Goal: Task Accomplishment & Management: Manage account settings

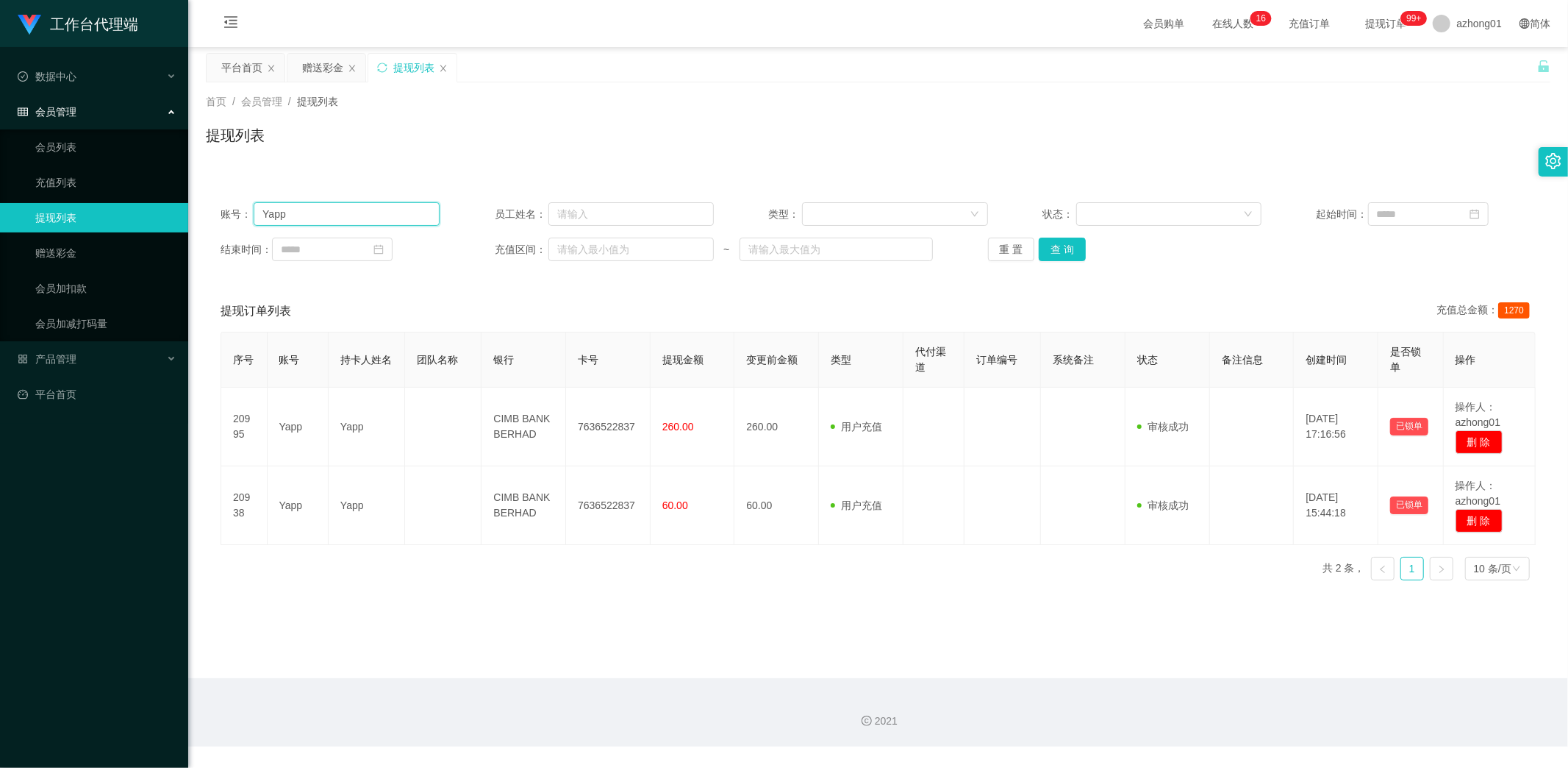
drag, startPoint x: 313, startPoint y: 216, endPoint x: 177, endPoint y: 218, distance: 136.0
click at [177, 218] on section "工作台代理端 数据中心 会员管理 会员列表 充值列表 提现列表 赠送彩金 会员加扣款 会员加减打码量 产品管理 平台首页 保存配置 重置配置 整体风格设置 主…" at bounding box center [784, 373] width 1568 height 747
paste input "EdwinTay422"
type input "EdwinTay422"
click at [1052, 251] on button "查 询" at bounding box center [1062, 249] width 47 height 23
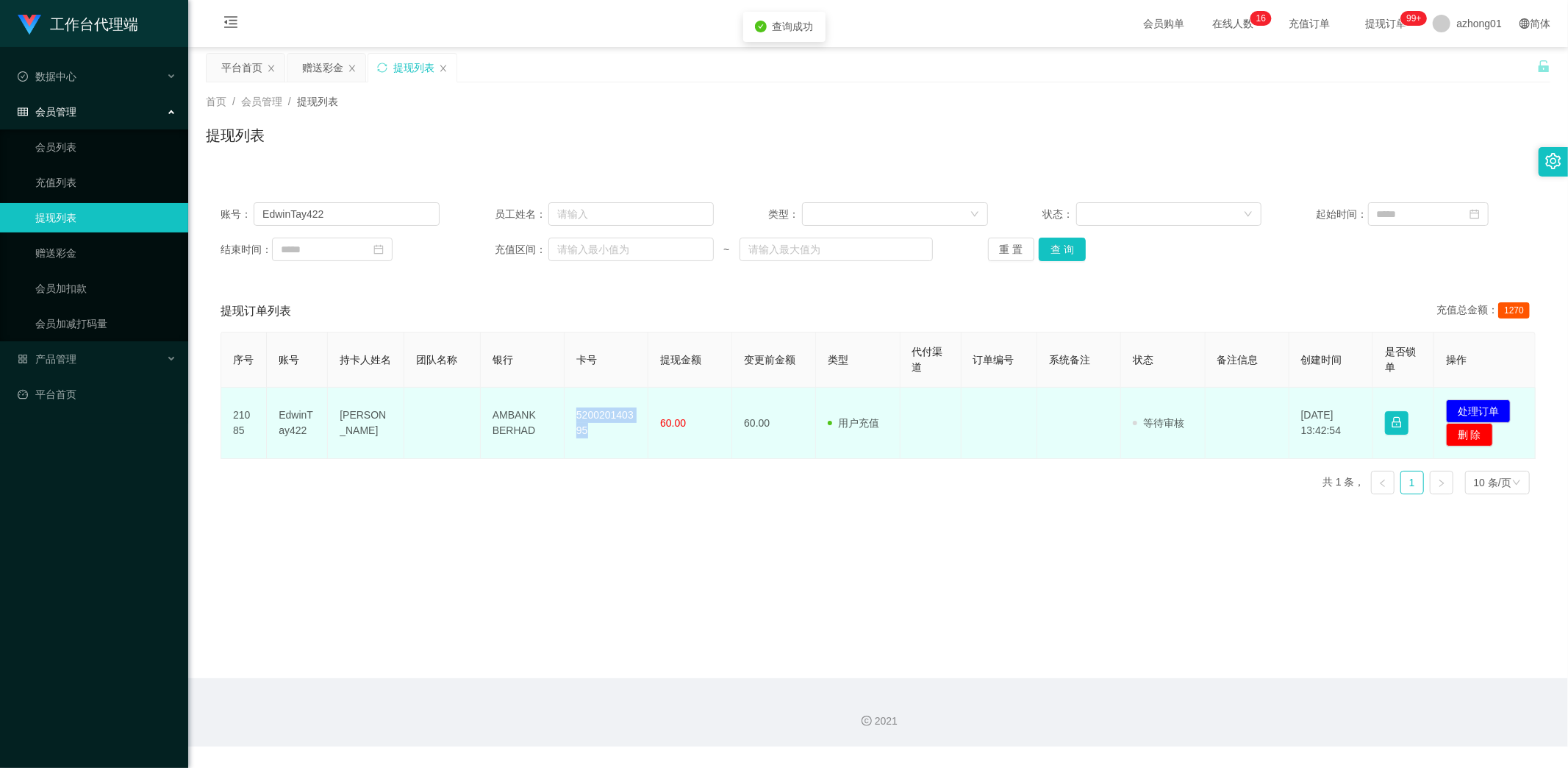
drag, startPoint x: 569, startPoint y: 411, endPoint x: 601, endPoint y: 431, distance: 37.7
click at [601, 431] on td "520020140395" at bounding box center [607, 423] width 84 height 72
copy td "520020140395"
click at [1485, 407] on button "处理订单" at bounding box center [1479, 411] width 65 height 23
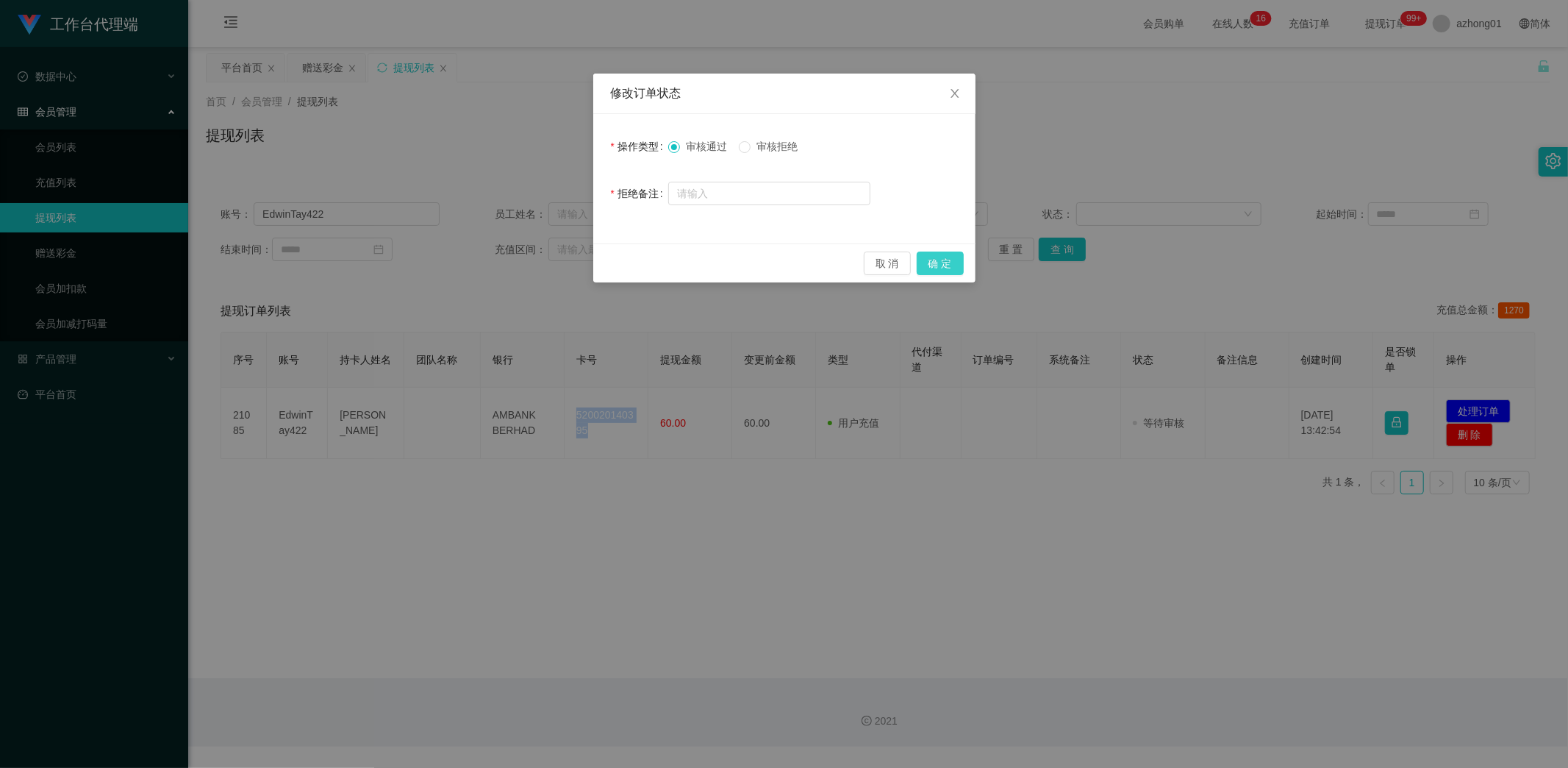
click at [939, 261] on button "确 定" at bounding box center [940, 263] width 47 height 23
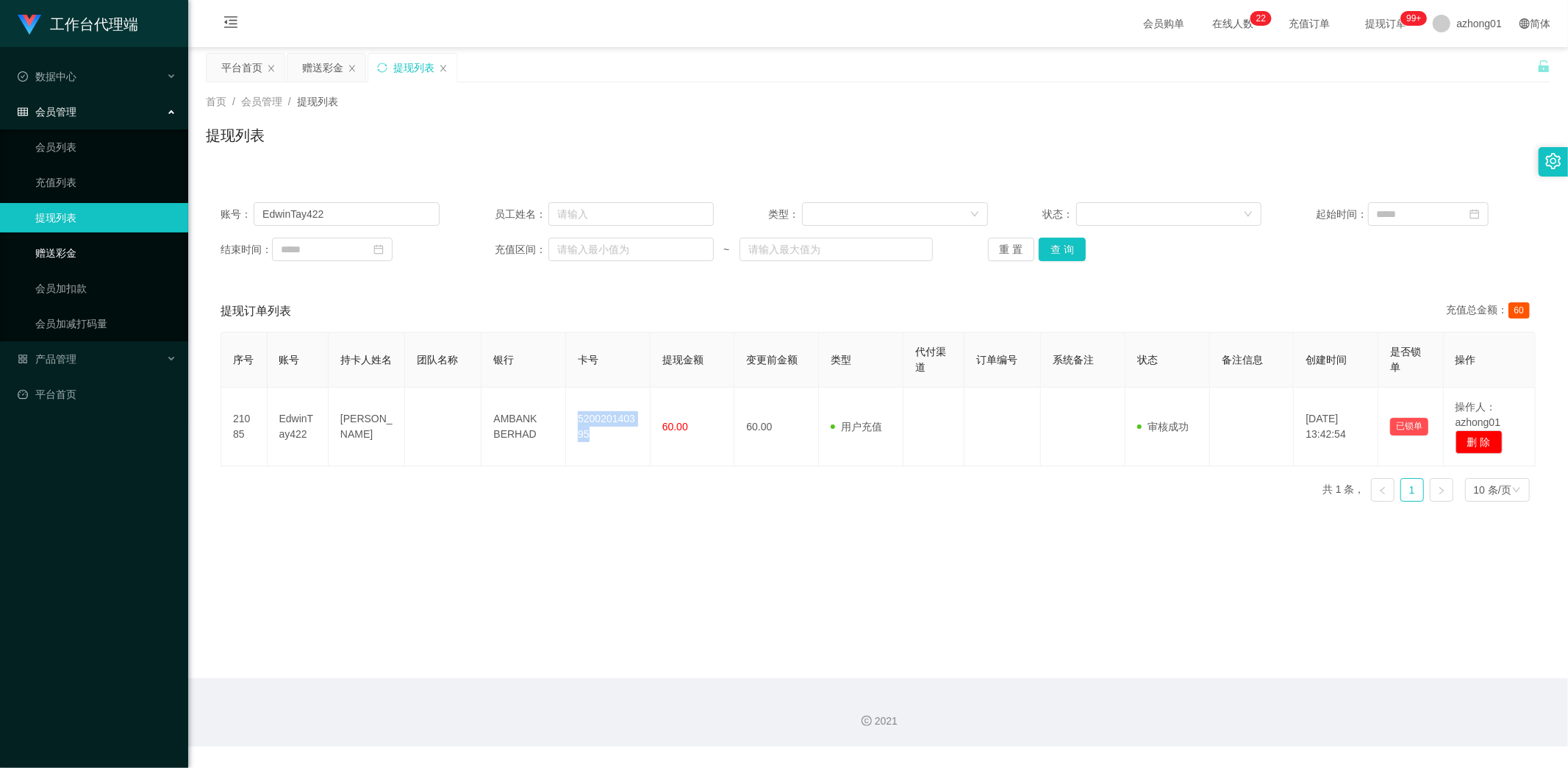
click at [81, 253] on link "赠送彩金" at bounding box center [106, 253] width 141 height 30
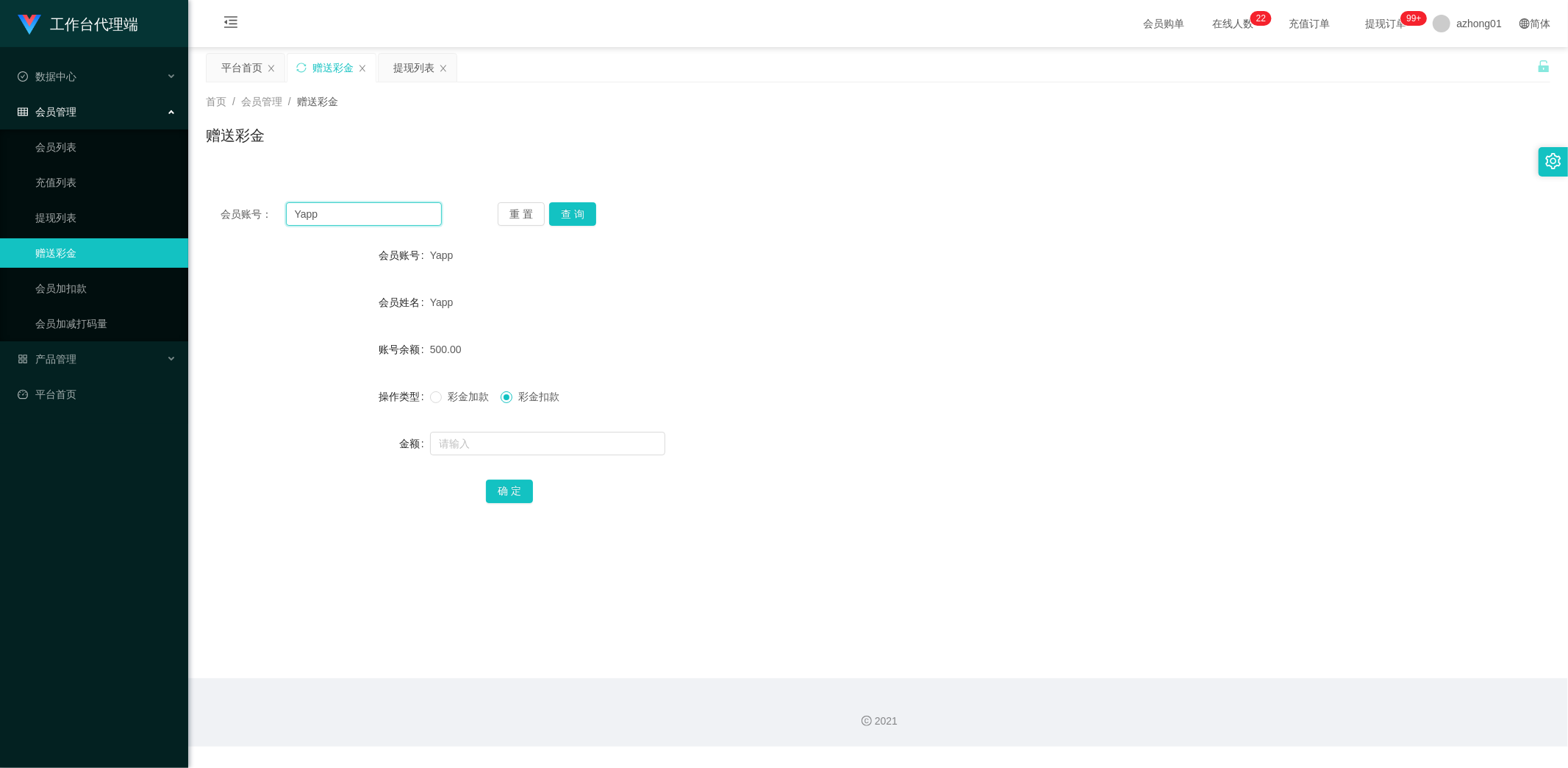
drag, startPoint x: 331, startPoint y: 216, endPoint x: 231, endPoint y: 215, distance: 100.0
click at [231, 215] on div "会员账号： Yapp" at bounding box center [331, 213] width 221 height 23
paste input "[DATE]"
click at [567, 222] on button "查 询" at bounding box center [572, 213] width 47 height 23
drag, startPoint x: 350, startPoint y: 211, endPoint x: 187, endPoint y: 205, distance: 163.1
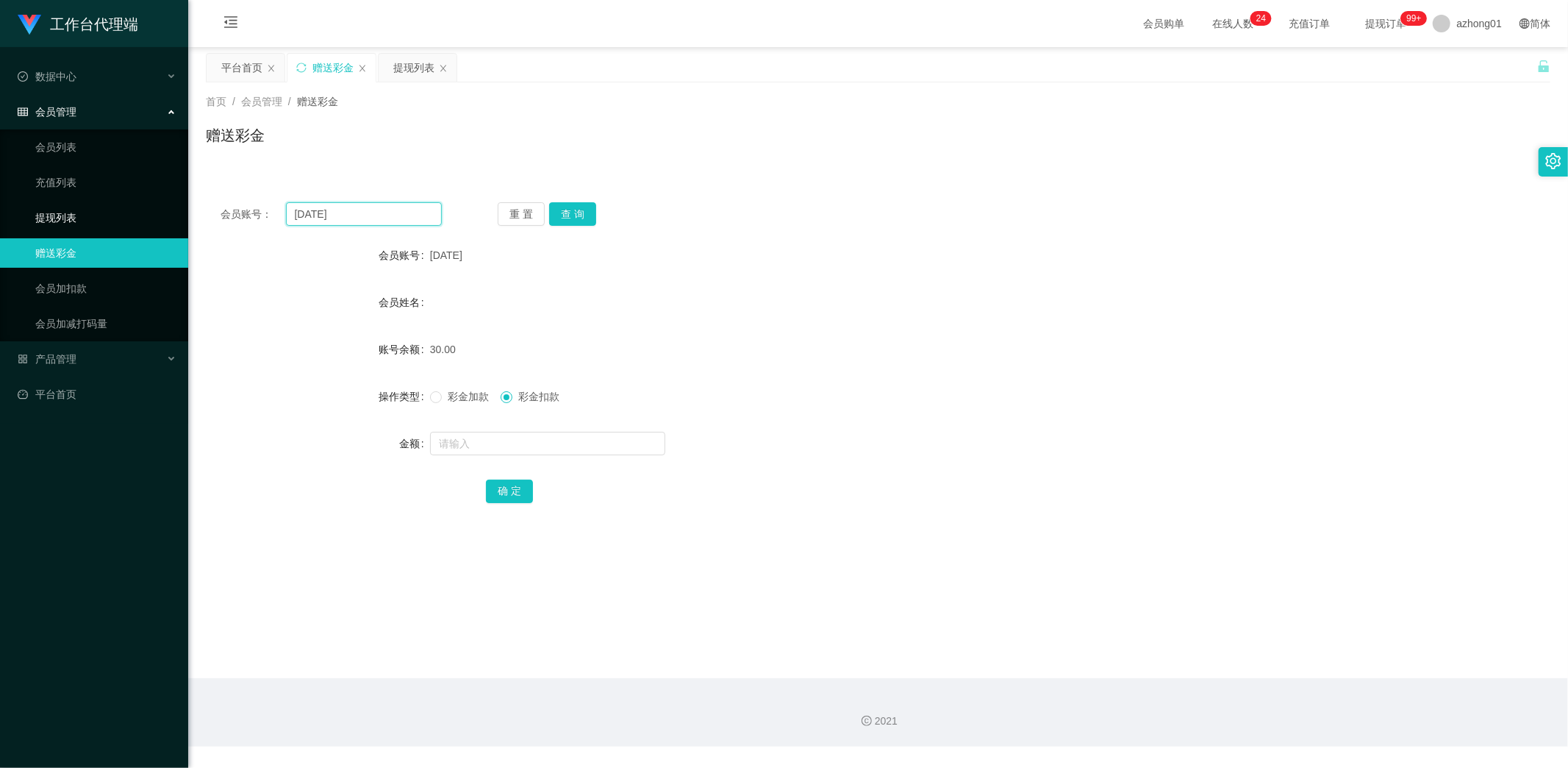
click at [187, 205] on section "工作台代理端 数据中心 会员管理 会员列表 充值列表 提现列表 赠送彩金 会员加扣款 会员加减打码量 产品管理 平台首页 保存配置 重置配置 整体风格设置 主…" at bounding box center [784, 373] width 1568 height 747
paste input "0175788596"
type input "0175788596"
click at [565, 209] on button "查 询" at bounding box center [572, 213] width 47 height 23
click at [61, 215] on link "提现列表" at bounding box center [106, 218] width 141 height 30
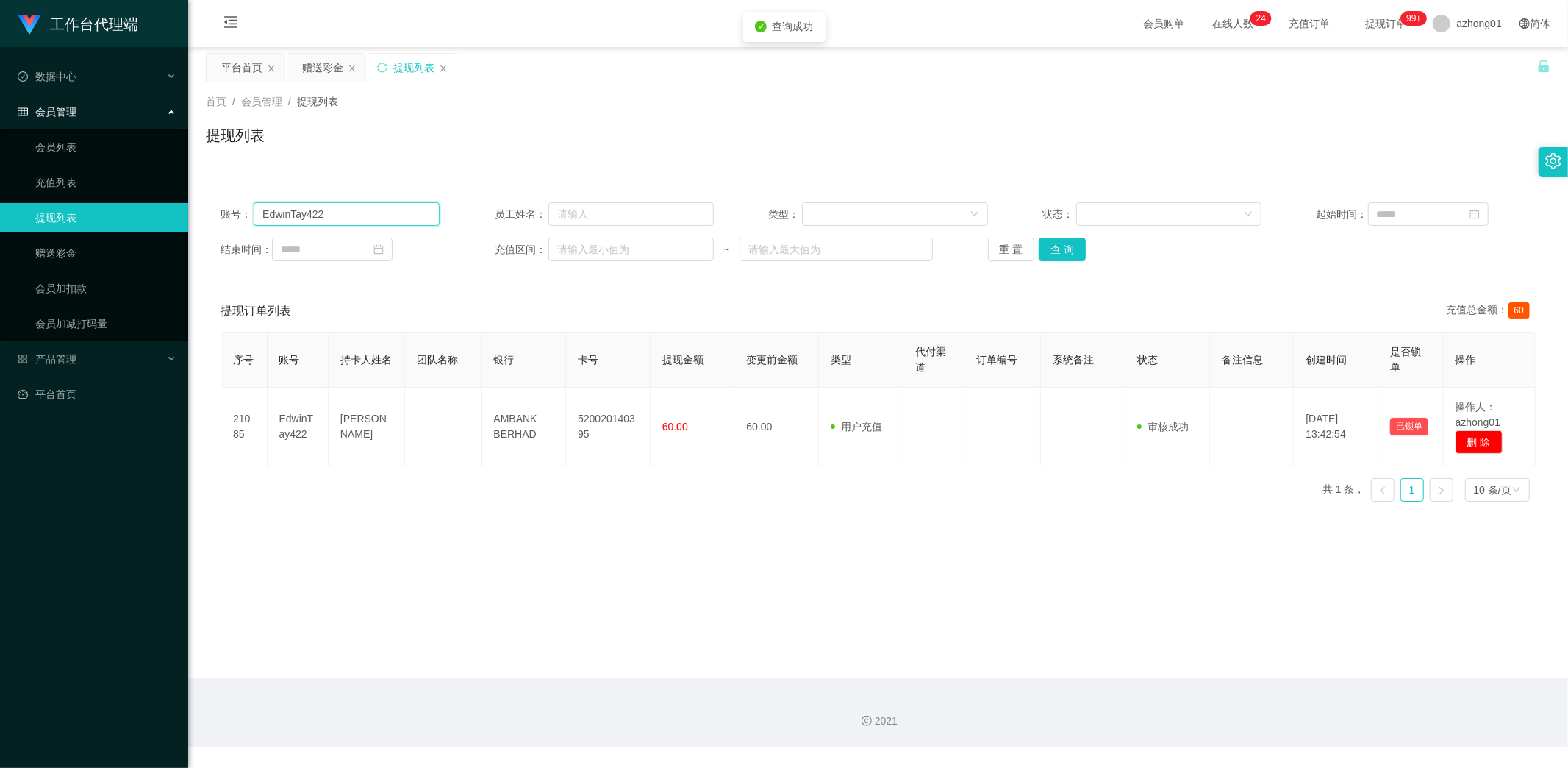
drag, startPoint x: 335, startPoint y: 213, endPoint x: 179, endPoint y: 209, distance: 156.1
click at [179, 209] on section "工作台代理端 数据中心 会员管理 会员列表 充值列表 提现列表 赠送彩金 会员加扣款 会员加减打码量 产品管理 平台首页 保存配置 重置配置 整体风格设置 主…" at bounding box center [784, 373] width 1568 height 747
paste input "0175788596"
click at [1061, 245] on button "查 询" at bounding box center [1062, 249] width 47 height 23
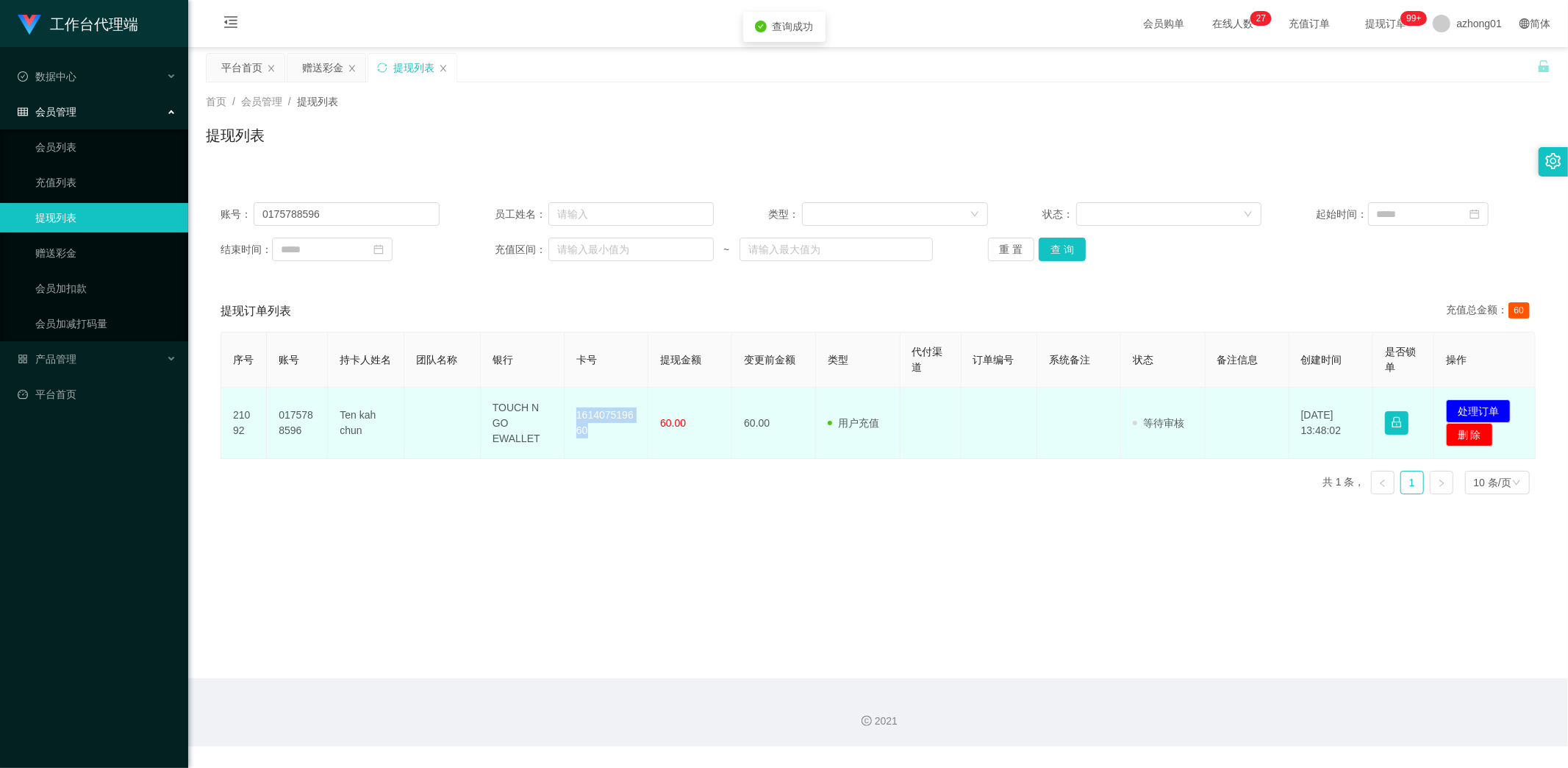
drag, startPoint x: 571, startPoint y: 411, endPoint x: 606, endPoint y: 438, distance: 44.2
click at [606, 438] on td "161407519660" at bounding box center [607, 423] width 84 height 72
copy td "161407519660"
click at [1471, 408] on button "处理订单" at bounding box center [1479, 411] width 65 height 23
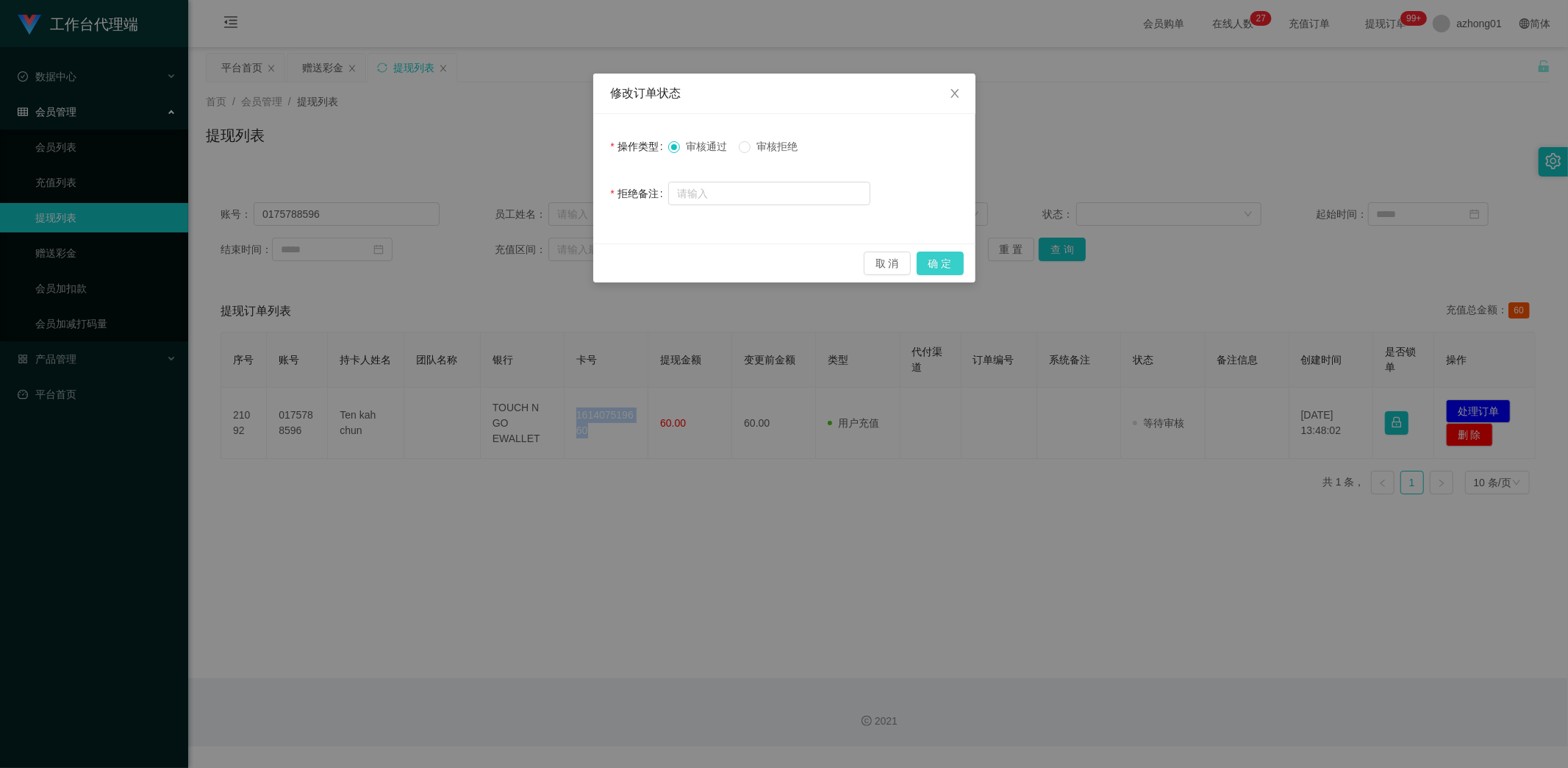
click at [934, 259] on button "确 定" at bounding box center [940, 263] width 47 height 23
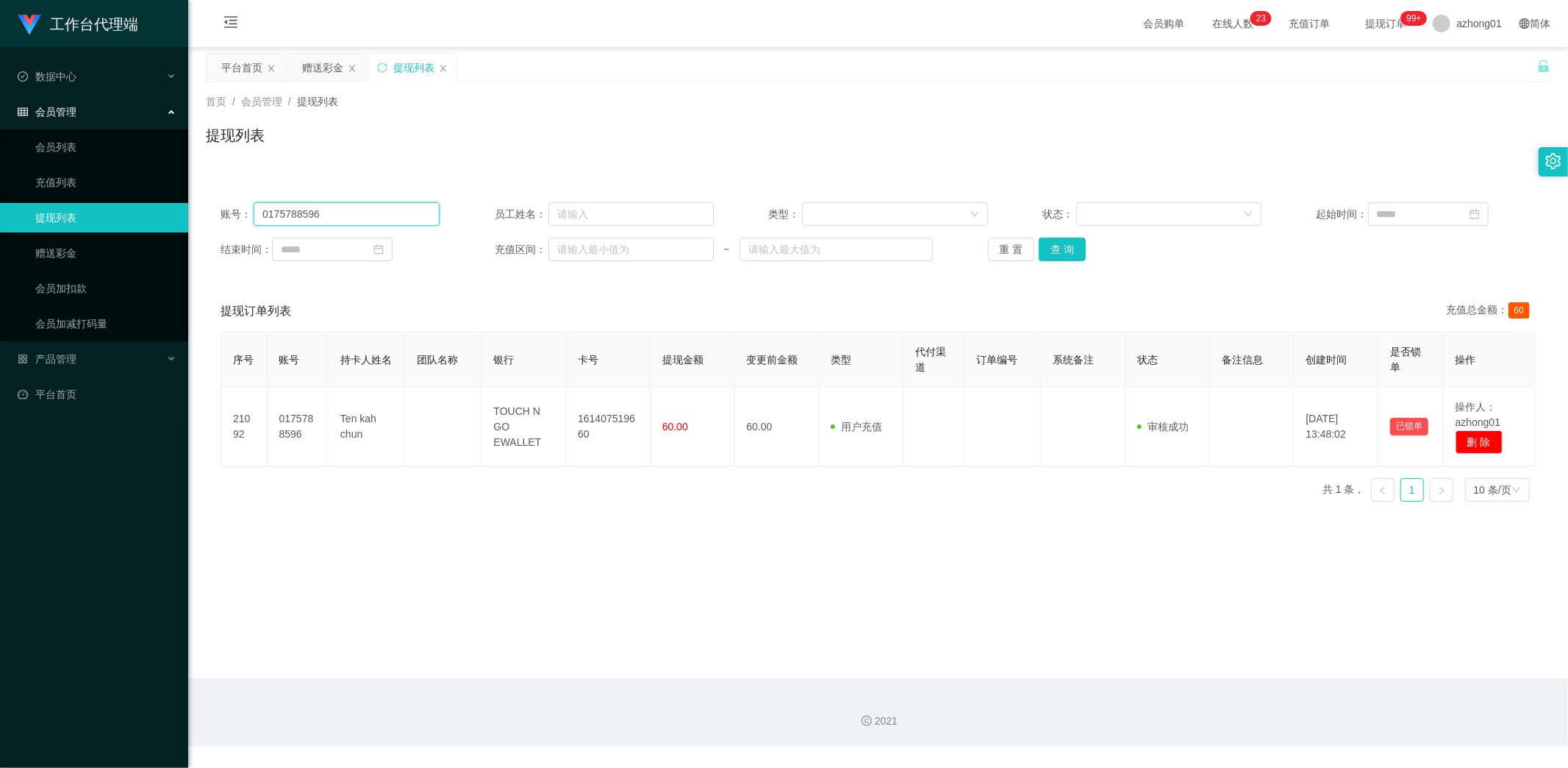
drag, startPoint x: 358, startPoint y: 213, endPoint x: 153, endPoint y: 201, distance: 205.4
click at [153, 201] on section "工作台代理端 数据中心 会员管理 会员列表 充值列表 提现列表 赠送彩金 会员加扣款 会员加减打码量 产品管理 平台首页 保存配置 重置配置 整体风格设置 主…" at bounding box center [784, 373] width 1568 height 747
paste input "Wen1314"
click at [1067, 248] on button "查 询" at bounding box center [1062, 249] width 47 height 23
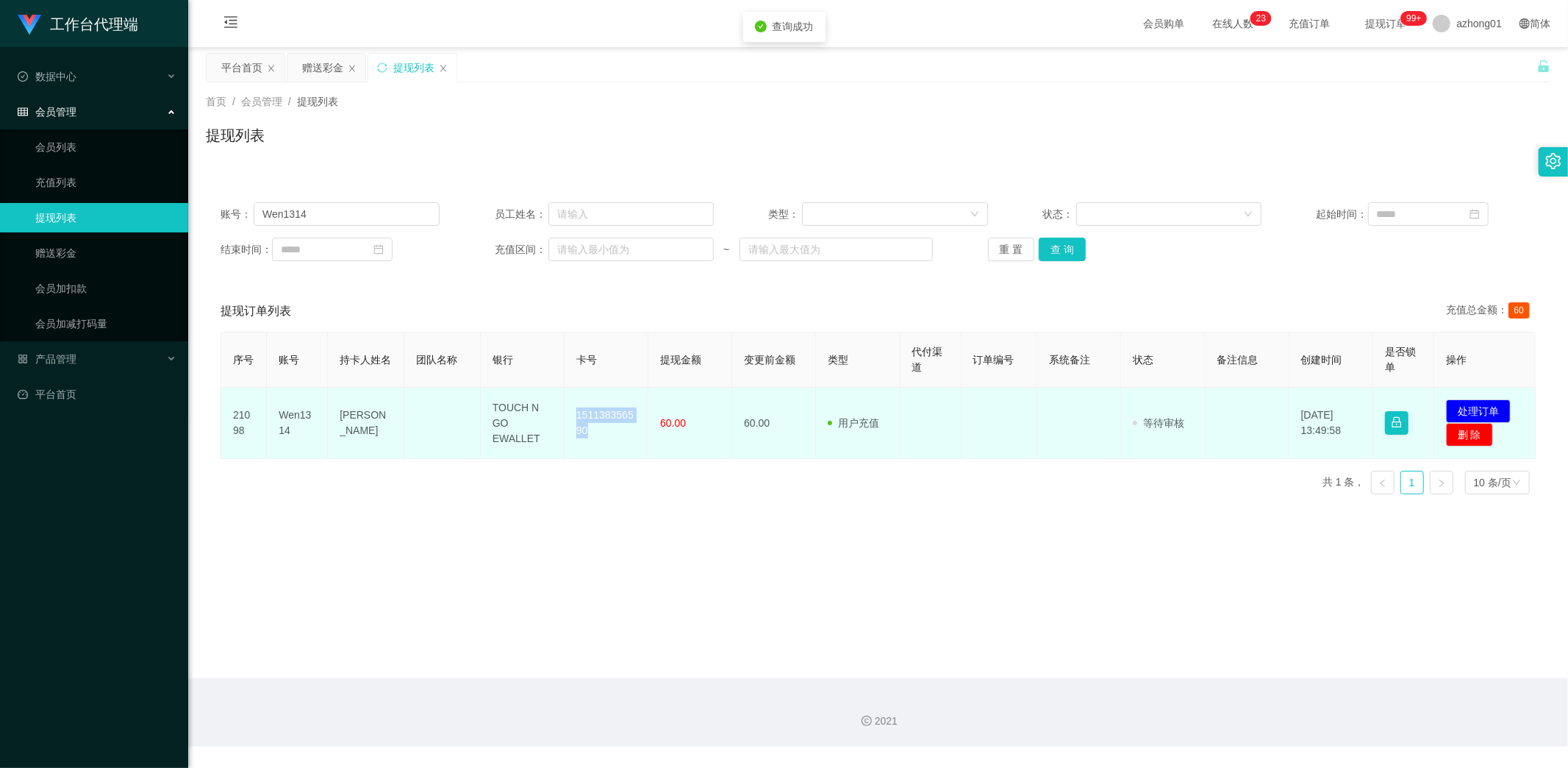
drag, startPoint x: 570, startPoint y: 408, endPoint x: 601, endPoint y: 441, distance: 45.3
click at [601, 441] on td "151138356590" at bounding box center [607, 423] width 84 height 72
copy td "151138356590"
click at [1474, 405] on button "处理订单" at bounding box center [1479, 411] width 65 height 23
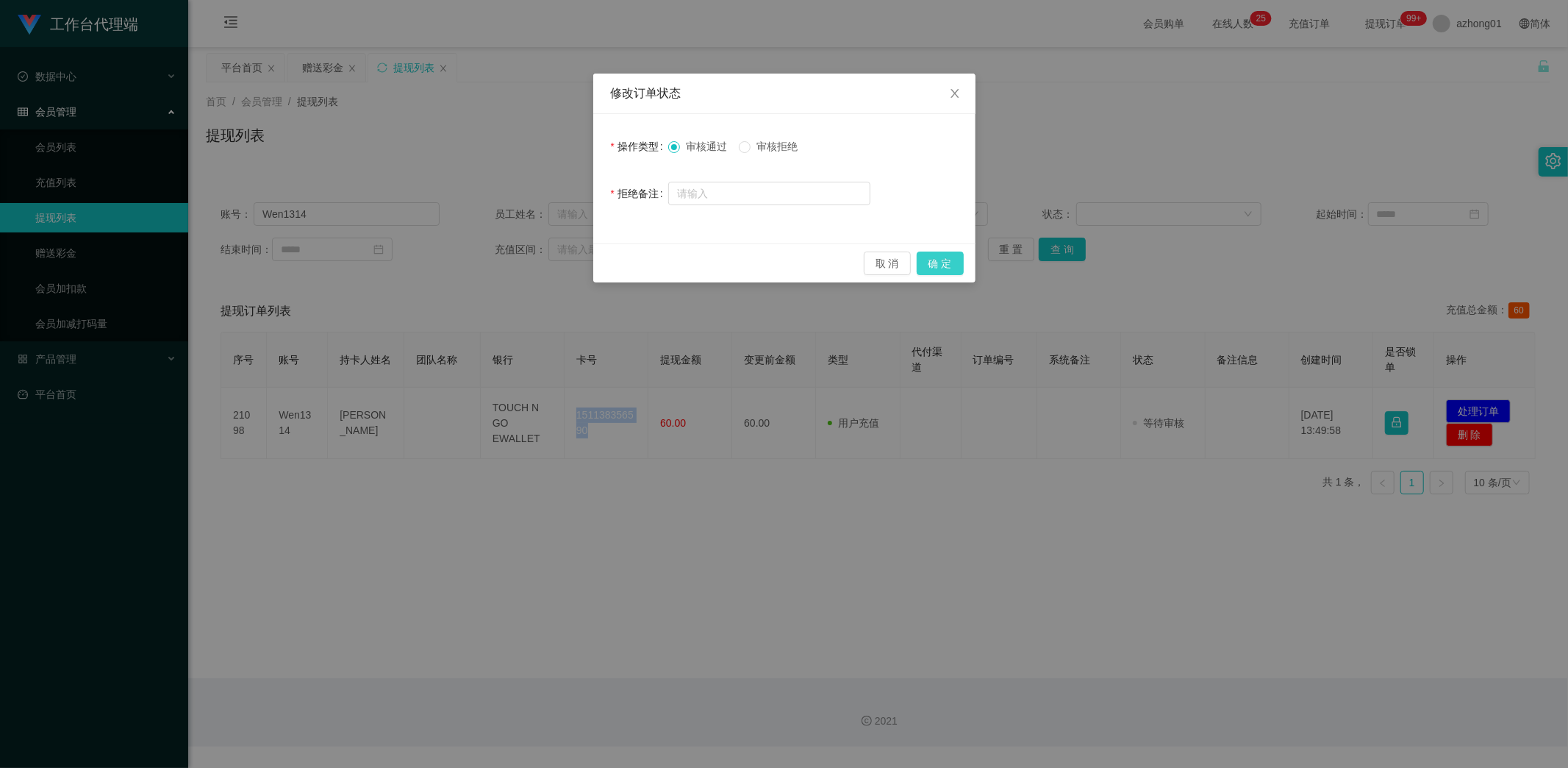
click at [945, 266] on button "确 定" at bounding box center [940, 263] width 47 height 23
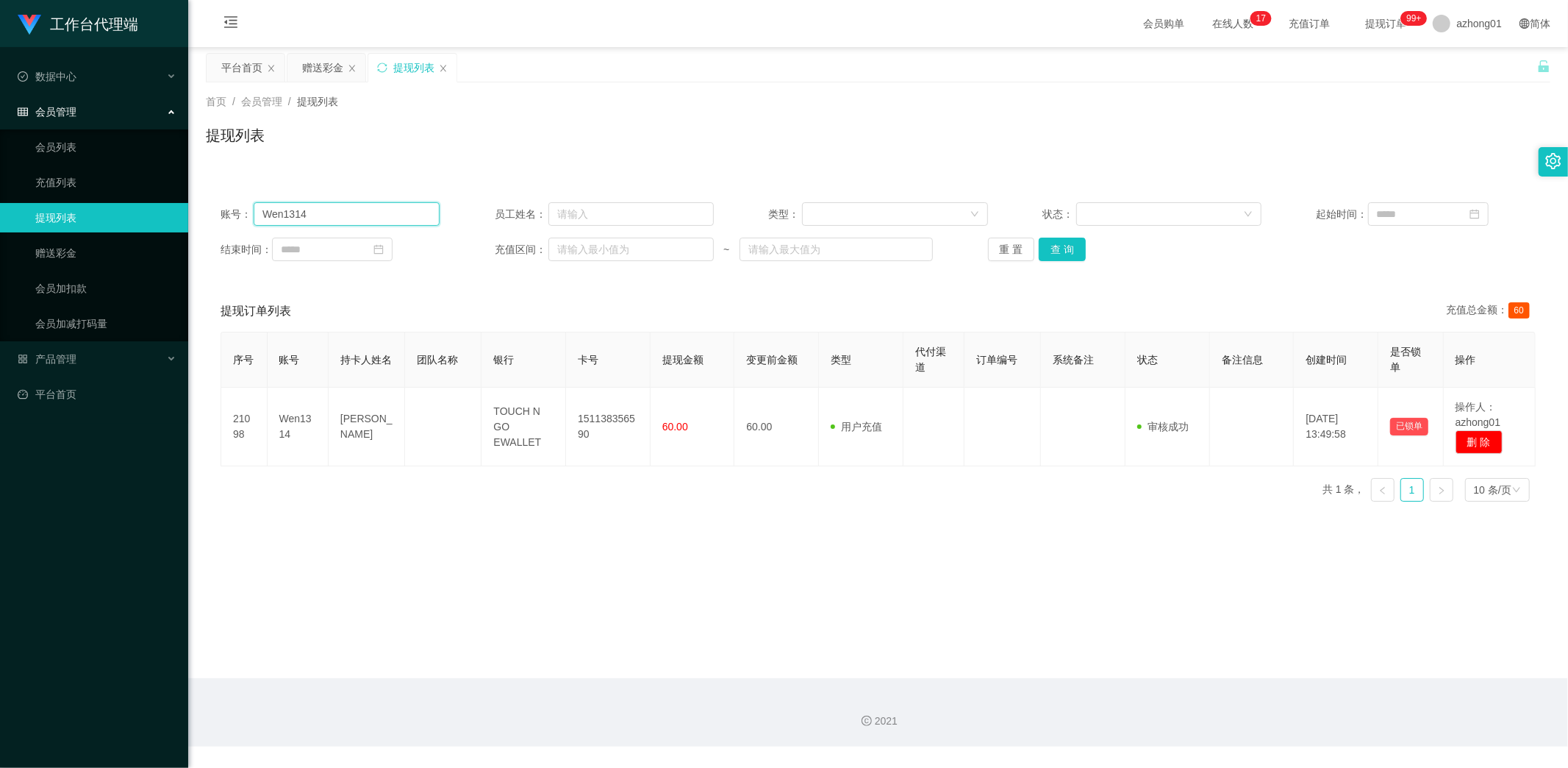
drag, startPoint x: 318, startPoint y: 215, endPoint x: 163, endPoint y: 201, distance: 155.6
click at [164, 201] on section "工作台代理端 数据中心 会员管理 会员列表 充值列表 提现列表 赠送彩金 会员加扣款 会员加减打码量 产品管理 平台首页 保存配置 重置配置 整体风格设置 主…" at bounding box center [784, 373] width 1568 height 747
paste input "ja12345"
click at [1054, 250] on button "查 询" at bounding box center [1062, 249] width 47 height 23
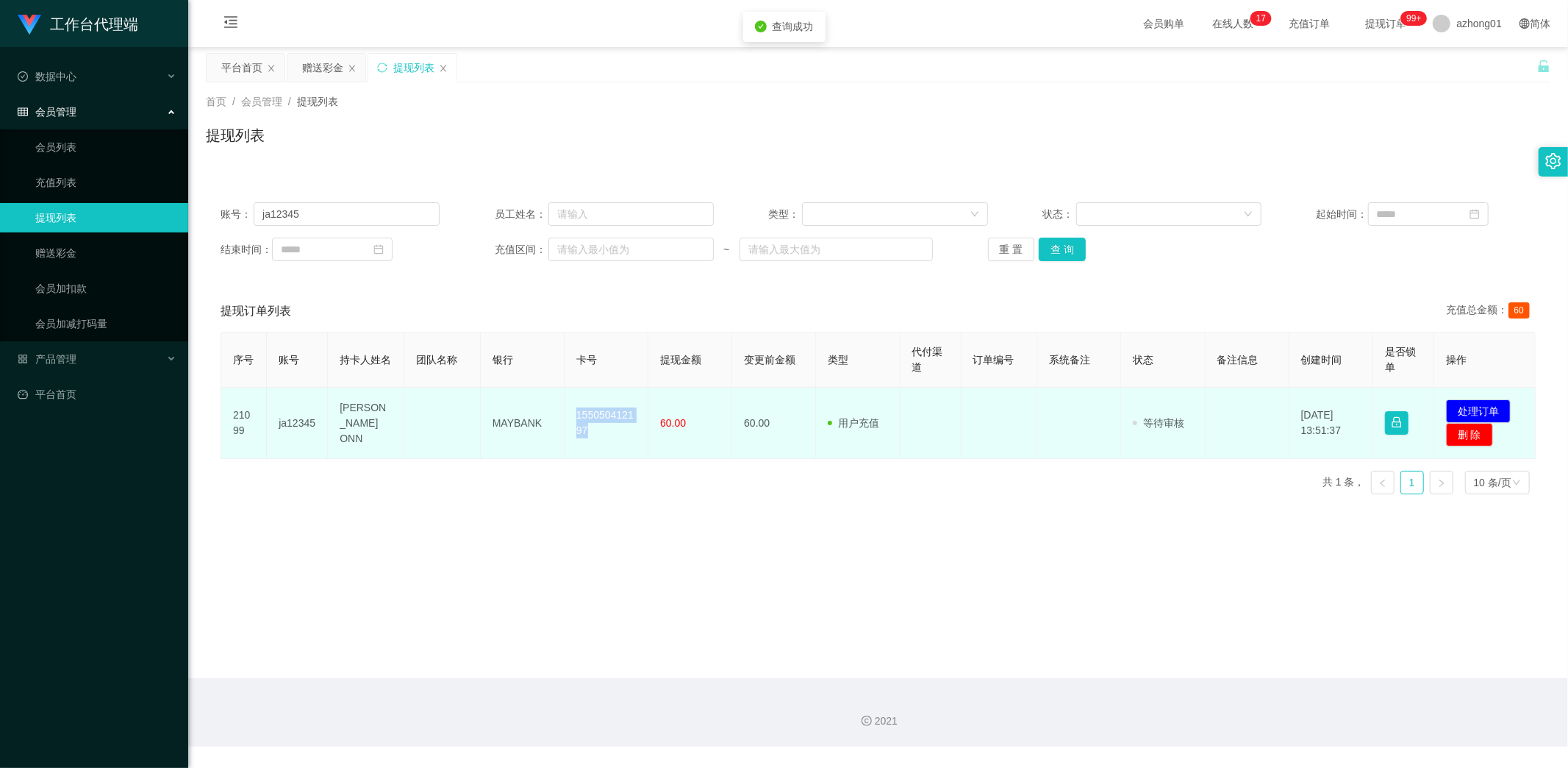
drag, startPoint x: 570, startPoint y: 410, endPoint x: 603, endPoint y: 438, distance: 43.3
click at [603, 438] on td "155050412197" at bounding box center [607, 423] width 84 height 72
copy td "155050412197"
click at [1470, 406] on button "处理订单" at bounding box center [1479, 411] width 65 height 23
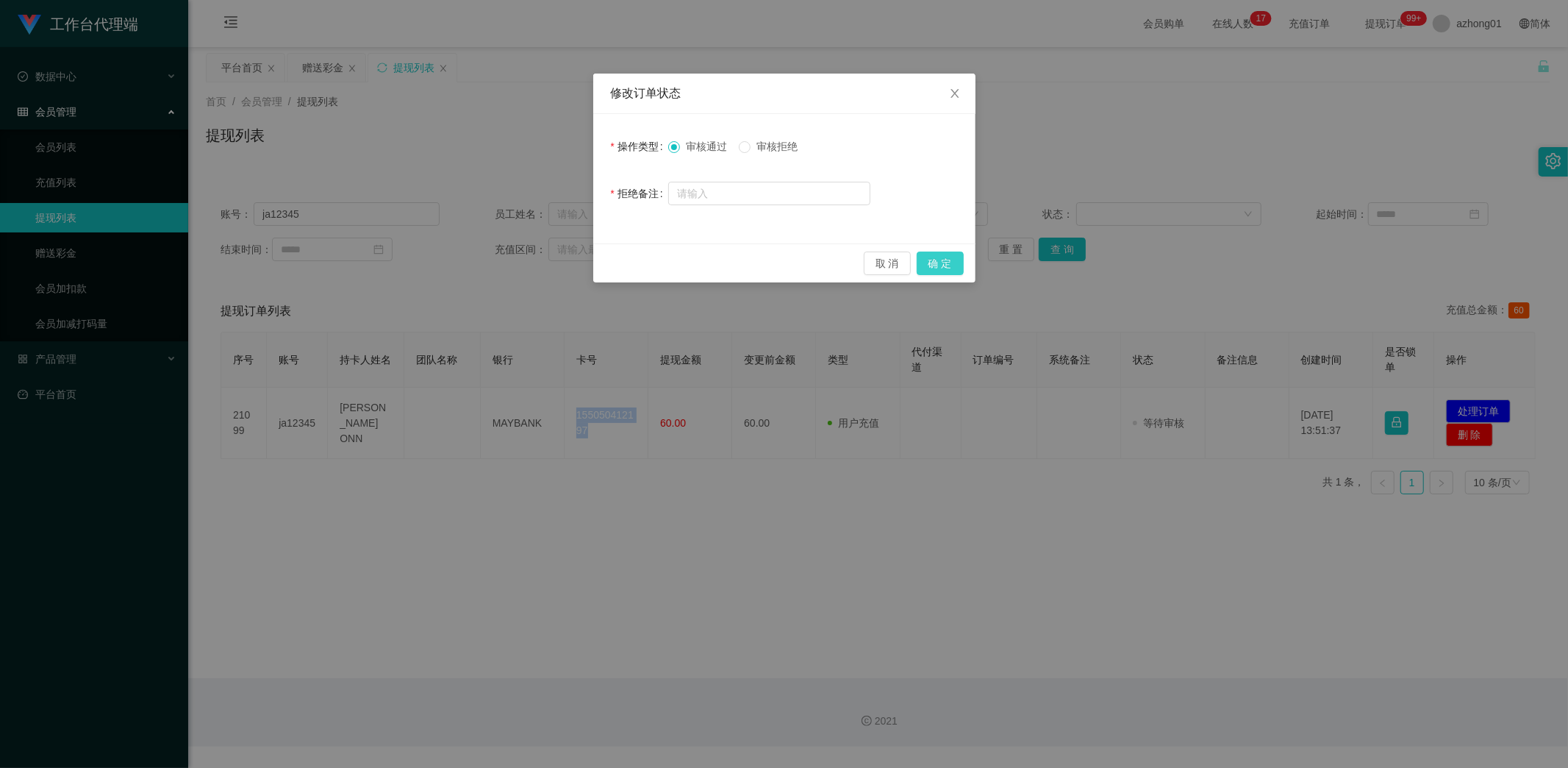
click at [934, 263] on button "确 定" at bounding box center [940, 263] width 47 height 23
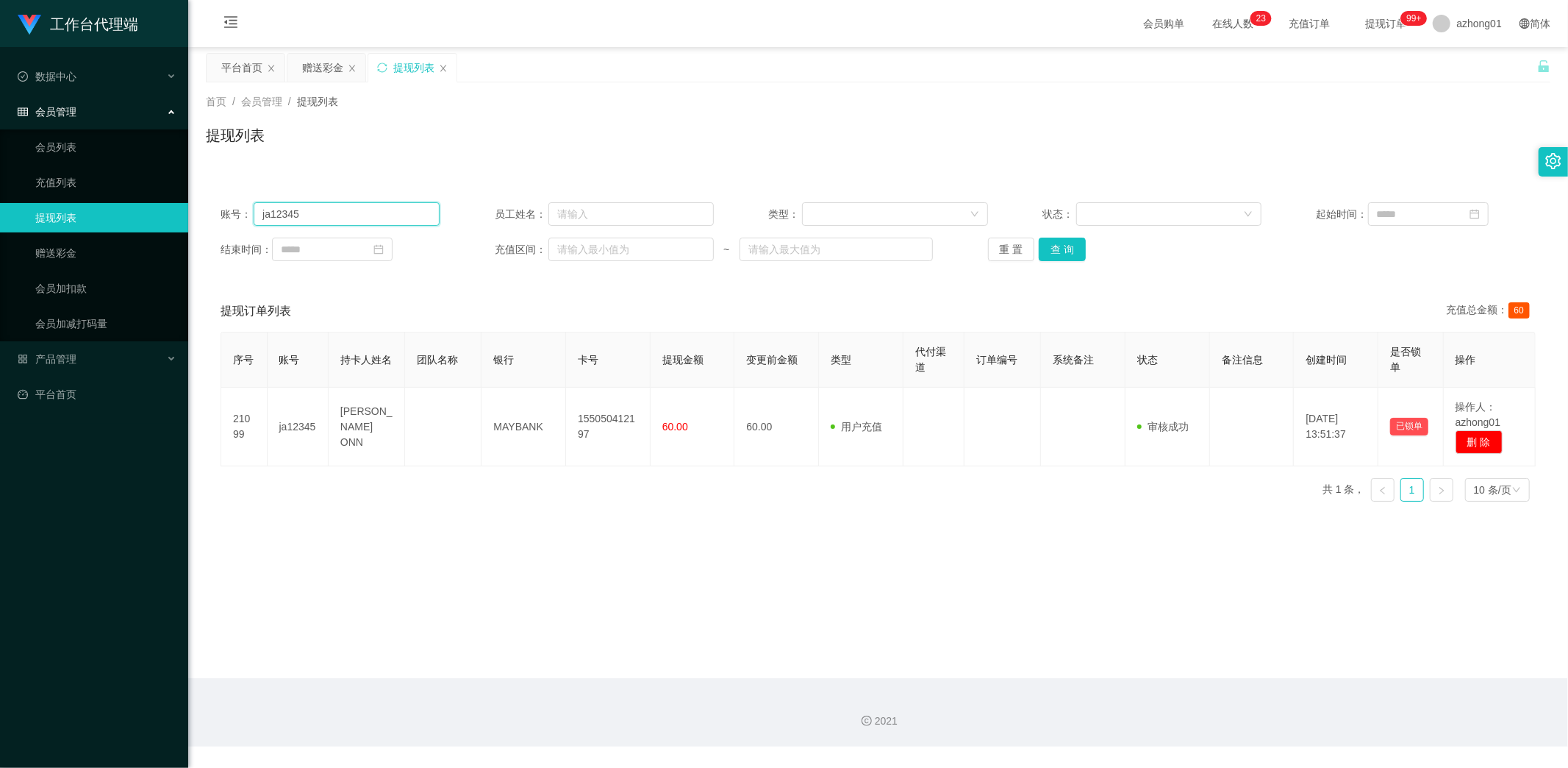
drag, startPoint x: 329, startPoint y: 208, endPoint x: 265, endPoint y: 216, distance: 64.5
click at [207, 208] on div "账号： ja12345 员工姓名： 类型： 状态： 起始时间： 结束时间： 充值区间： ~ 重 置 查 询" at bounding box center [878, 231] width 1345 height 88
paste input "weitoo83"
click at [1068, 245] on button "查 询" at bounding box center [1062, 249] width 47 height 23
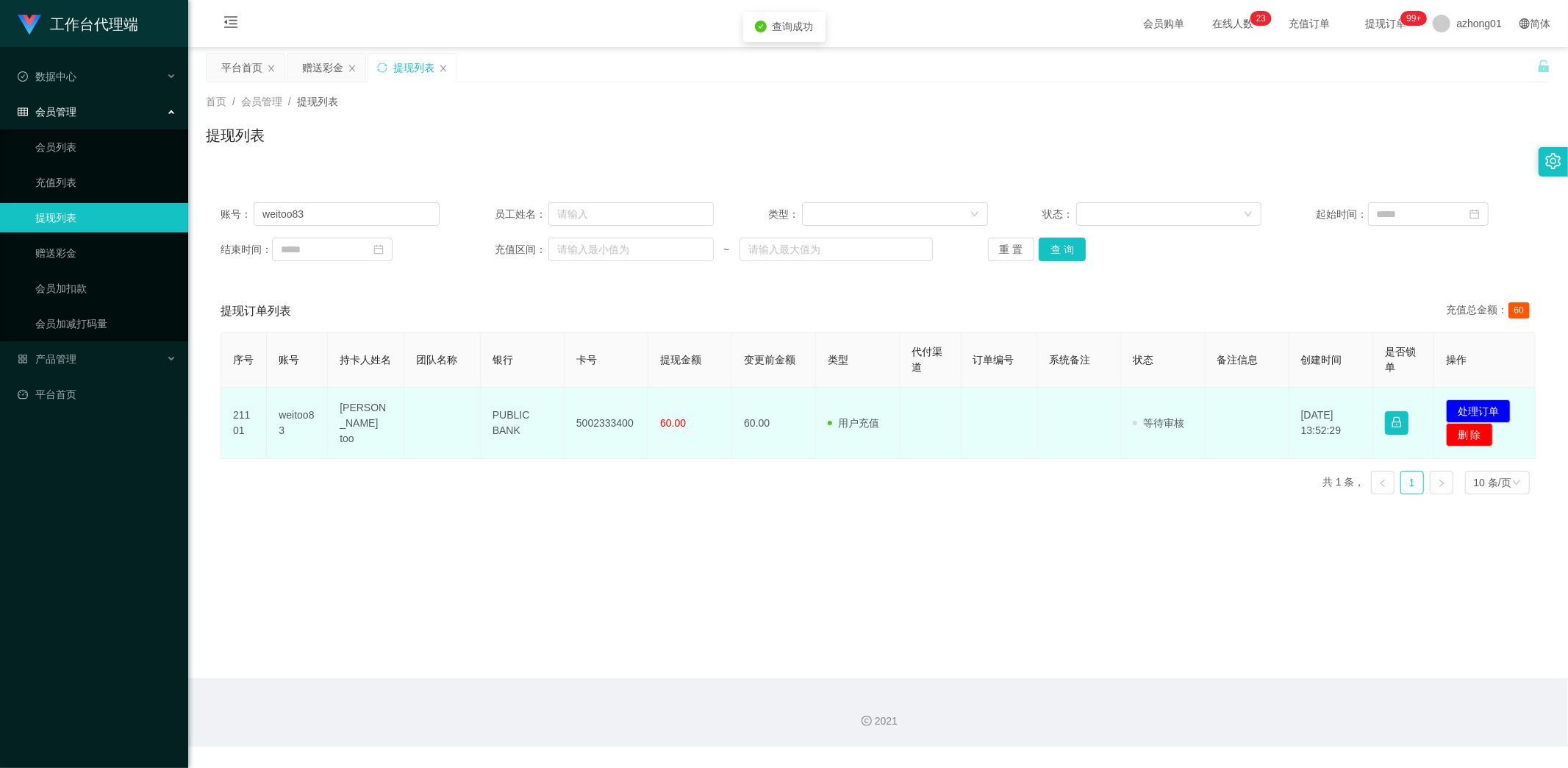
click at [594, 422] on td "5002333400" at bounding box center [607, 423] width 84 height 72
copy td "5002333400"
click at [1460, 407] on button "处理订单" at bounding box center [1479, 411] width 65 height 23
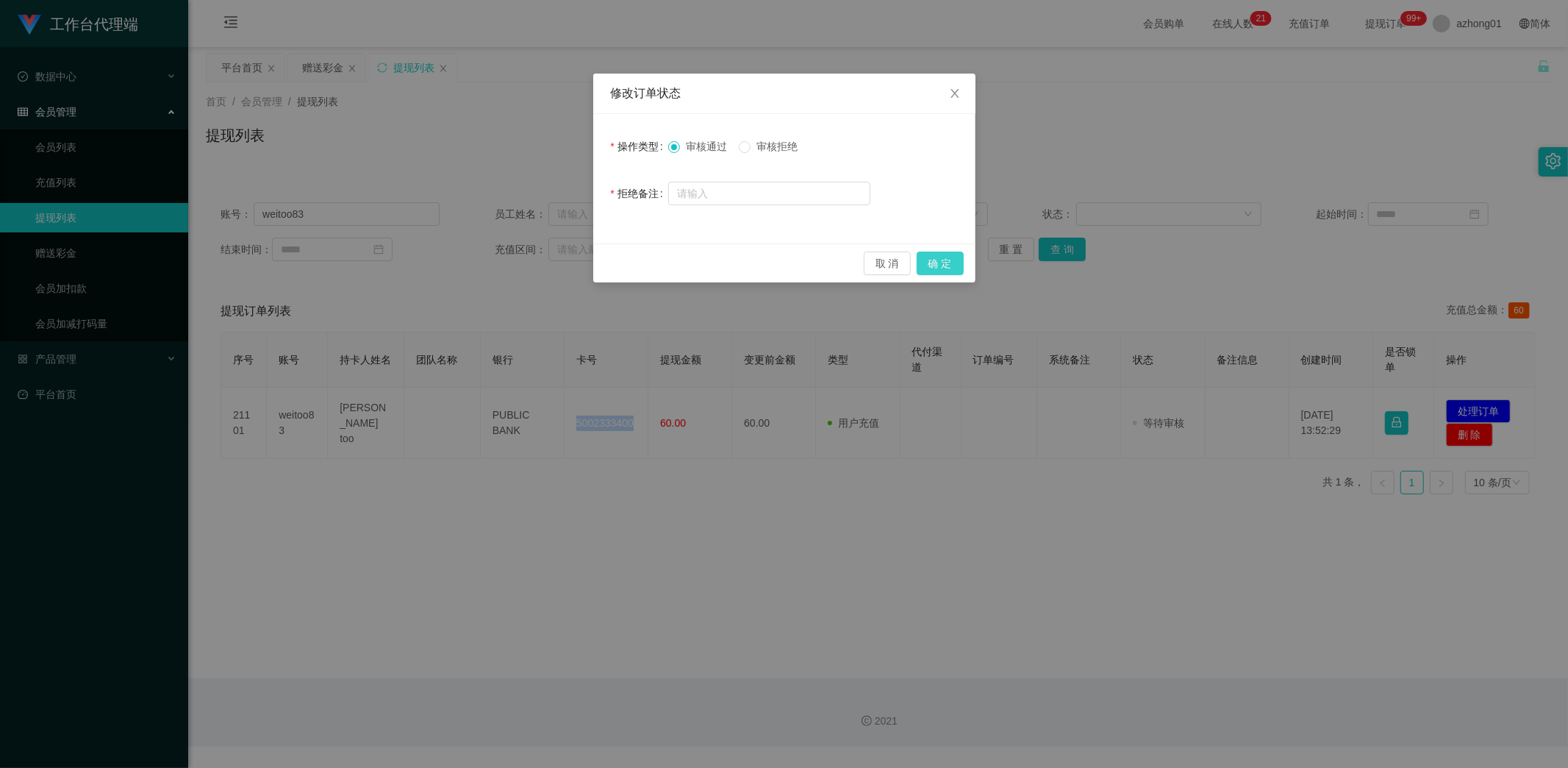
click at [937, 254] on button "确 定" at bounding box center [940, 263] width 47 height 23
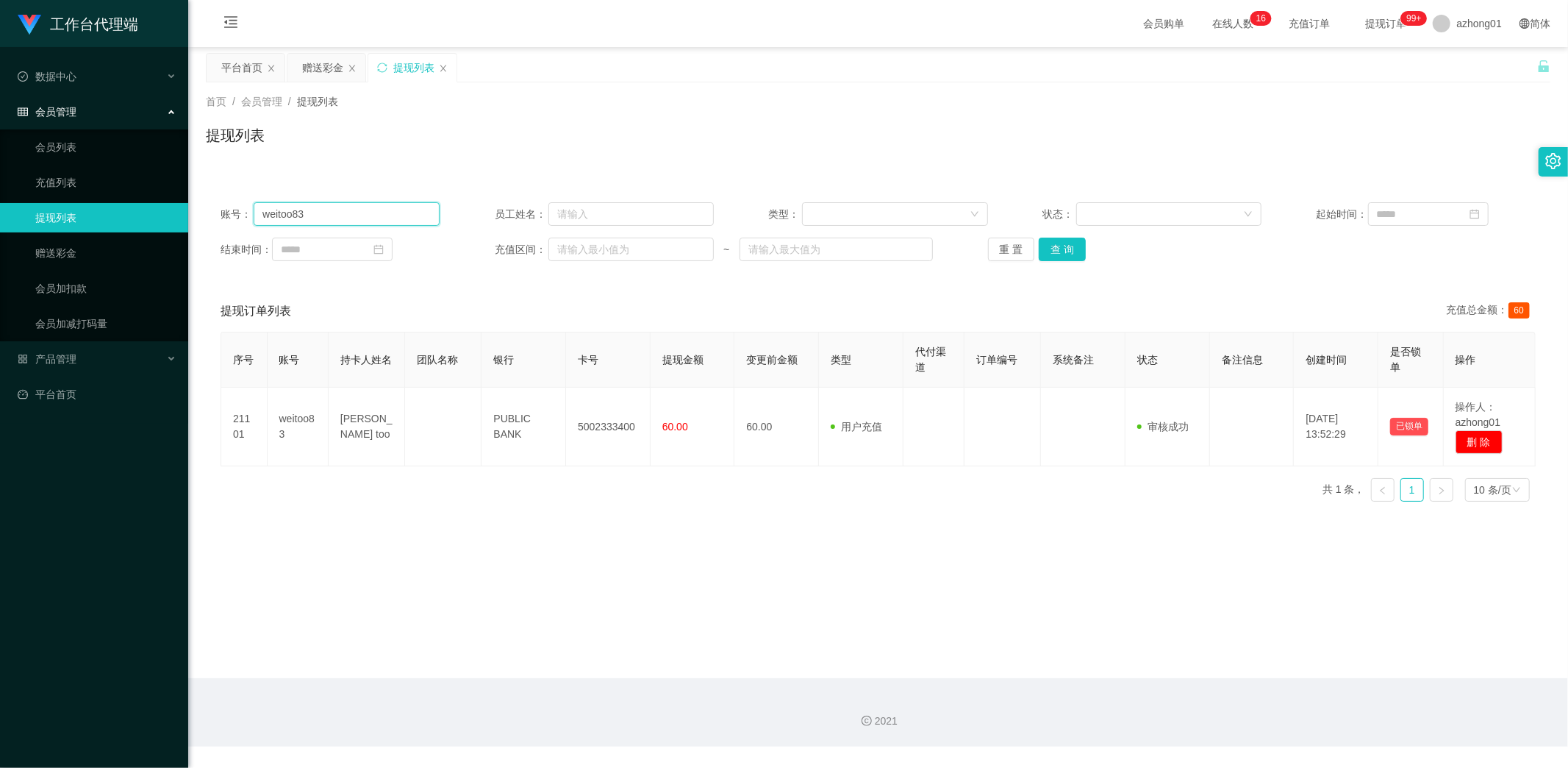
drag, startPoint x: 335, startPoint y: 221, endPoint x: 199, endPoint y: 219, distance: 136.0
click at [199, 219] on main "关闭左侧 关闭右侧 关闭其它 刷新页面 平台首页 赠送彩金 提现列表 首页 / 会员管理 / 提现列表 / 提现列表 账号： weitoo83 员工姓名： 类…" at bounding box center [878, 363] width 1380 height 631
paste input "Yap1234"
click at [1070, 250] on button "查 询" at bounding box center [1062, 249] width 47 height 23
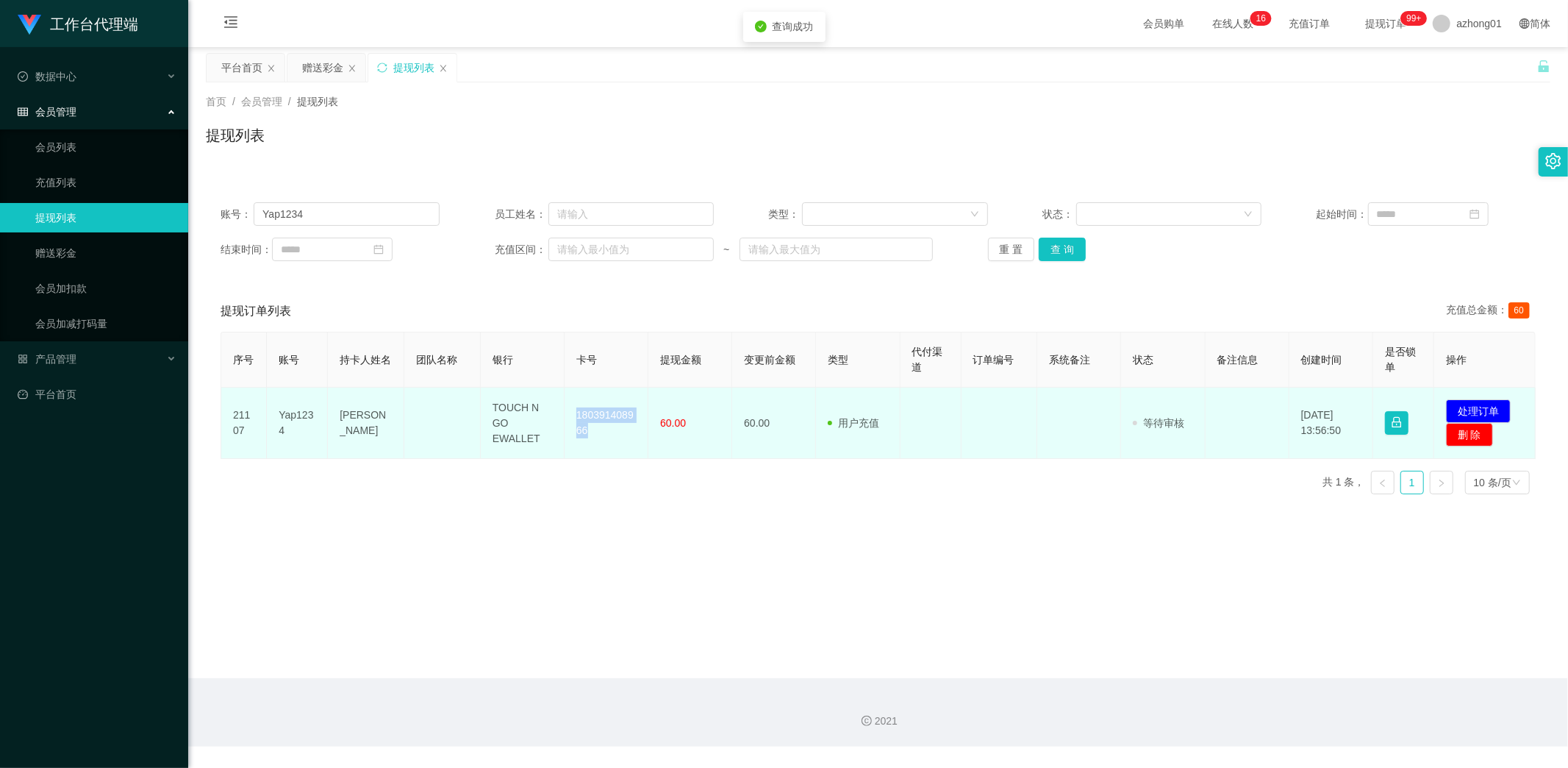
drag, startPoint x: 569, startPoint y: 414, endPoint x: 593, endPoint y: 432, distance: 30.0
click at [593, 432] on td "180391408966" at bounding box center [607, 423] width 84 height 72
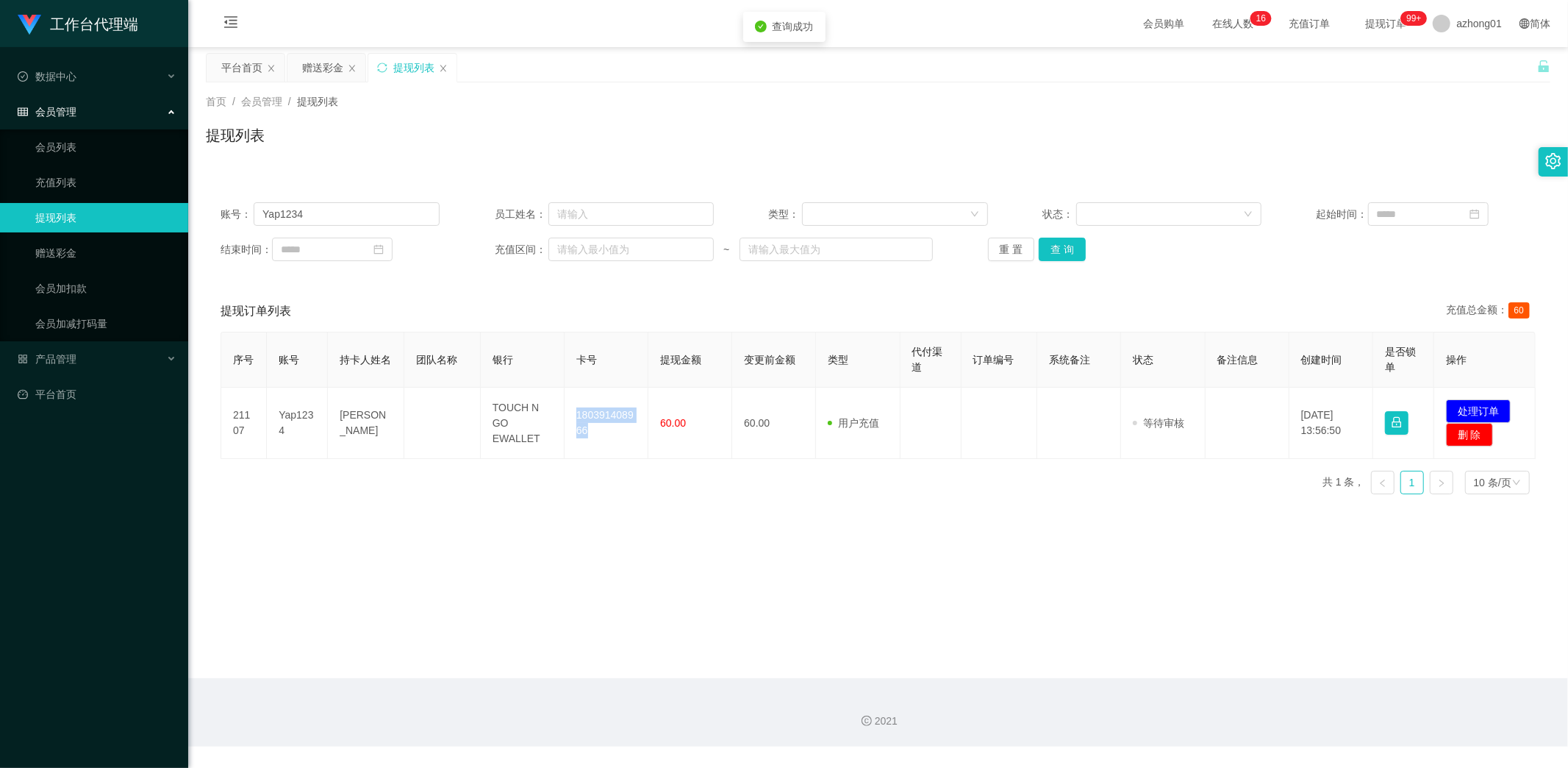
copy td "180391408966"
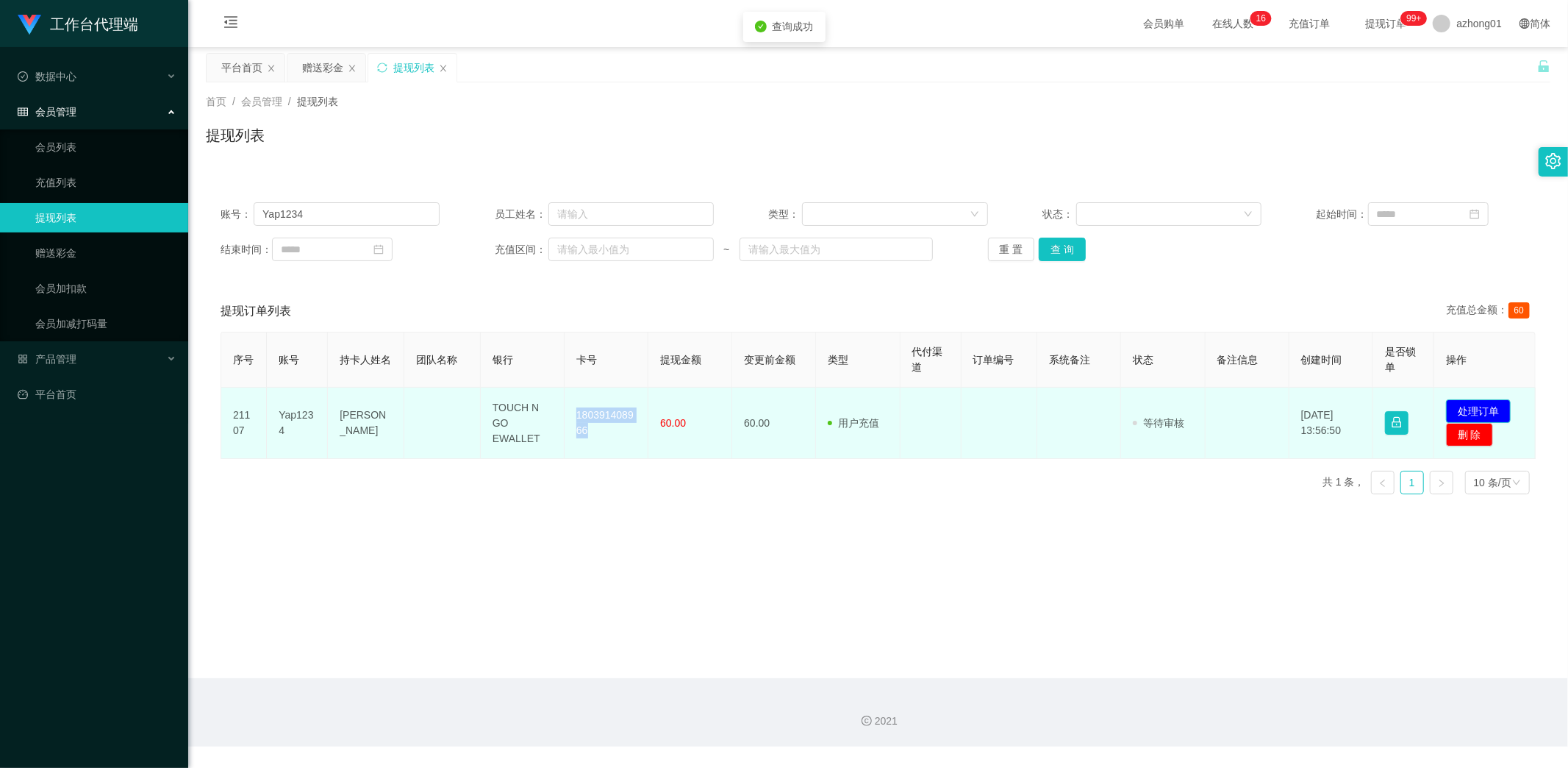
click at [1463, 407] on button "处理订单" at bounding box center [1479, 411] width 65 height 23
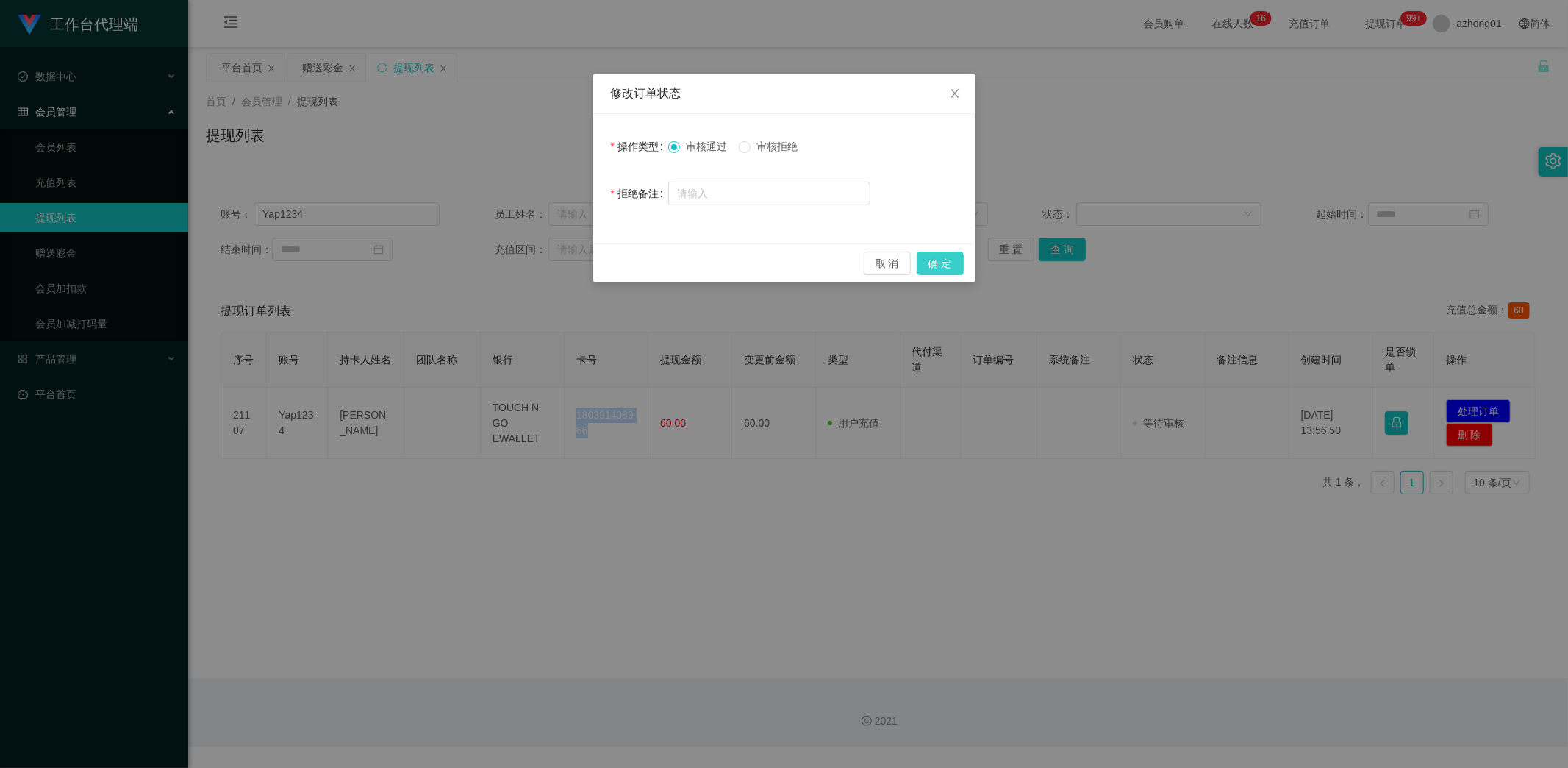
click at [935, 267] on button "确 定" at bounding box center [940, 263] width 47 height 23
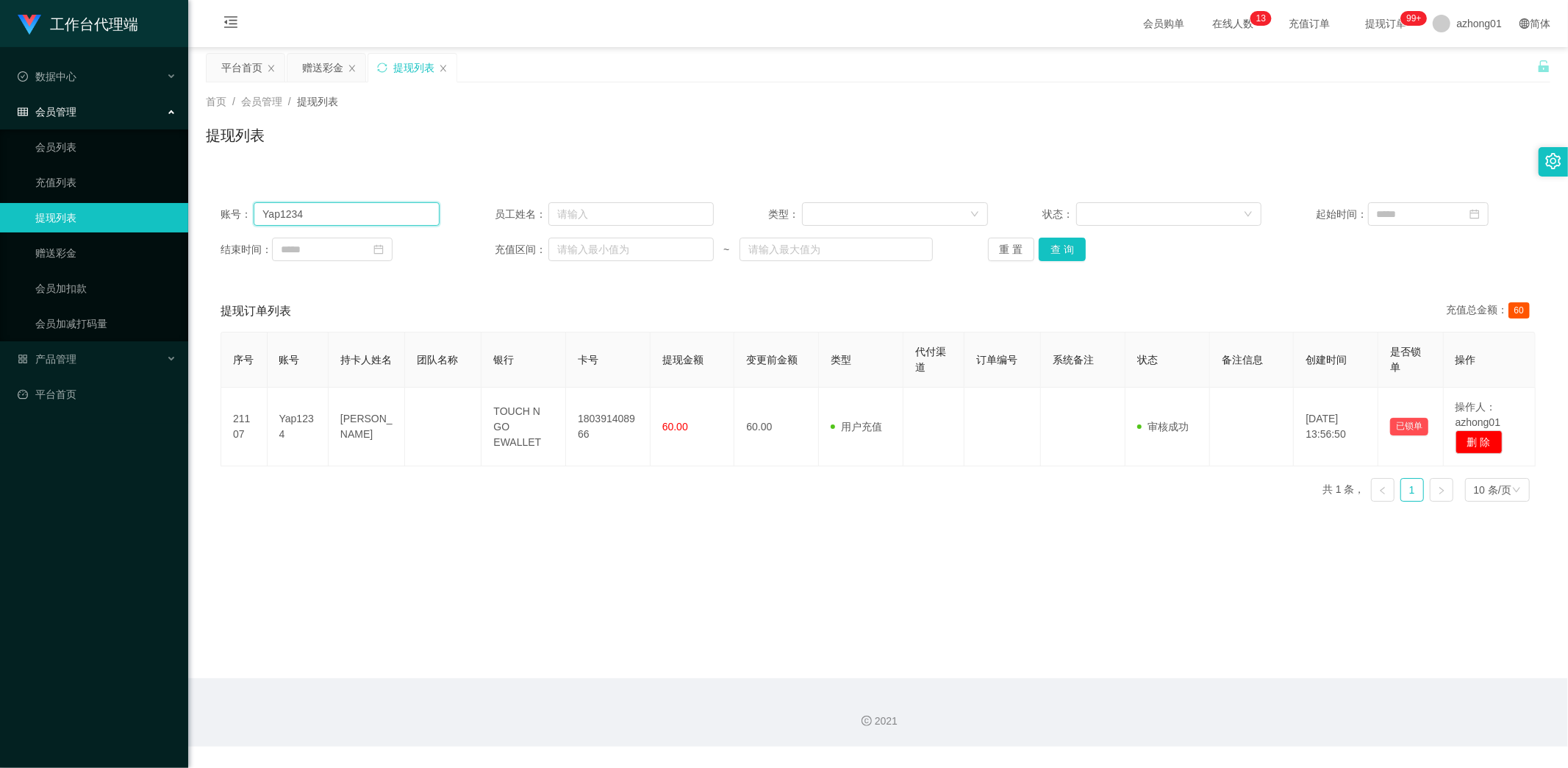
drag, startPoint x: 312, startPoint y: 217, endPoint x: 196, endPoint y: 202, distance: 117.0
click at [195, 202] on main "关闭左侧 关闭右侧 关闭其它 刷新页面 平台首页 赠送彩金 提现列表 首页 / 会员管理 / 提现列表 / 提现列表 账号： Yap1234 员工姓名： 类型…" at bounding box center [878, 363] width 1380 height 631
paste input "Chewwah"
click at [1062, 249] on button "查 询" at bounding box center [1062, 249] width 47 height 23
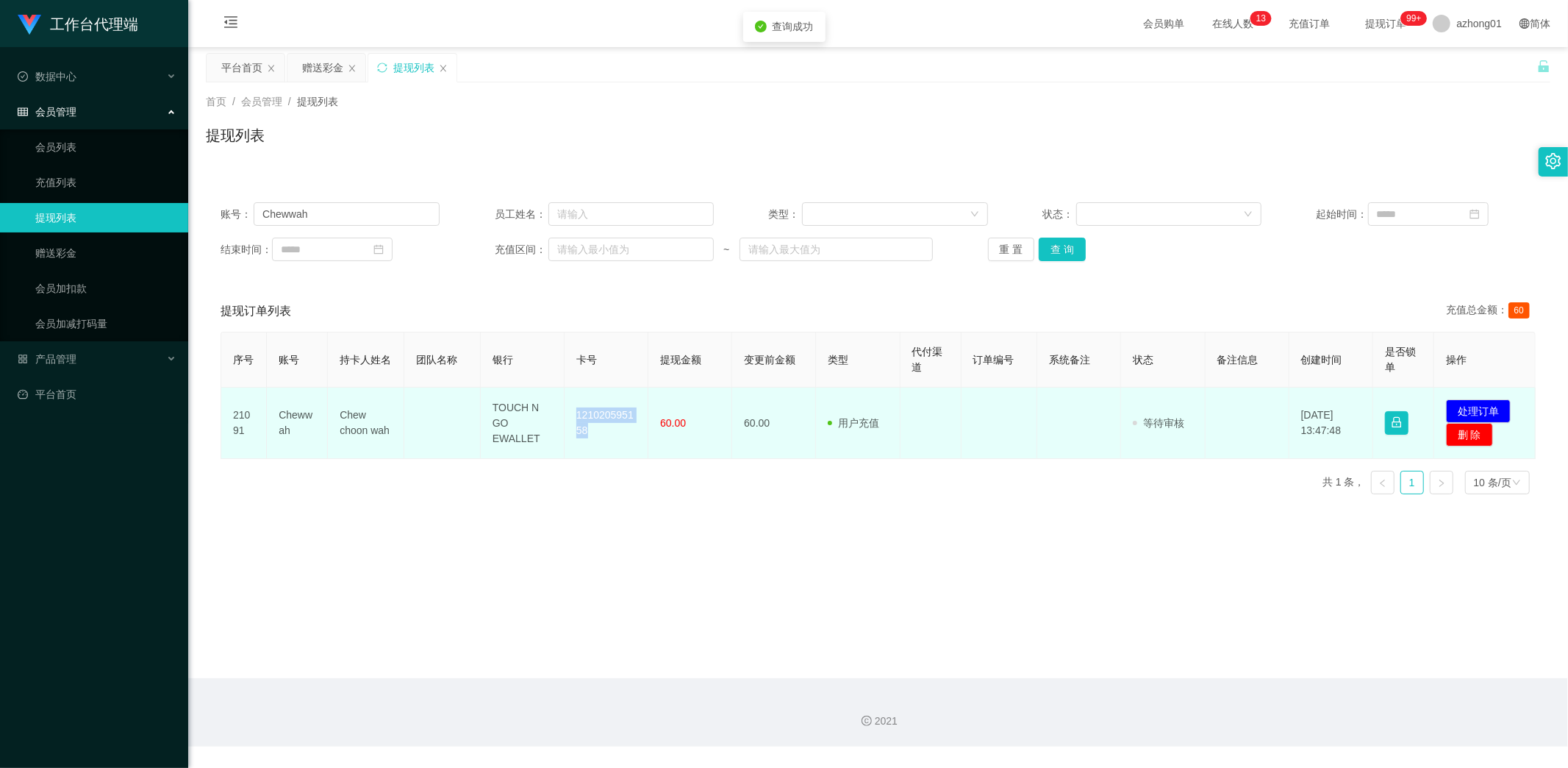
drag, startPoint x: 564, startPoint y: 409, endPoint x: 601, endPoint y: 446, distance: 52.3
click at [601, 446] on td "121020595158" at bounding box center [607, 423] width 84 height 72
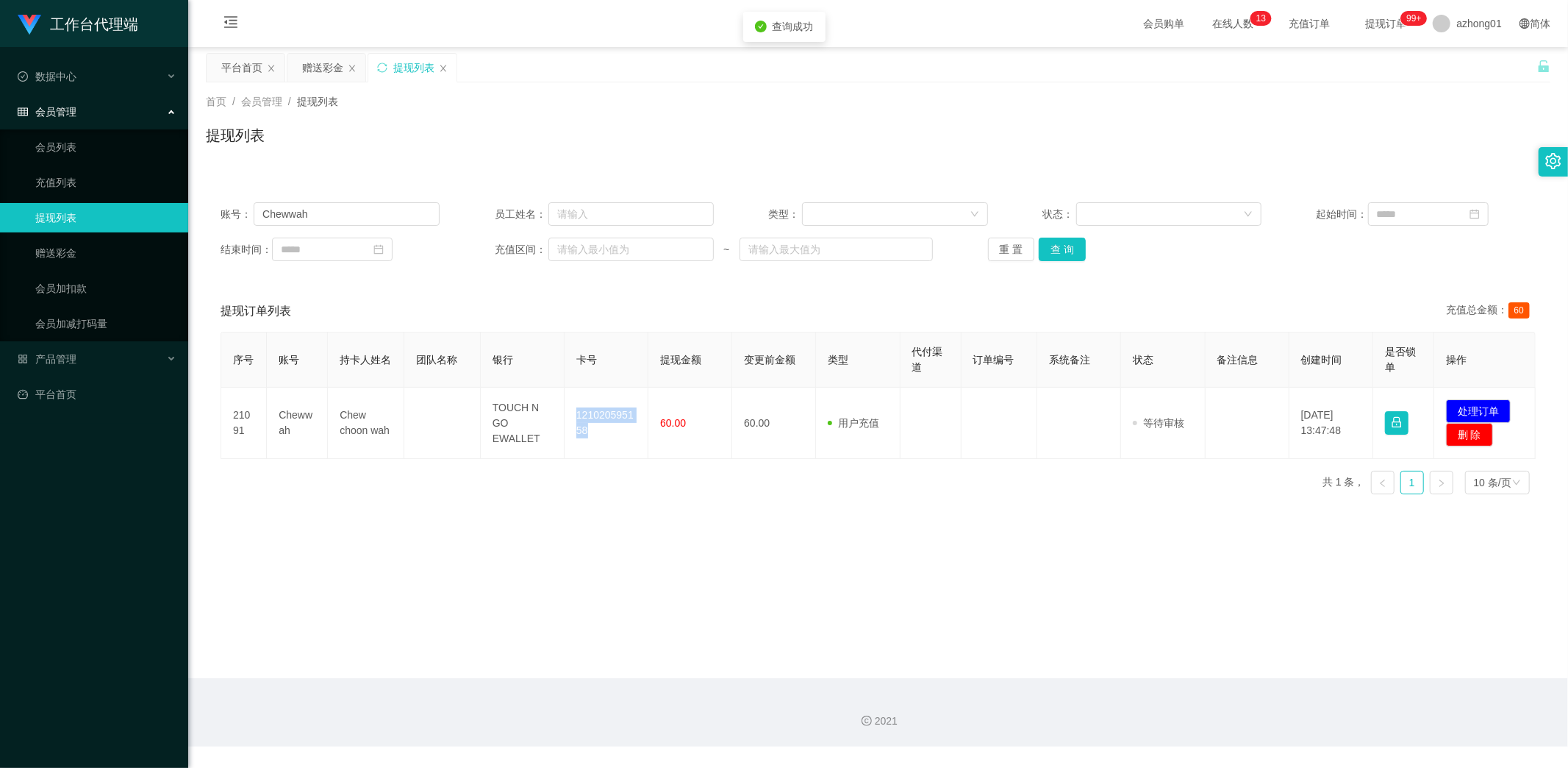
copy td "121020595158"
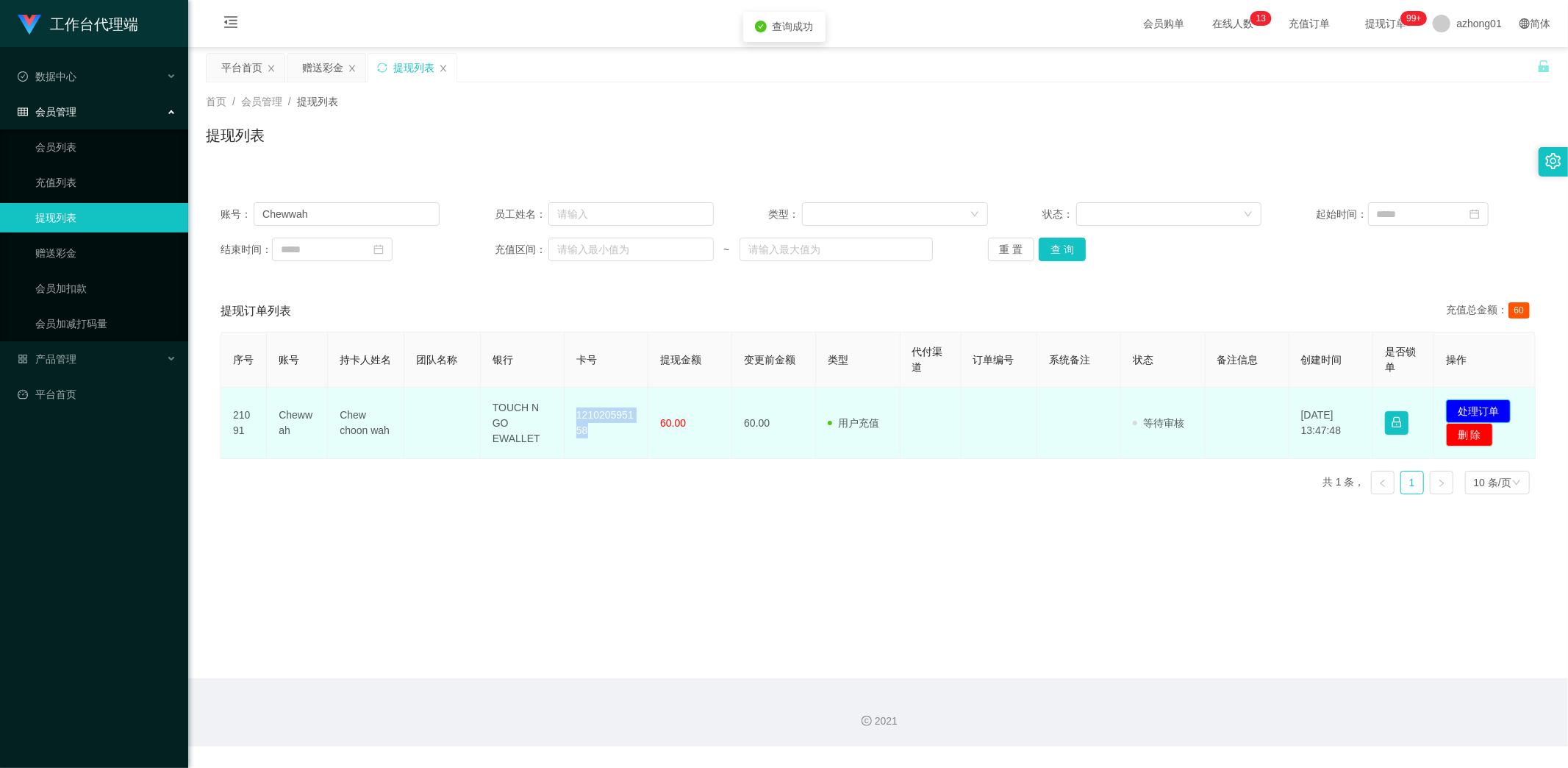
click at [1474, 408] on button "处理订单" at bounding box center [1479, 411] width 65 height 23
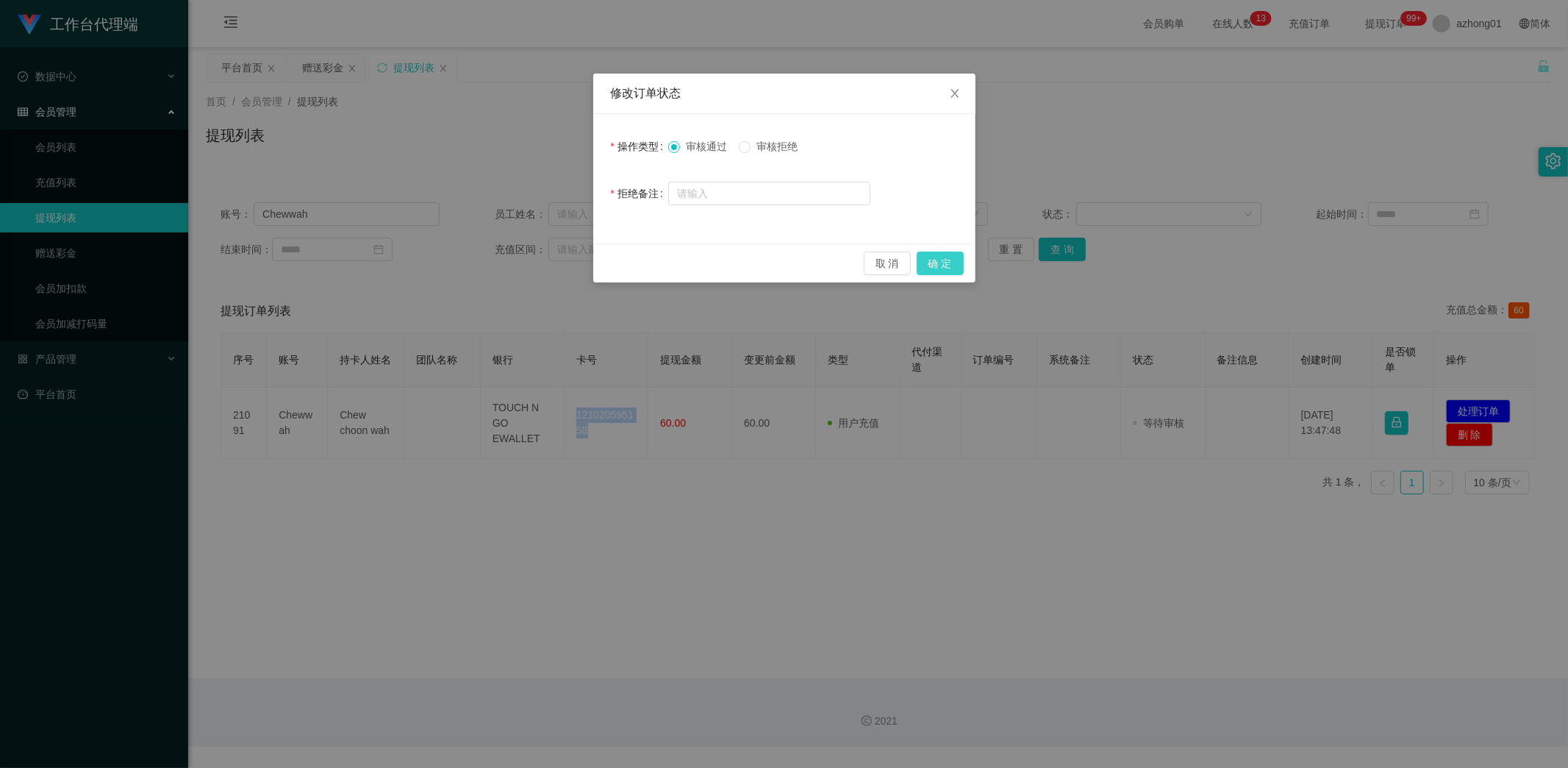
click at [950, 261] on button "确 定" at bounding box center [940, 263] width 47 height 23
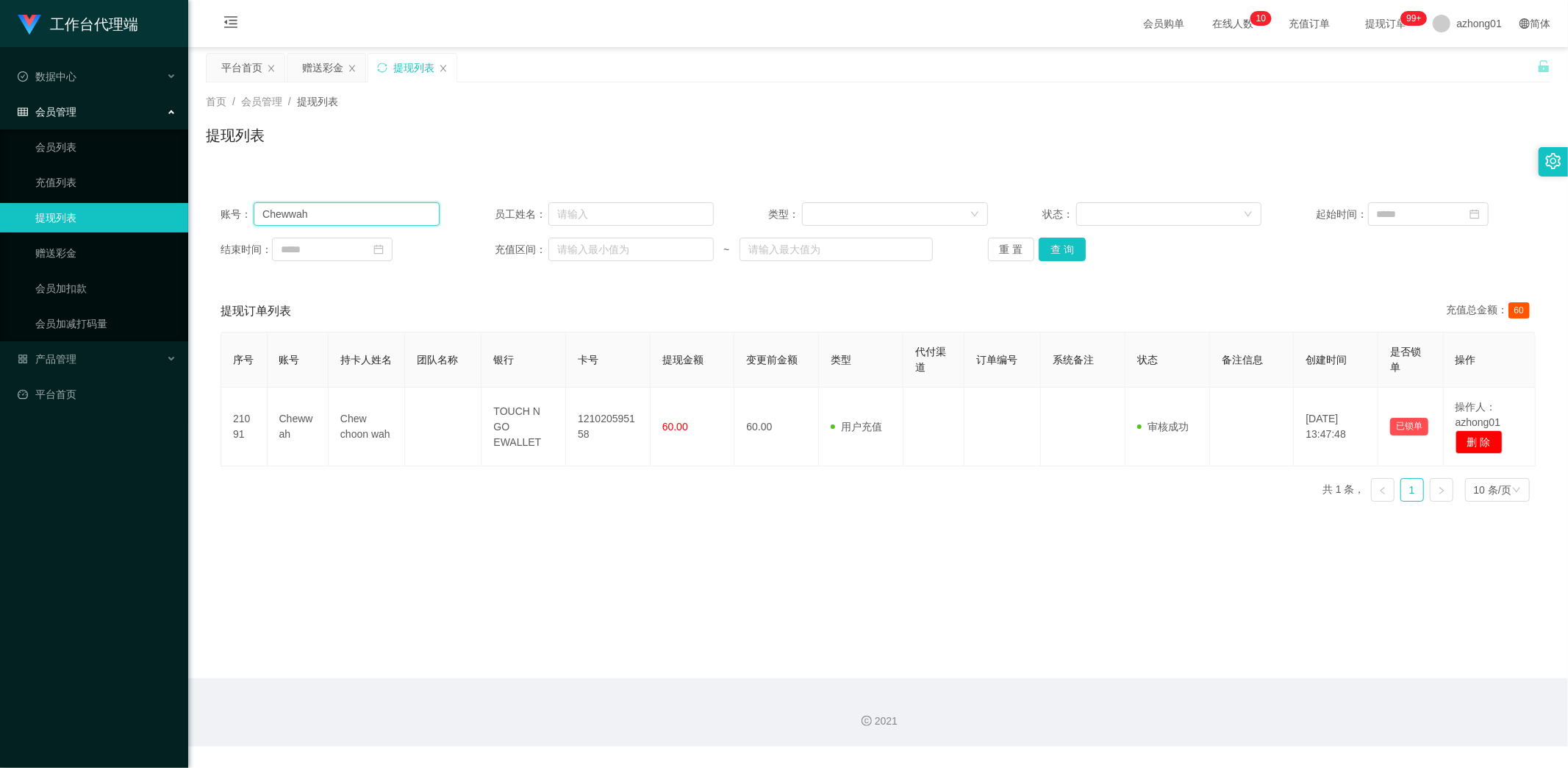
drag, startPoint x: 289, startPoint y: 213, endPoint x: 260, endPoint y: 223, distance: 30.7
click at [163, 210] on section "工作台代理端 数据中心 会员管理 会员列表 充值列表 提现列表 赠送彩金 会员加扣款 会员加减打码量 产品管理 平台首页 保存配置 重置配置 整体风格设置 主…" at bounding box center [784, 373] width 1568 height 747
paste input "[DATE]"
type input "[DATE]"
click at [1053, 244] on button "查 询" at bounding box center [1062, 249] width 47 height 23
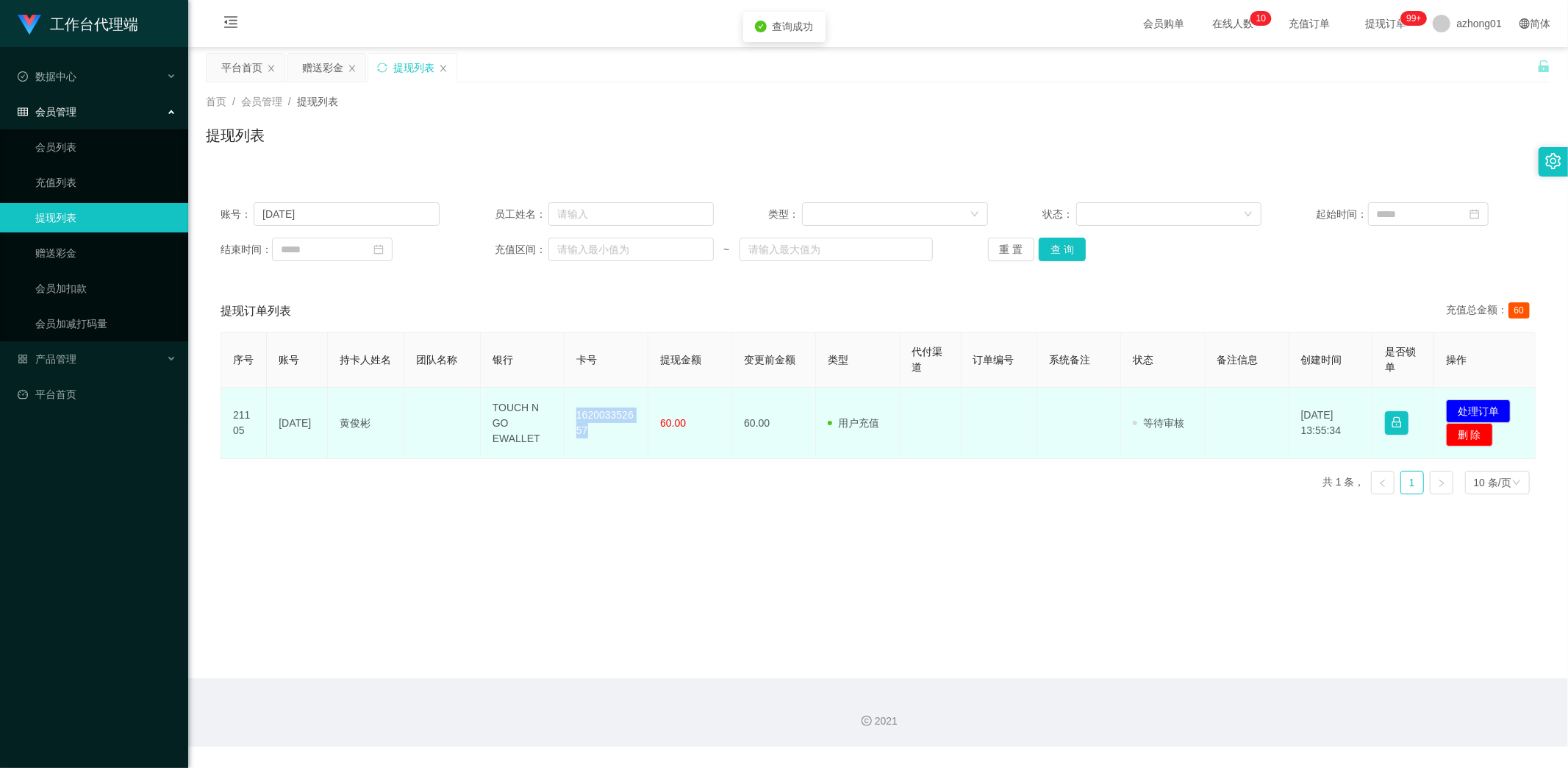
drag, startPoint x: 570, startPoint y: 413, endPoint x: 609, endPoint y: 437, distance: 45.8
click at [609, 437] on td "162003352657" at bounding box center [607, 423] width 84 height 72
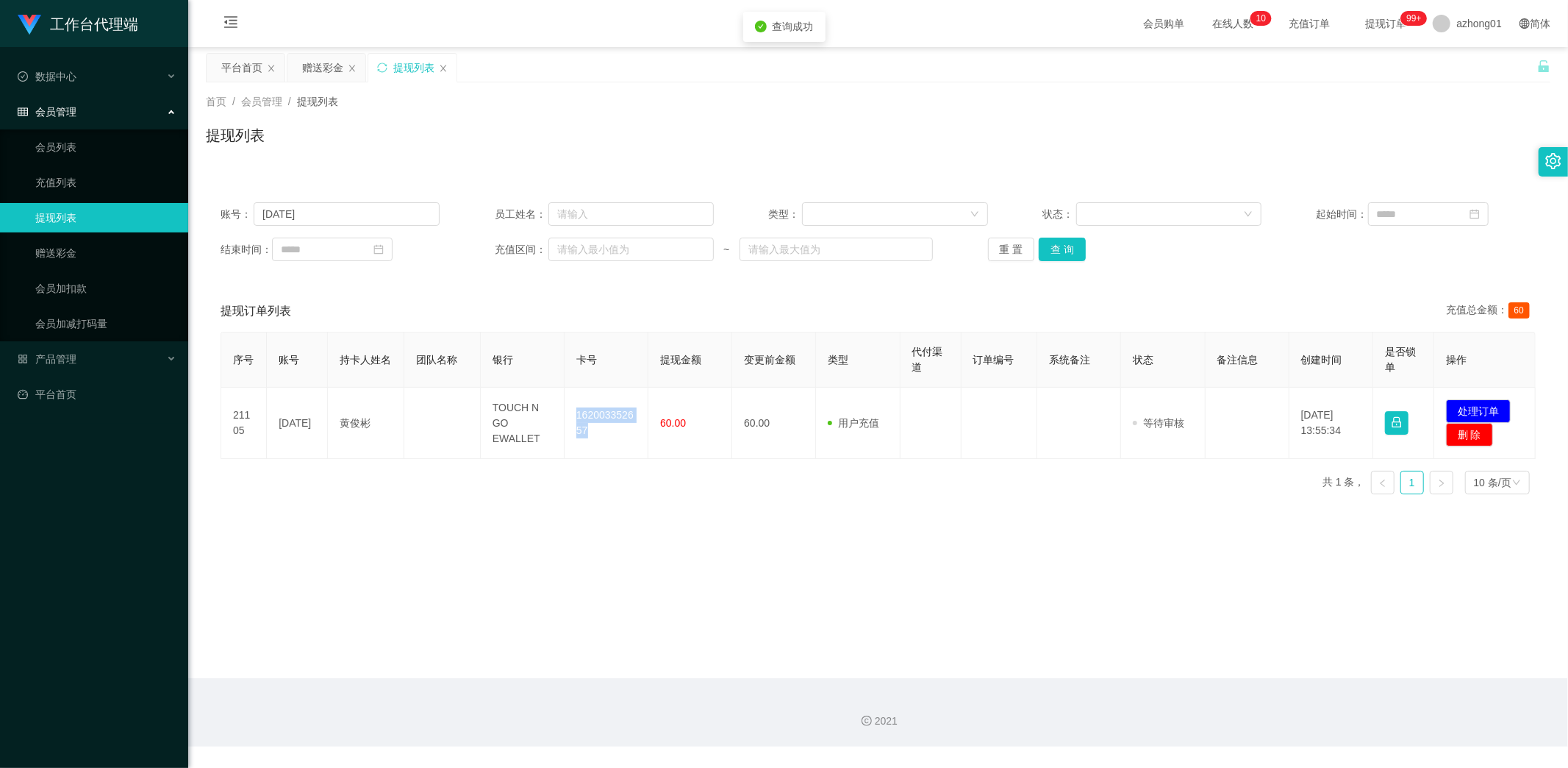
copy td "162003352657"
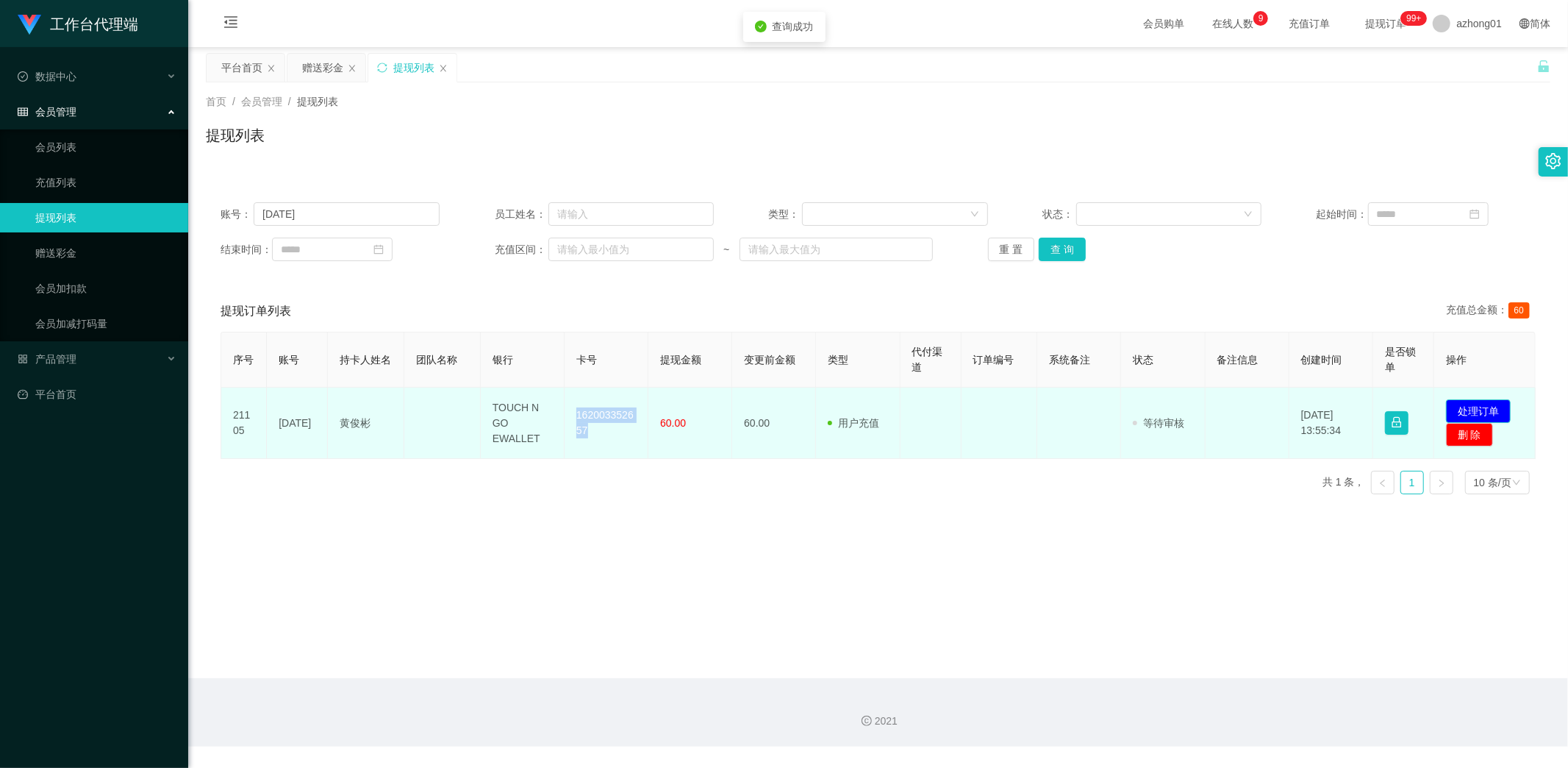
click at [1478, 406] on button "处理订单" at bounding box center [1479, 411] width 65 height 23
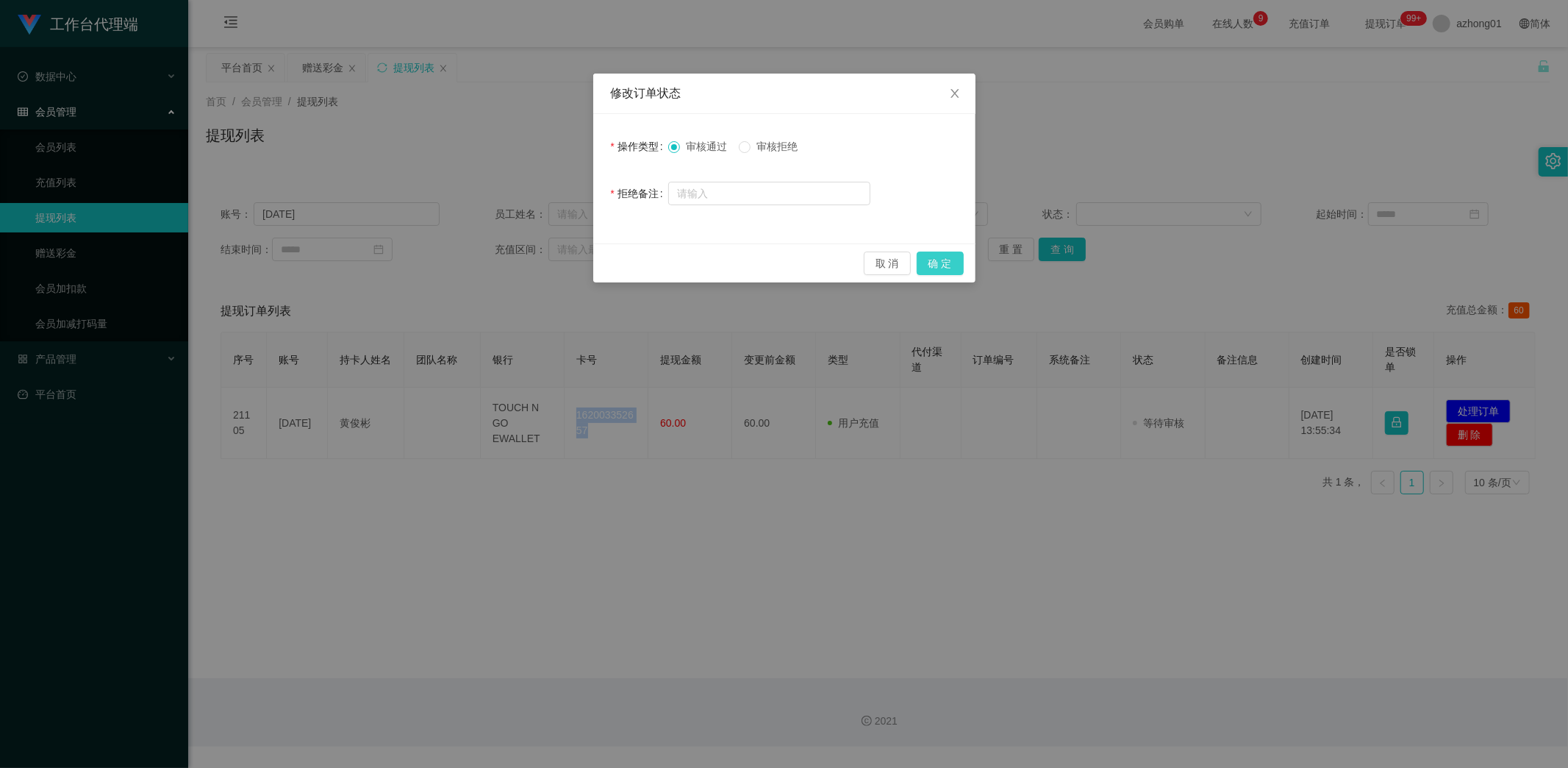
click at [931, 262] on button "确 定" at bounding box center [940, 263] width 47 height 23
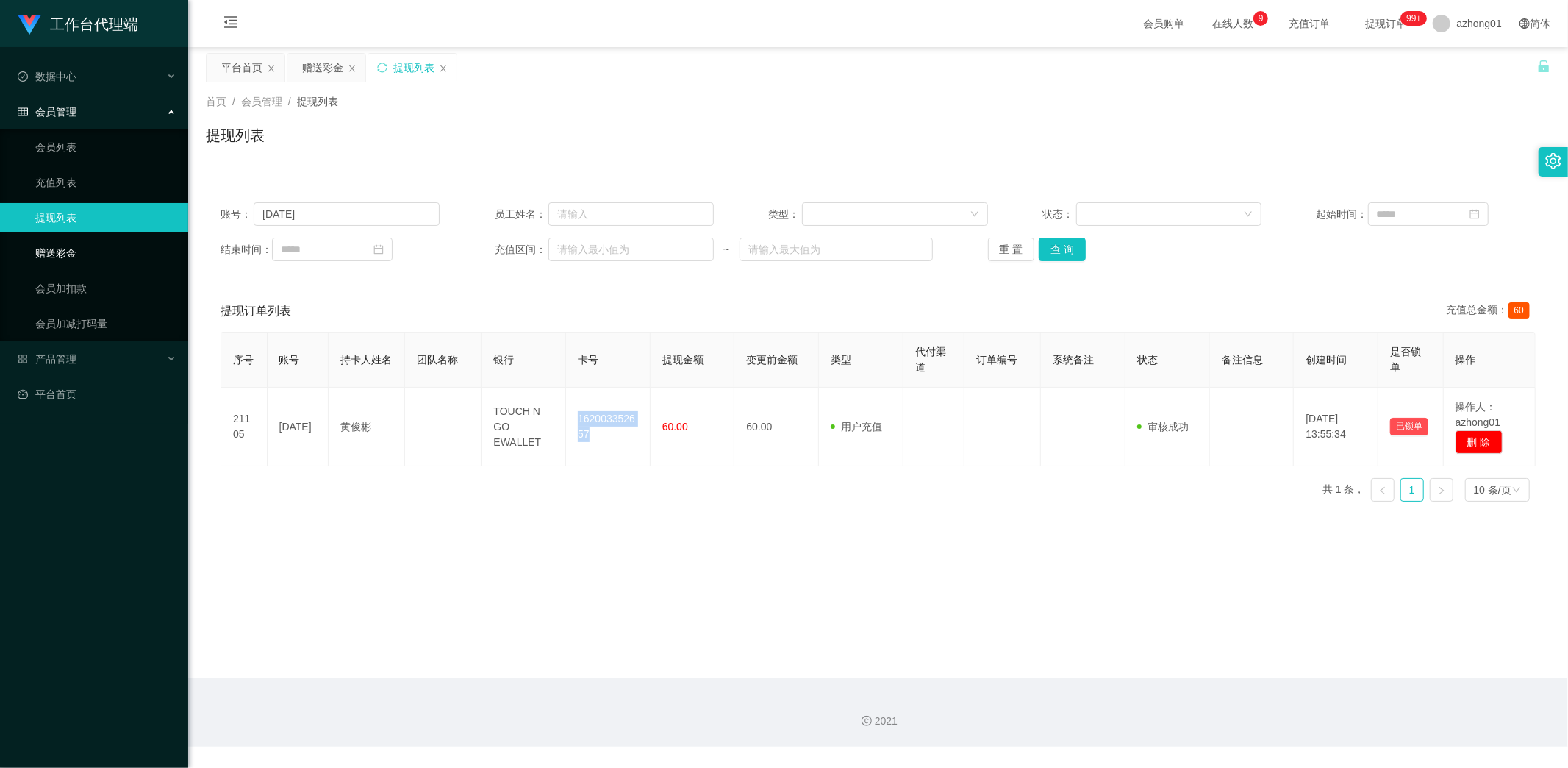
click at [54, 247] on link "赠送彩金" at bounding box center [106, 253] width 141 height 30
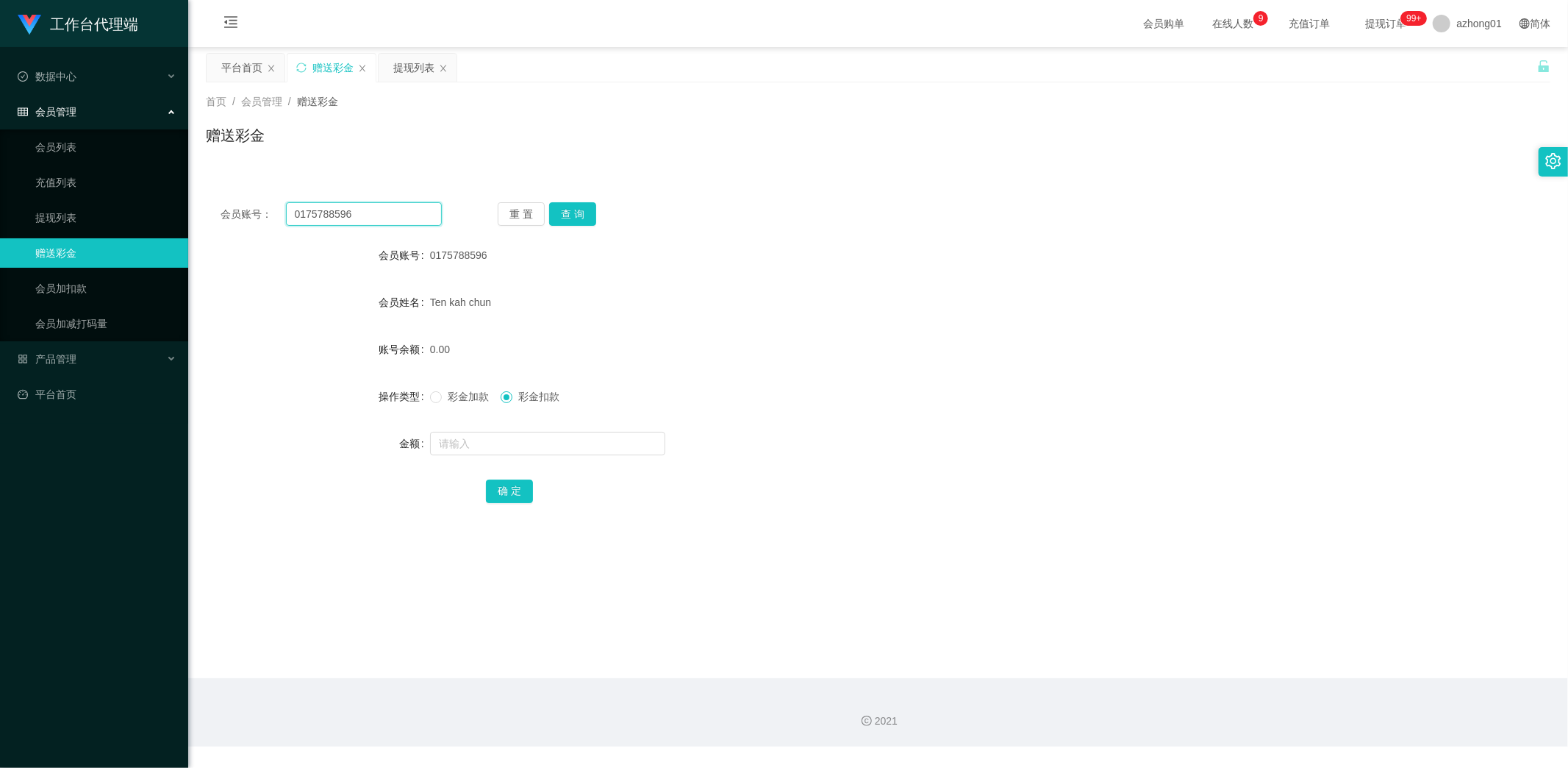
drag, startPoint x: 355, startPoint y: 215, endPoint x: 194, endPoint y: 201, distance: 161.6
click at [195, 201] on main "关闭左侧 关闭右侧 关闭其它 刷新页面 平台首页 赠送彩金 提现列表 首页 / 会员管理 / 赠送彩金 / 赠送彩金 会员账号： 0175788596 重 置…" at bounding box center [878, 363] width 1380 height 631
paste input "117640881"
type input "01117640881"
click at [575, 214] on button "查 询" at bounding box center [572, 213] width 47 height 23
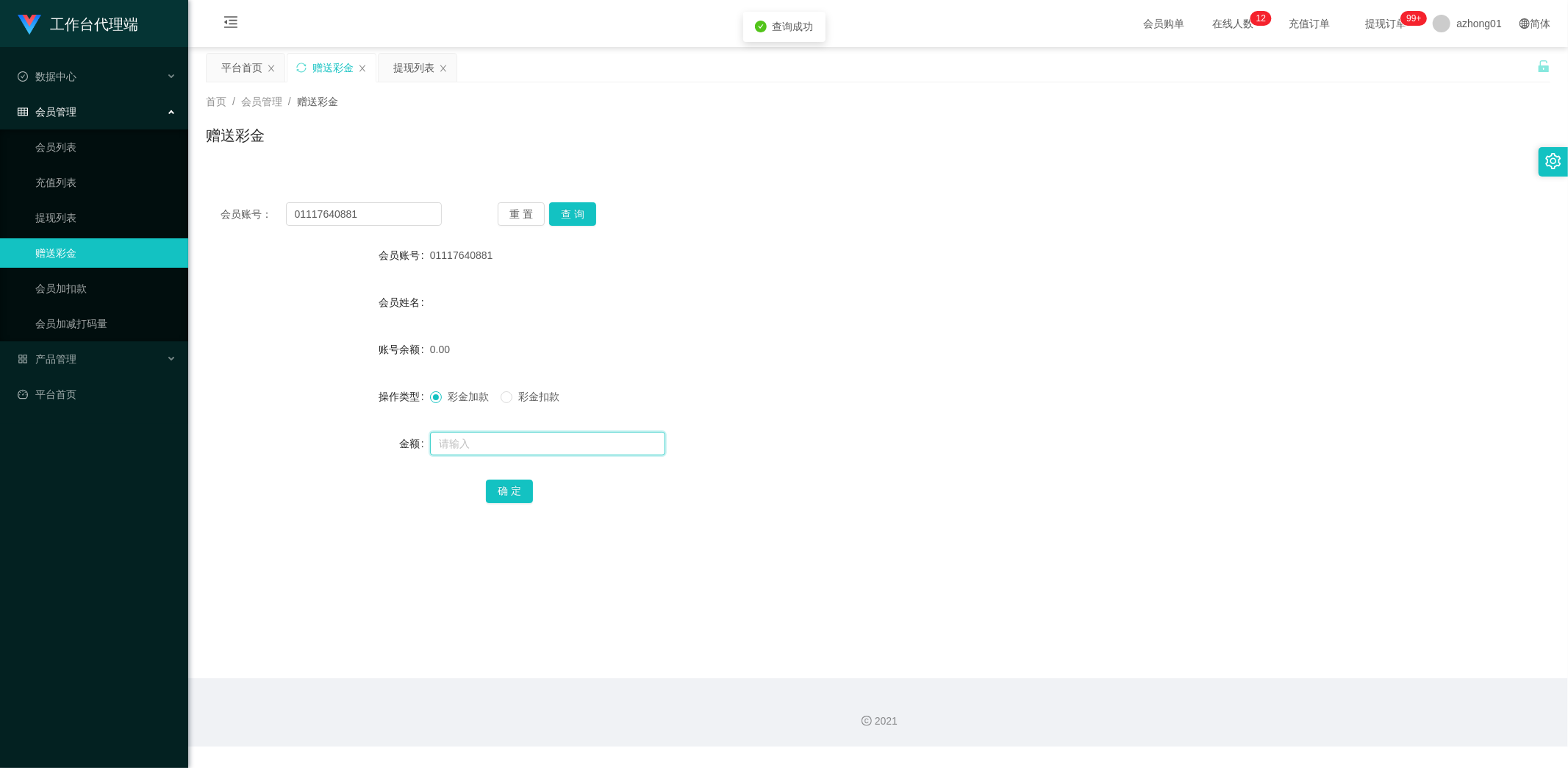
click at [502, 443] on input "text" at bounding box center [547, 443] width 235 height 23
type input "60"
click at [522, 481] on button "确 定" at bounding box center [509, 491] width 47 height 23
drag, startPoint x: 380, startPoint y: 217, endPoint x: 229, endPoint y: 214, distance: 151.0
click at [229, 214] on div "会员账号： 01117640881" at bounding box center [331, 213] width 221 height 23
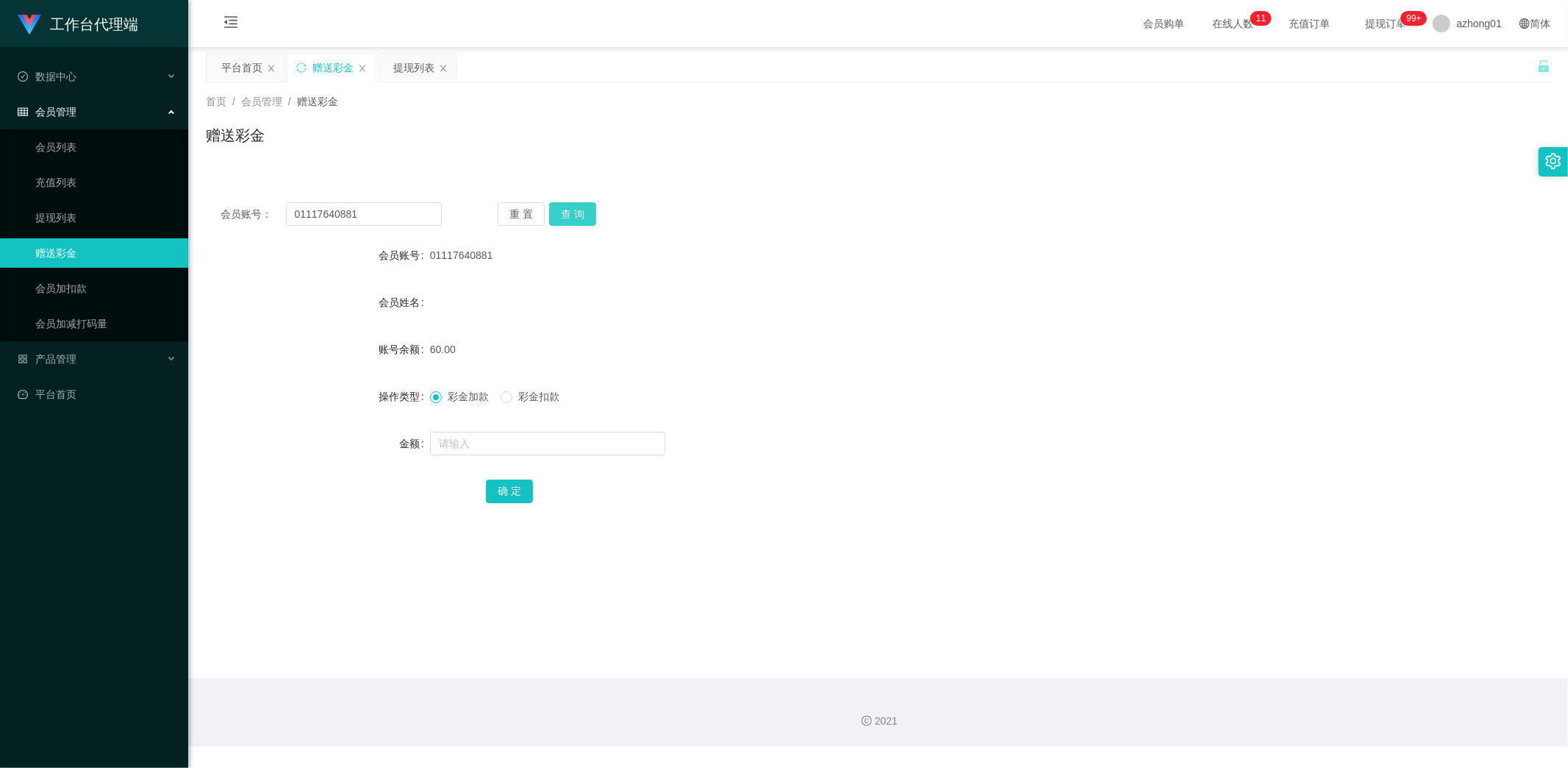
click at [586, 213] on button "查 询" at bounding box center [572, 213] width 47 height 23
click at [596, 211] on div "重 置 查 询" at bounding box center [609, 213] width 221 height 23
click at [86, 217] on link "提现列表" at bounding box center [106, 218] width 141 height 30
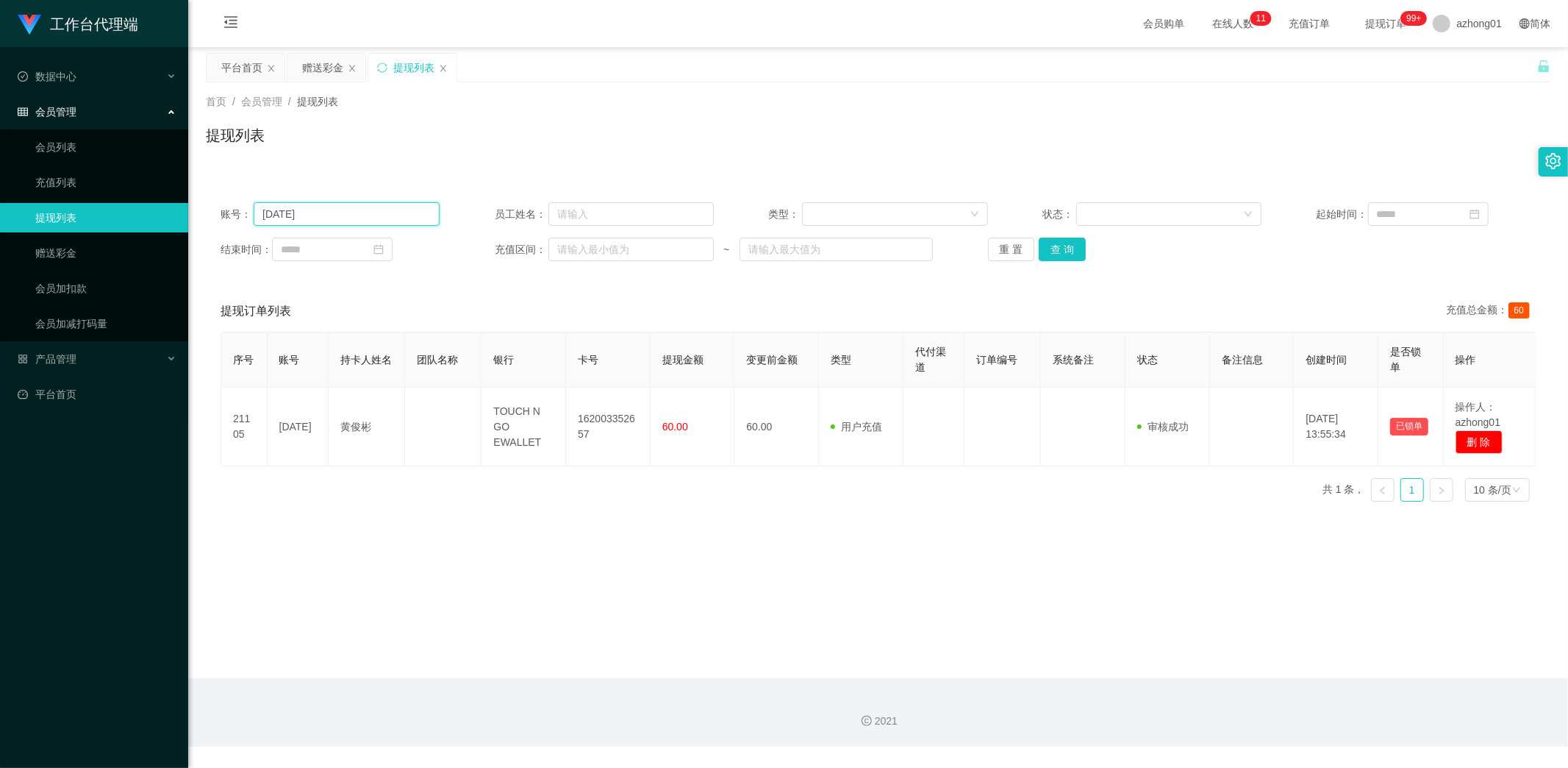
drag, startPoint x: 305, startPoint y: 218, endPoint x: 169, endPoint y: 222, distance: 136.1
click at [169, 222] on section "工作台代理端 数据中心 会员管理 会员列表 充值列表 提现列表 赠送彩金 会员加扣款 会员加减打码量 产品管理 平台首页 保存配置 重置配置 整体风格设置 主…" at bounding box center [784, 373] width 1568 height 747
paste input "01117640881"
click at [1057, 248] on button "查 询" at bounding box center [1062, 249] width 47 height 23
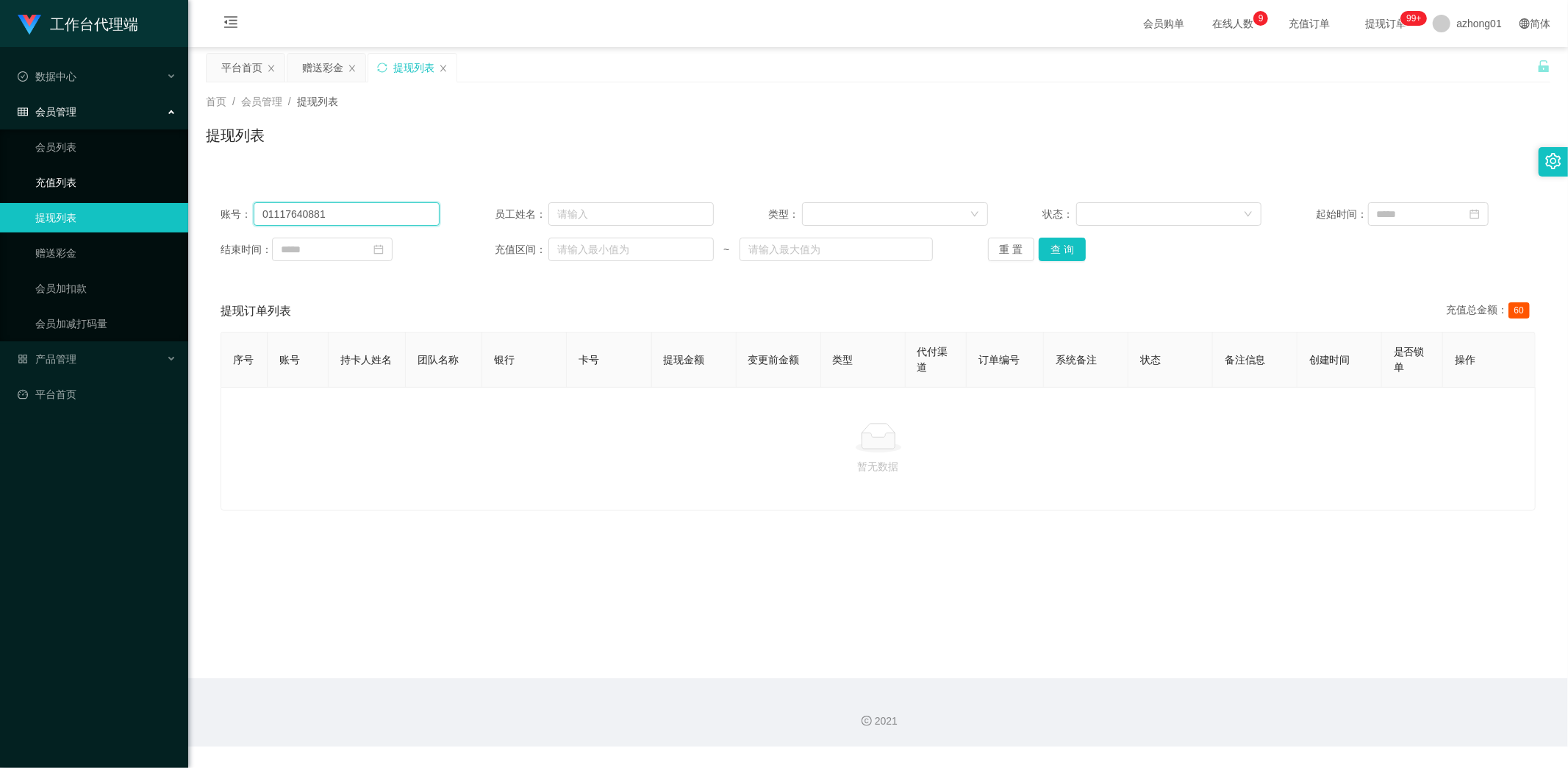
drag, startPoint x: 356, startPoint y: 208, endPoint x: 160, endPoint y: 194, distance: 196.5
click at [162, 194] on section "工作台代理端 数据中心 会员管理 会员列表 充值列表 提现列表 赠送彩金 会员加扣款 会员加减打码量 产品管理 平台首页 保存配置 重置配置 整体风格设置 主…" at bounding box center [784, 373] width 1568 height 747
paste input "text"
click at [1065, 247] on button "查 询" at bounding box center [1062, 249] width 47 height 23
type input "01117640881"
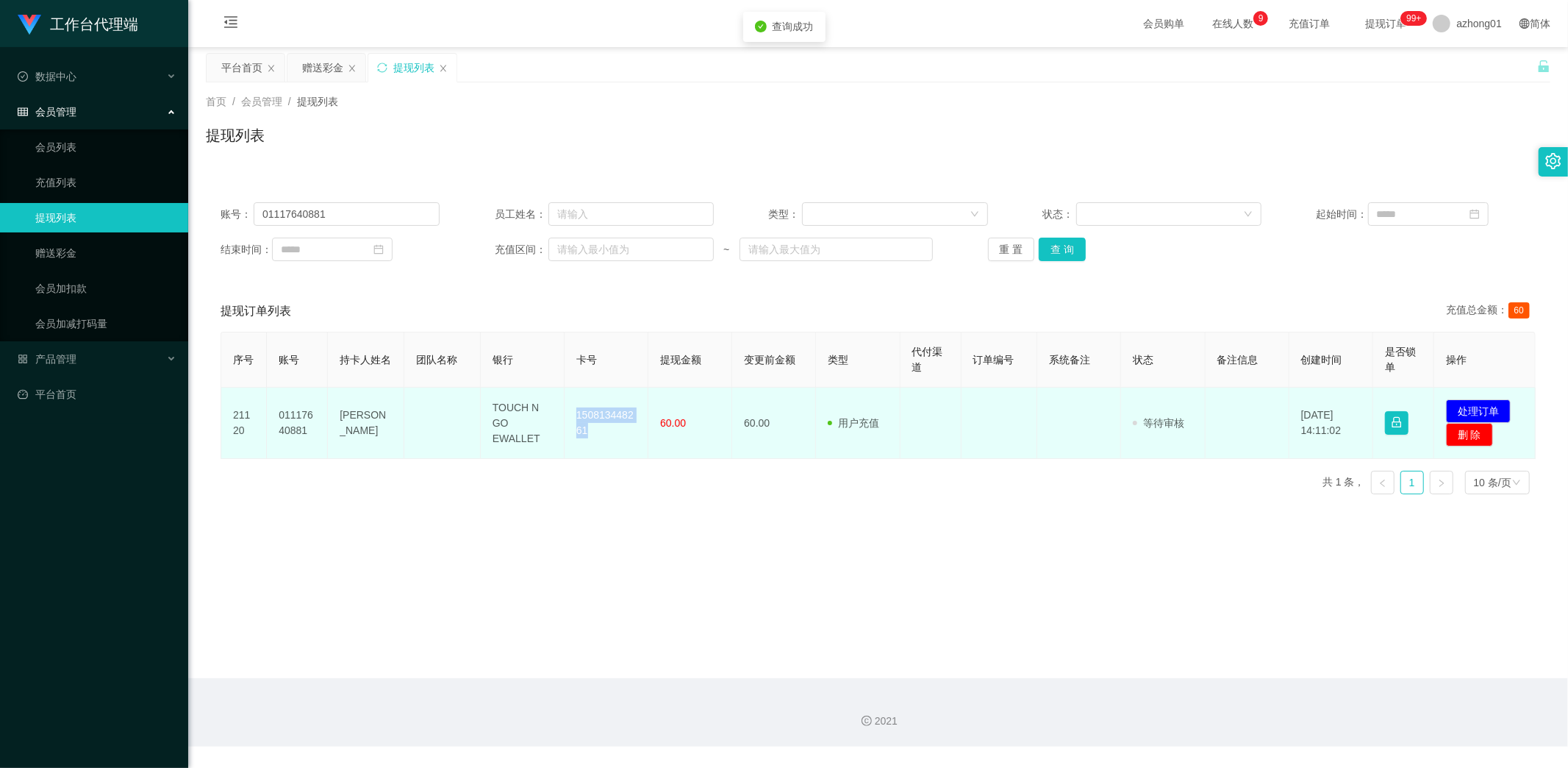
drag, startPoint x: 574, startPoint y: 415, endPoint x: 596, endPoint y: 436, distance: 30.4
click at [596, 436] on td "150813448261" at bounding box center [607, 423] width 84 height 72
copy td "150813448261"
click at [1464, 403] on button "处理订单" at bounding box center [1479, 411] width 65 height 23
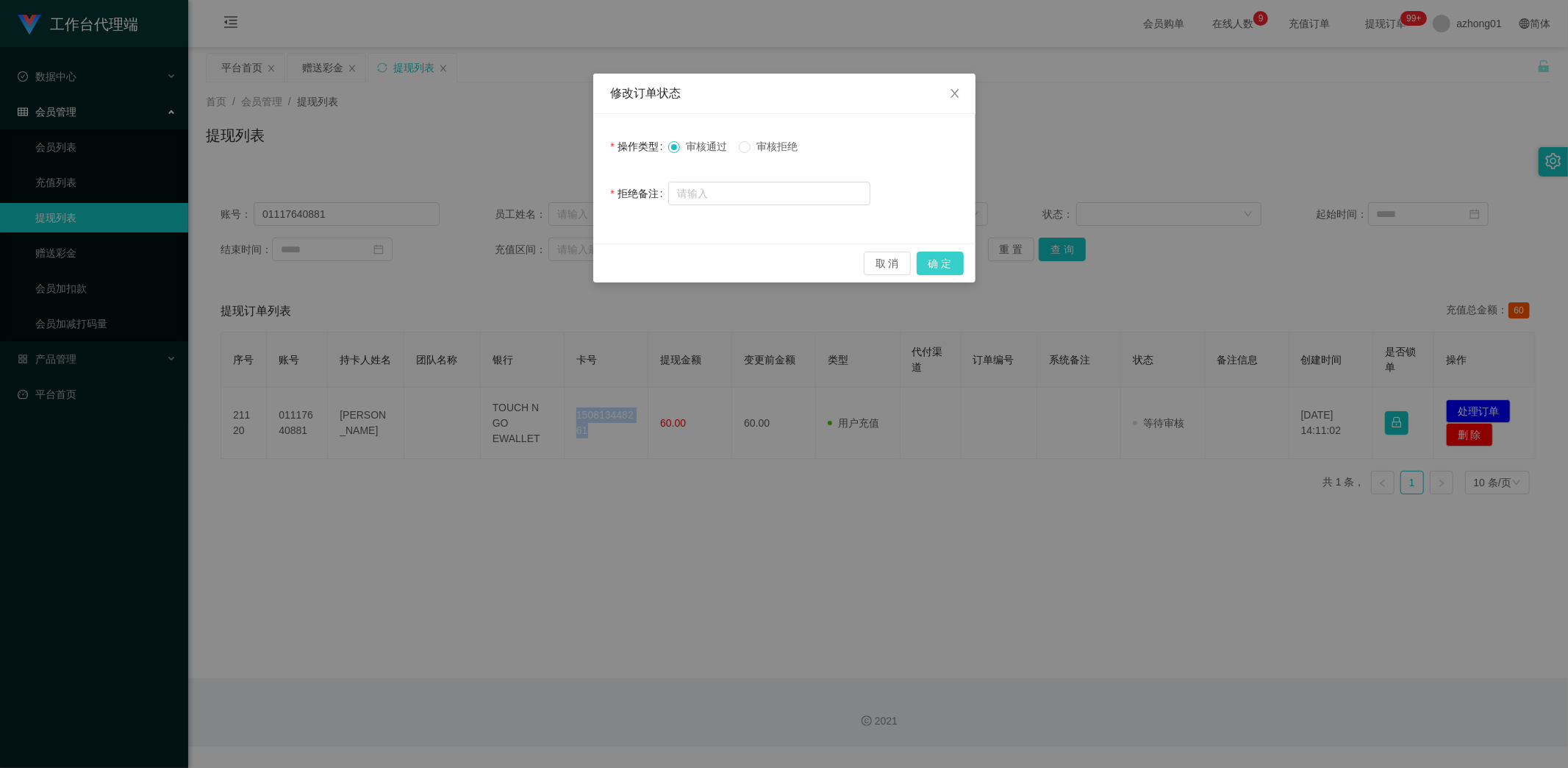
click at [946, 261] on button "确 定" at bounding box center [940, 263] width 47 height 23
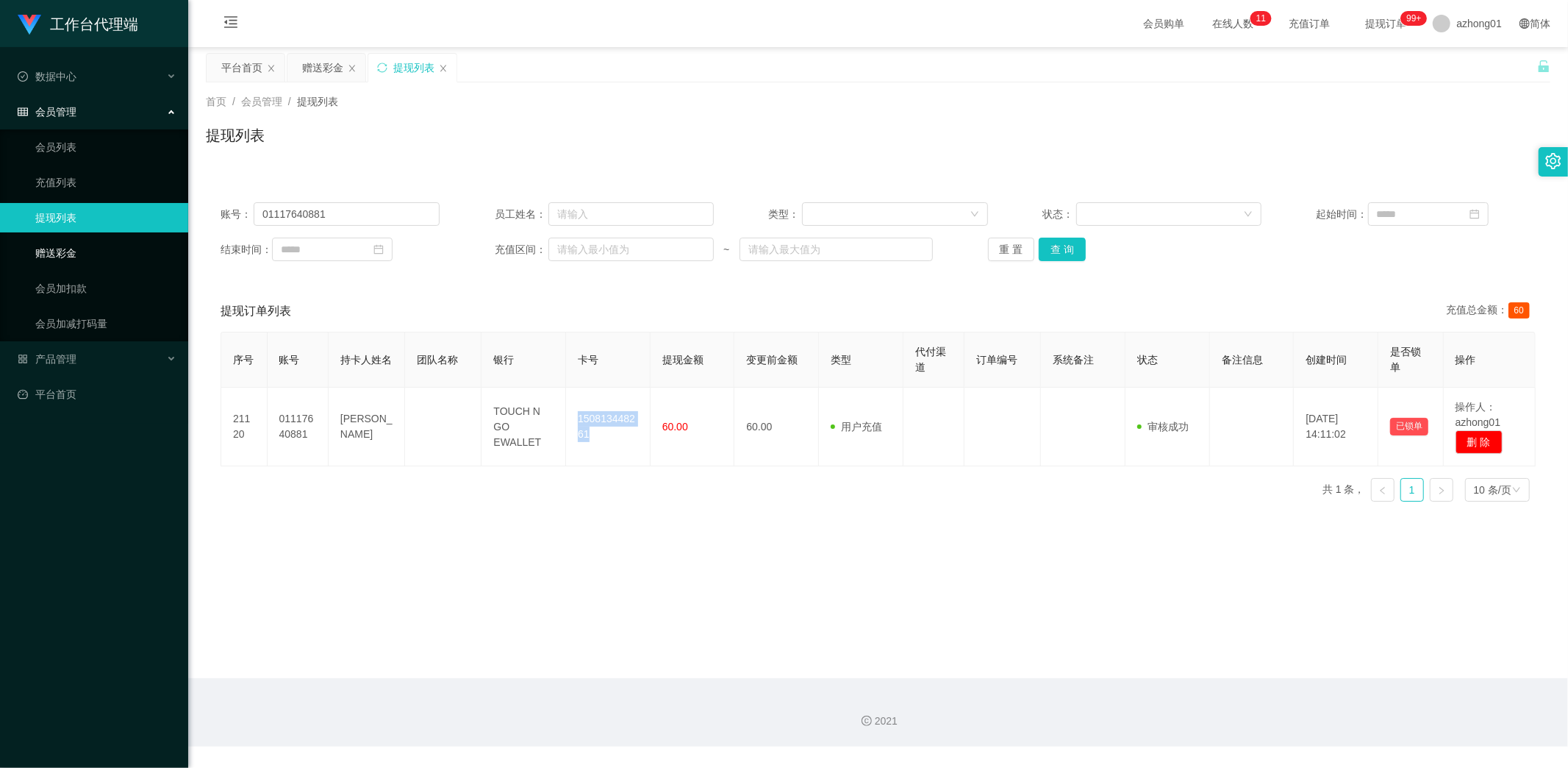
click at [61, 248] on link "赠送彩金" at bounding box center [106, 253] width 141 height 30
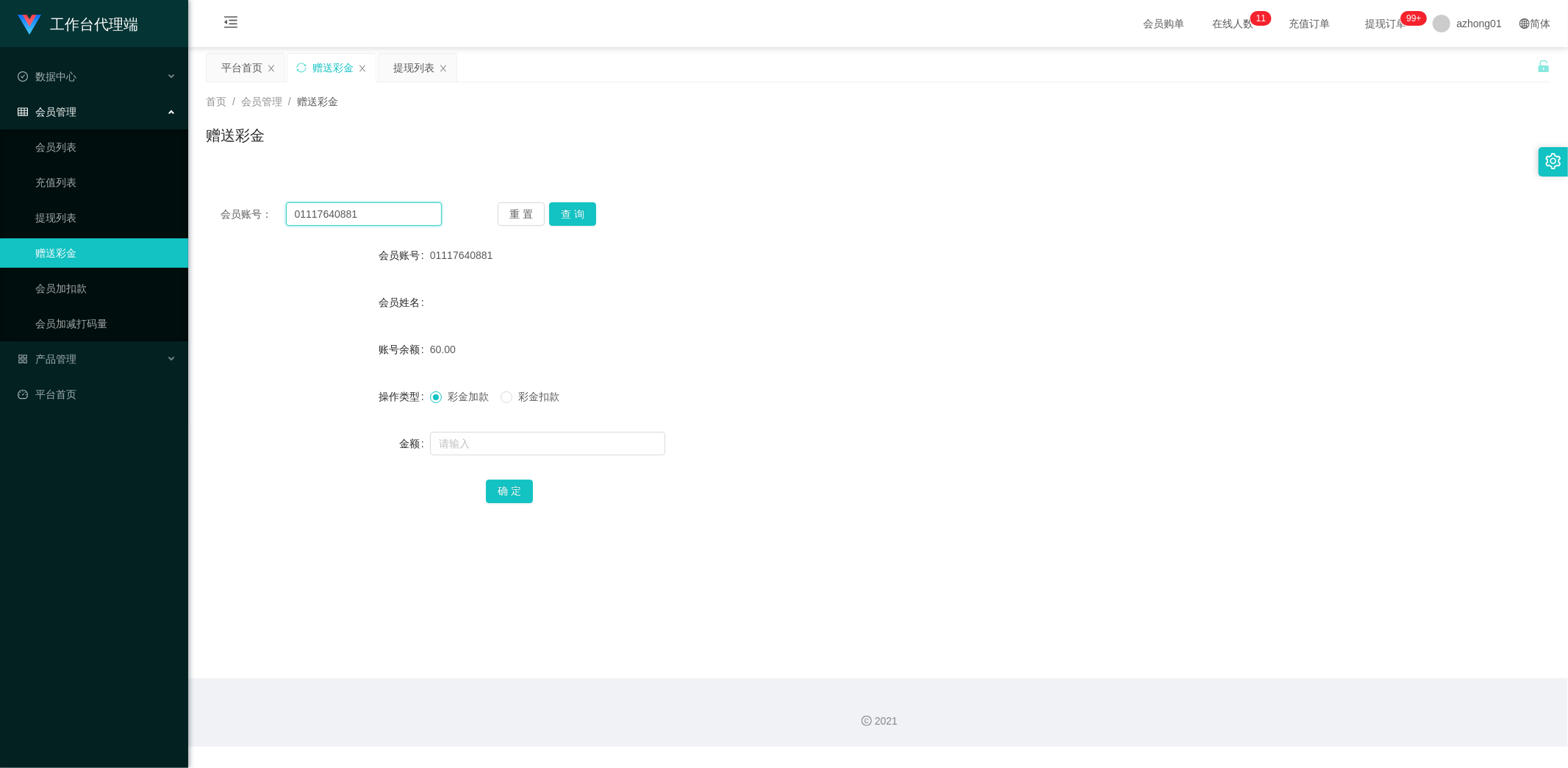
drag, startPoint x: 370, startPoint y: 211, endPoint x: 214, endPoint y: 198, distance: 156.5
click at [214, 198] on div "会员账号： 01117640881 重 置 查 询 会员账号 01117640881 会员姓名 账号余额 60.00 操作类型 彩金加款 彩金扣款 金额 确 定" at bounding box center [878, 362] width 1345 height 350
paste input "Soonlong"
type input "Soonlong"
click at [577, 209] on button "查 询" at bounding box center [572, 213] width 47 height 23
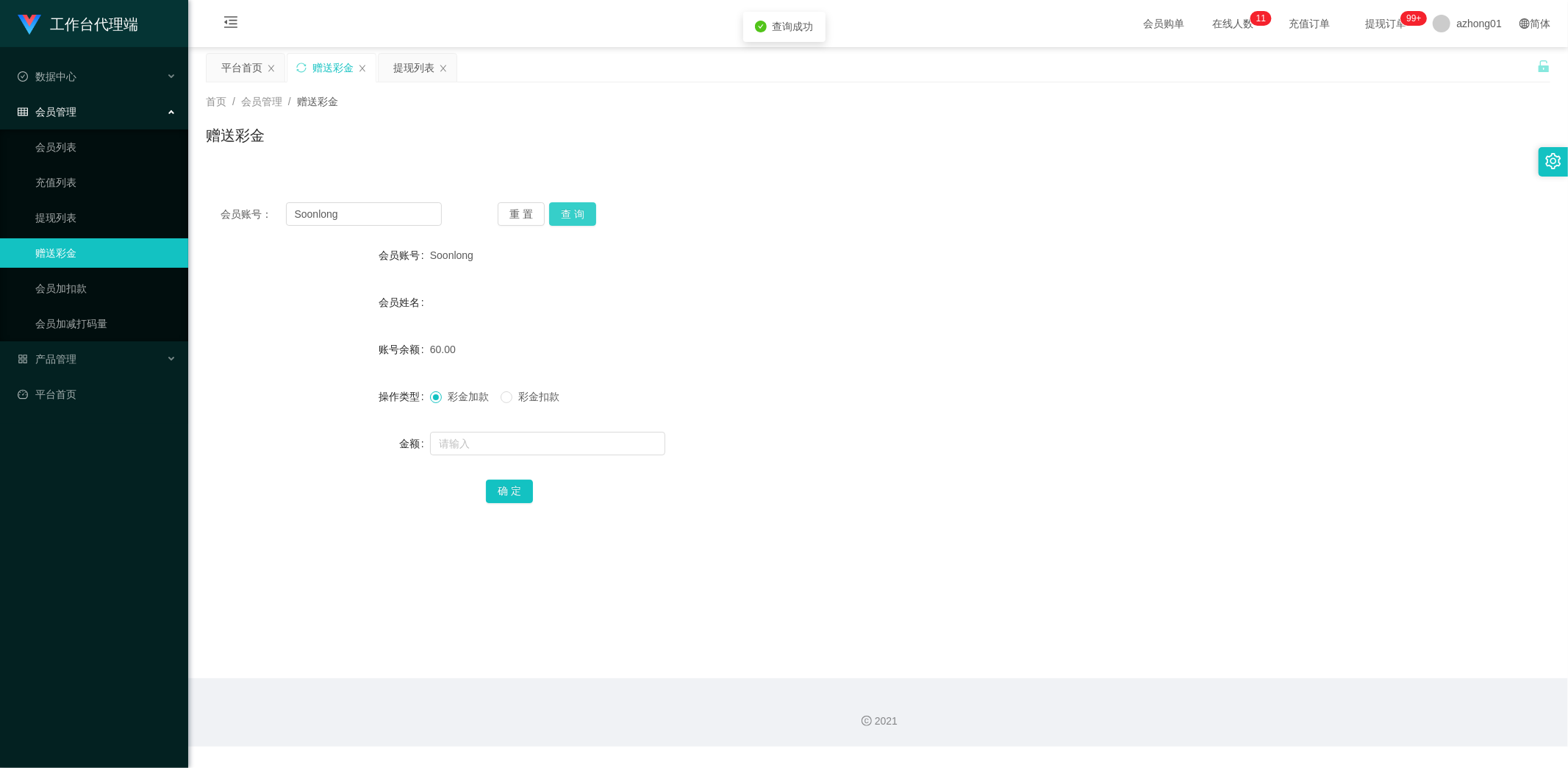
click at [577, 215] on button "查 询" at bounding box center [572, 213] width 47 height 23
click at [55, 222] on link "提现列表" at bounding box center [106, 218] width 141 height 30
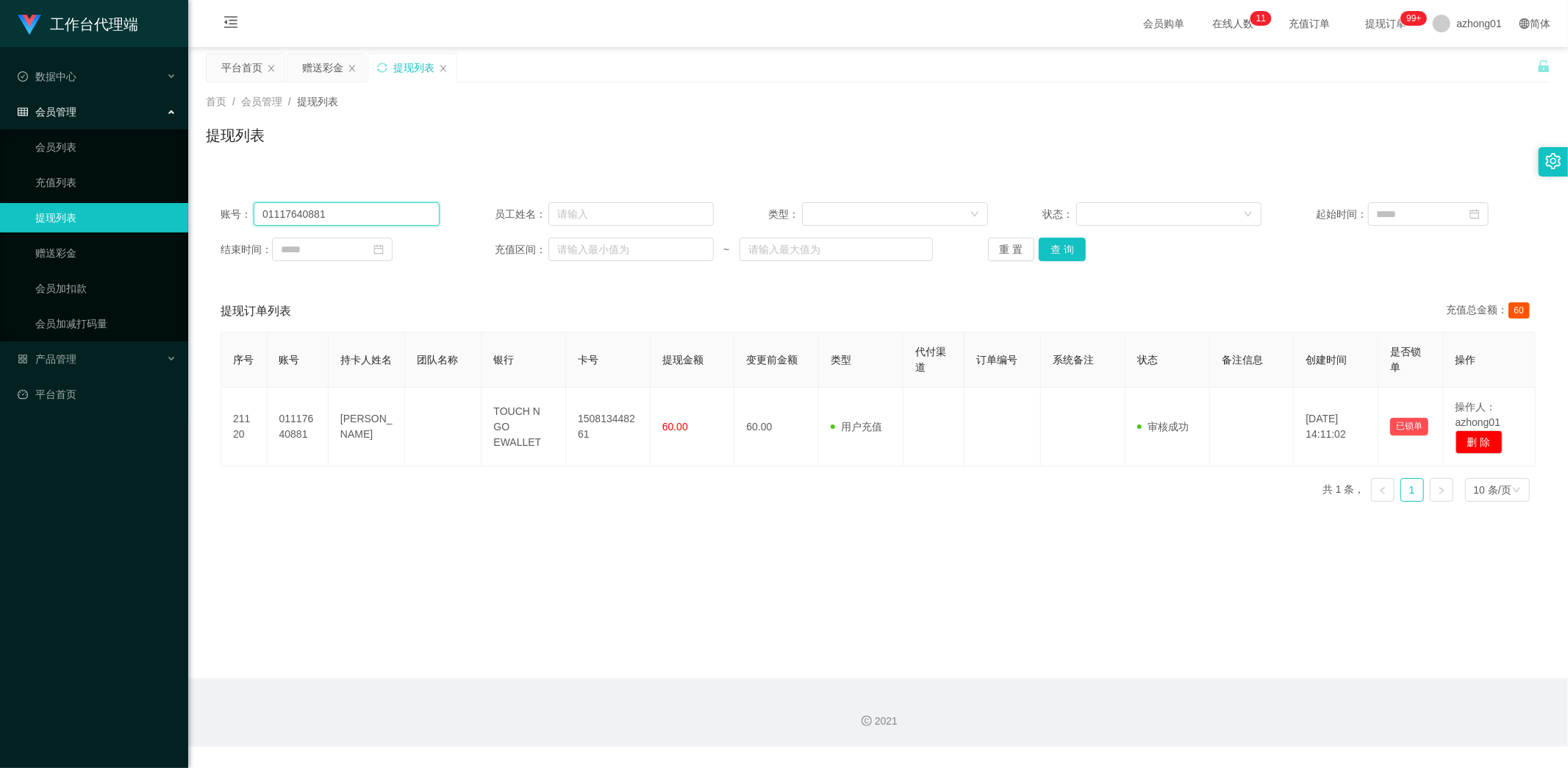
drag, startPoint x: 320, startPoint y: 211, endPoint x: 179, endPoint y: 209, distance: 141.0
click at [184, 209] on section "工作台代理端 数据中心 会员管理 会员列表 充值列表 提现列表 赠送彩金 会员加扣款 会员加减打码量 产品管理 平台首页 保存配置 重置配置 整体风格设置 主…" at bounding box center [784, 373] width 1568 height 747
paste input "Soonlong"
click at [1062, 243] on button "查 询" at bounding box center [1062, 249] width 47 height 23
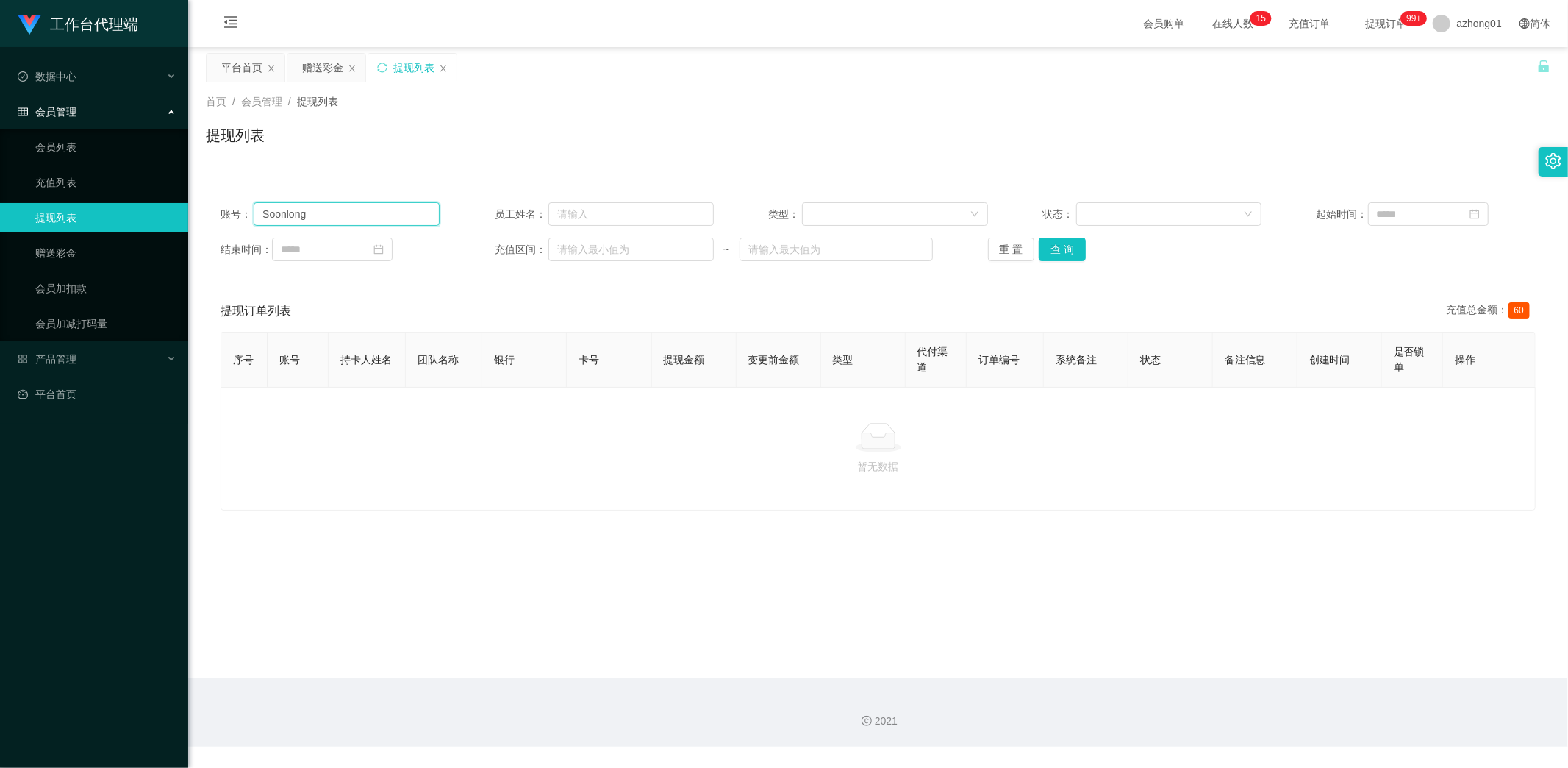
drag, startPoint x: 329, startPoint y: 216, endPoint x: 201, endPoint y: 204, distance: 128.6
click at [201, 204] on main "关闭左侧 关闭右侧 关闭其它 刷新页面 平台首页 赠送彩金 提现列表 首页 / 会员管理 / 提现列表 / 提现列表 账号： Soonlong 员工姓名： 类…" at bounding box center [878, 363] width 1380 height 631
paste input "Soonlong"
drag, startPoint x: 377, startPoint y: 593, endPoint x: 371, endPoint y: 524, distance: 69.3
click at [376, 589] on main "关闭左侧 关闭右侧 关闭其它 刷新页面 平台首页 赠送彩金 提现列表 首页 / 会员管理 / 提现列表 / 提现列表 账号： SoonlongSoonlong…" at bounding box center [878, 363] width 1380 height 631
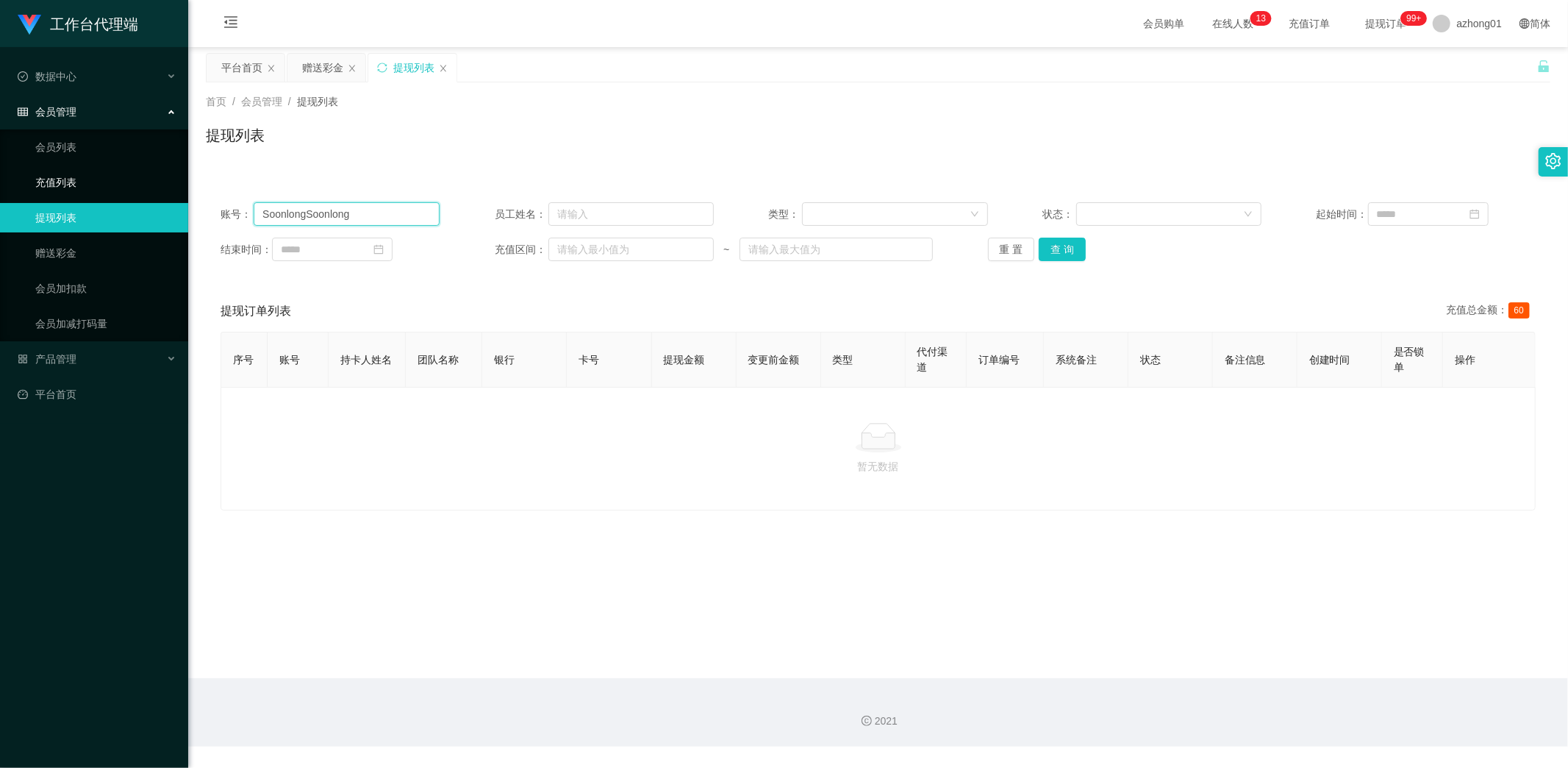
drag, startPoint x: 333, startPoint y: 211, endPoint x: 117, endPoint y: 181, distance: 218.1
click at [87, 173] on section "工作台代理端 数据中心 会员管理 会员列表 充值列表 提现列表 赠送彩金 会员加扣款 会员加减打码量 产品管理 平台首页 保存配置 重置配置 整体风格设置 主…" at bounding box center [784, 373] width 1568 height 747
paste input "text"
type input "Soonlong"
click at [1056, 250] on button "查 询" at bounding box center [1062, 249] width 47 height 23
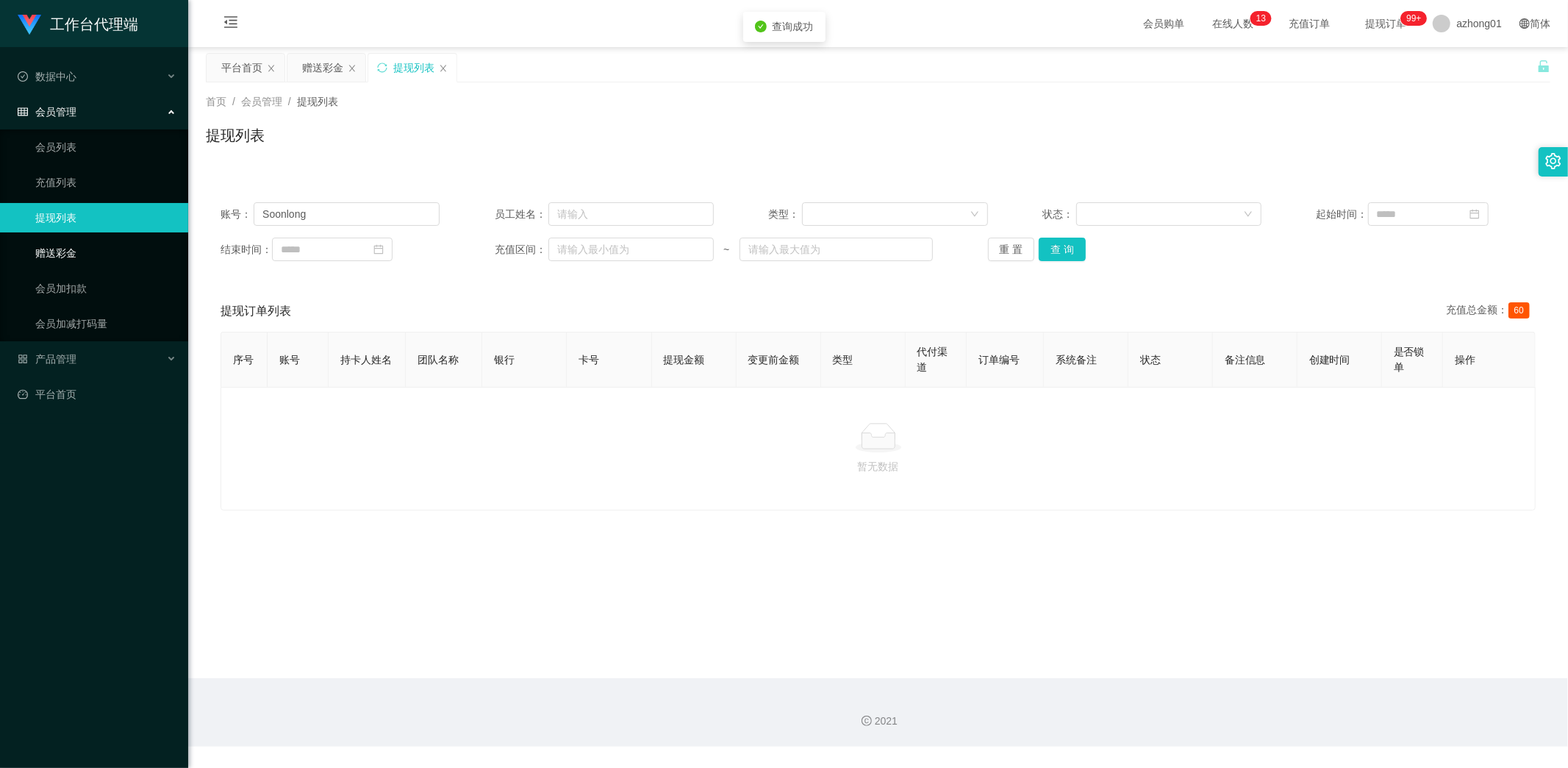
click at [56, 249] on link "赠送彩金" at bounding box center [106, 253] width 141 height 30
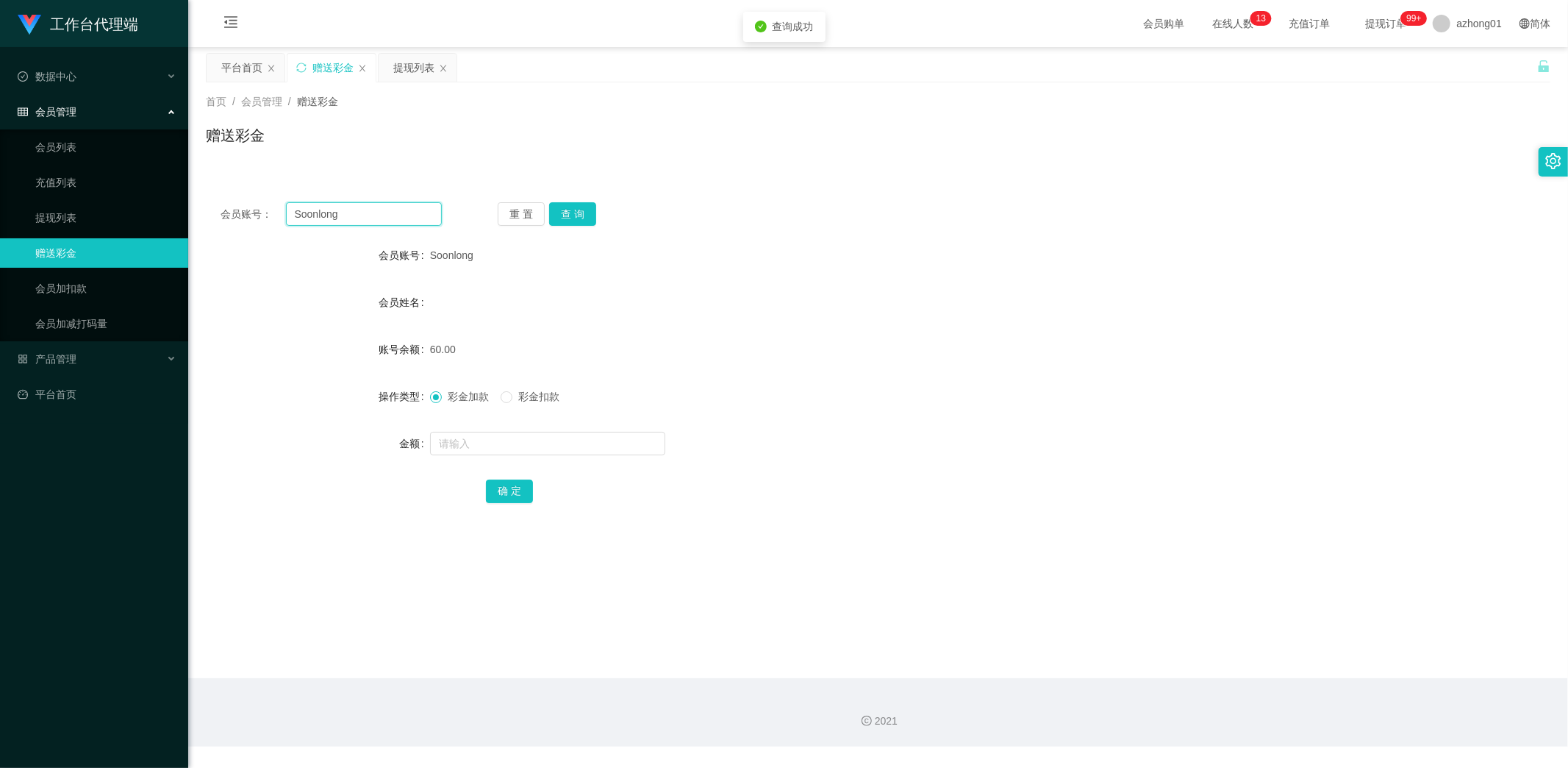
drag, startPoint x: 355, startPoint y: 218, endPoint x: 206, endPoint y: 199, distance: 150.2
click at [206, 199] on div "会员账号： Soonlong 重 置 查 询 会员账号 Soonlong 会员姓名 账号余额 60.00 操作类型 彩金加款 彩金扣款 金额 确 定" at bounding box center [878, 362] width 1345 height 350
click at [583, 214] on button "查 询" at bounding box center [572, 213] width 47 height 23
click at [68, 215] on link "提现列表" at bounding box center [106, 218] width 141 height 30
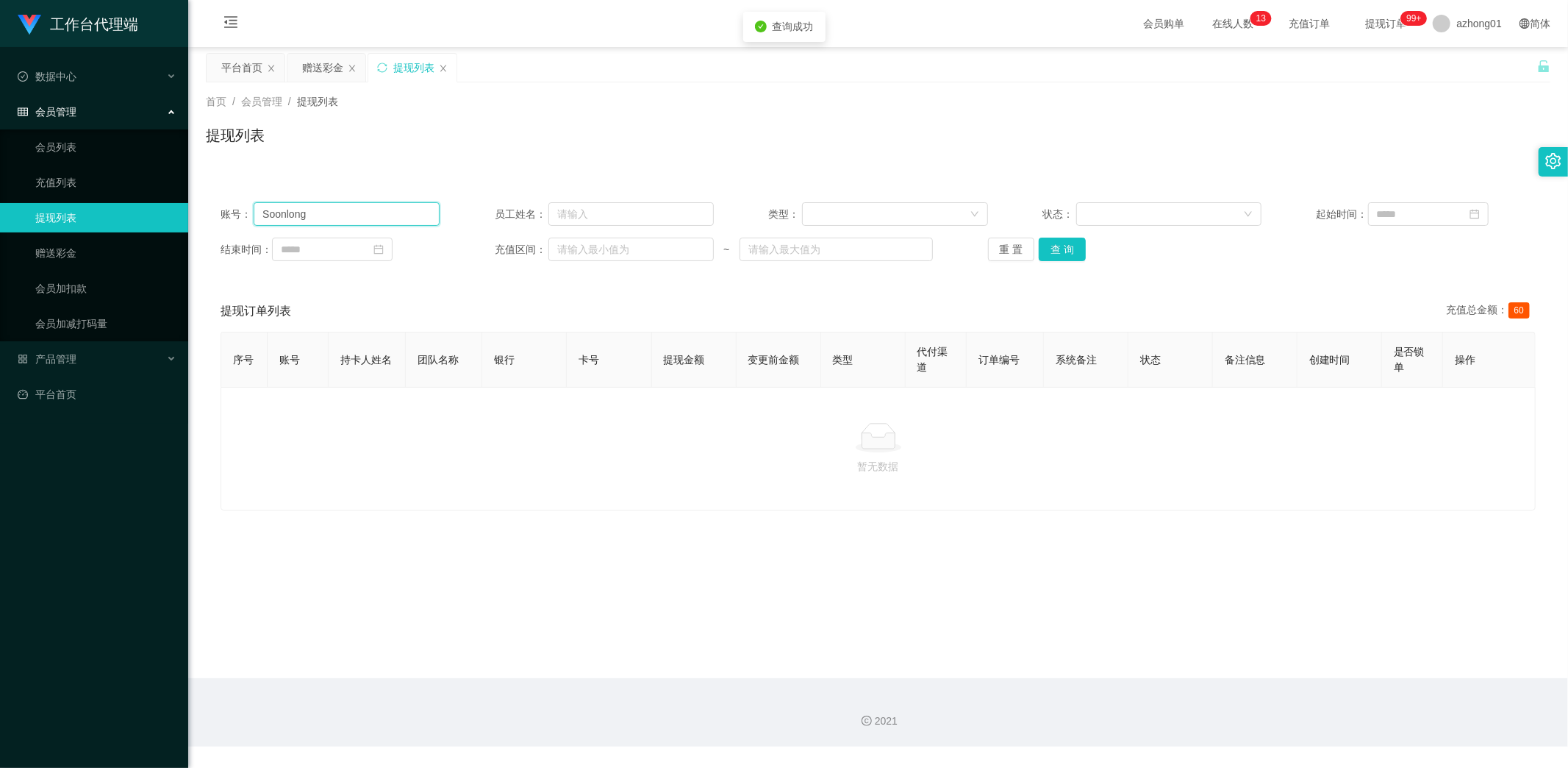
drag, startPoint x: 329, startPoint y: 217, endPoint x: 178, endPoint y: 205, distance: 151.5
click at [178, 205] on section "工作台代理端 数据中心 会员管理 会员列表 充值列表 提现列表 赠送彩金 会员加扣款 会员加减打码量 产品管理 平台首页 保存配置 重置配置 整体风格设置 主…" at bounding box center [784, 373] width 1568 height 747
click at [1049, 245] on button "查 询" at bounding box center [1062, 249] width 47 height 23
drag, startPoint x: 288, startPoint y: 209, endPoint x: 170, endPoint y: 209, distance: 118.0
click at [172, 209] on section "工作台代理端 数据中心 会员管理 会员列表 充值列表 提现列表 赠送彩金 会员加扣款 会员加减打码量 产品管理 平台首页 保存配置 重置配置 整体风格设置 主…" at bounding box center [784, 373] width 1568 height 747
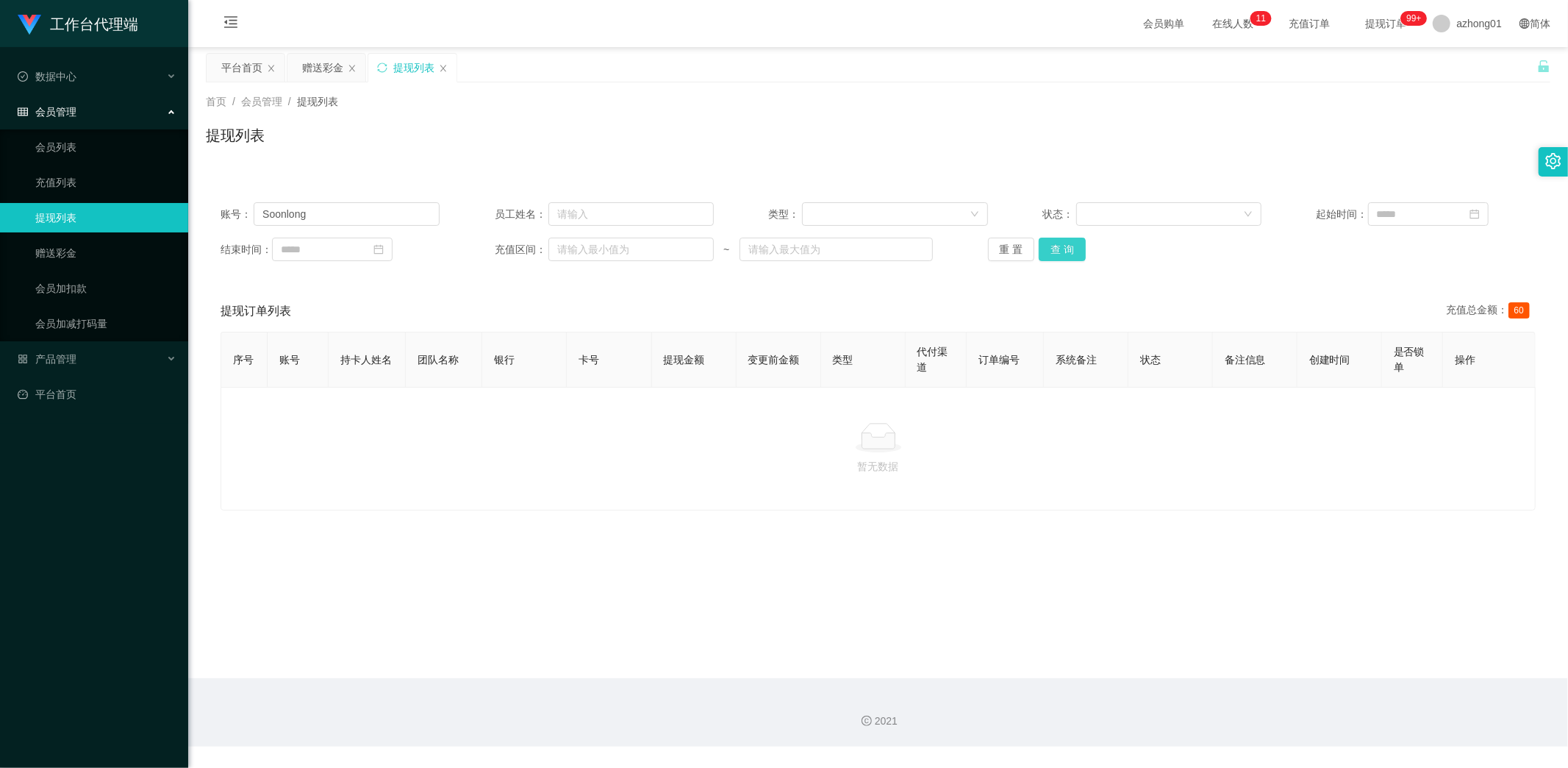
click at [1065, 251] on button "查 询" at bounding box center [1062, 249] width 47 height 23
drag, startPoint x: 329, startPoint y: 208, endPoint x: 213, endPoint y: 193, distance: 117.0
click at [214, 193] on div "账号： Soonlong 员工姓名： 类型： 状态： 起始时间： 结束时间： 充值区间： ~ 重 置 查 询" at bounding box center [878, 231] width 1345 height 88
click at [1054, 250] on button "查 询" at bounding box center [1062, 249] width 47 height 23
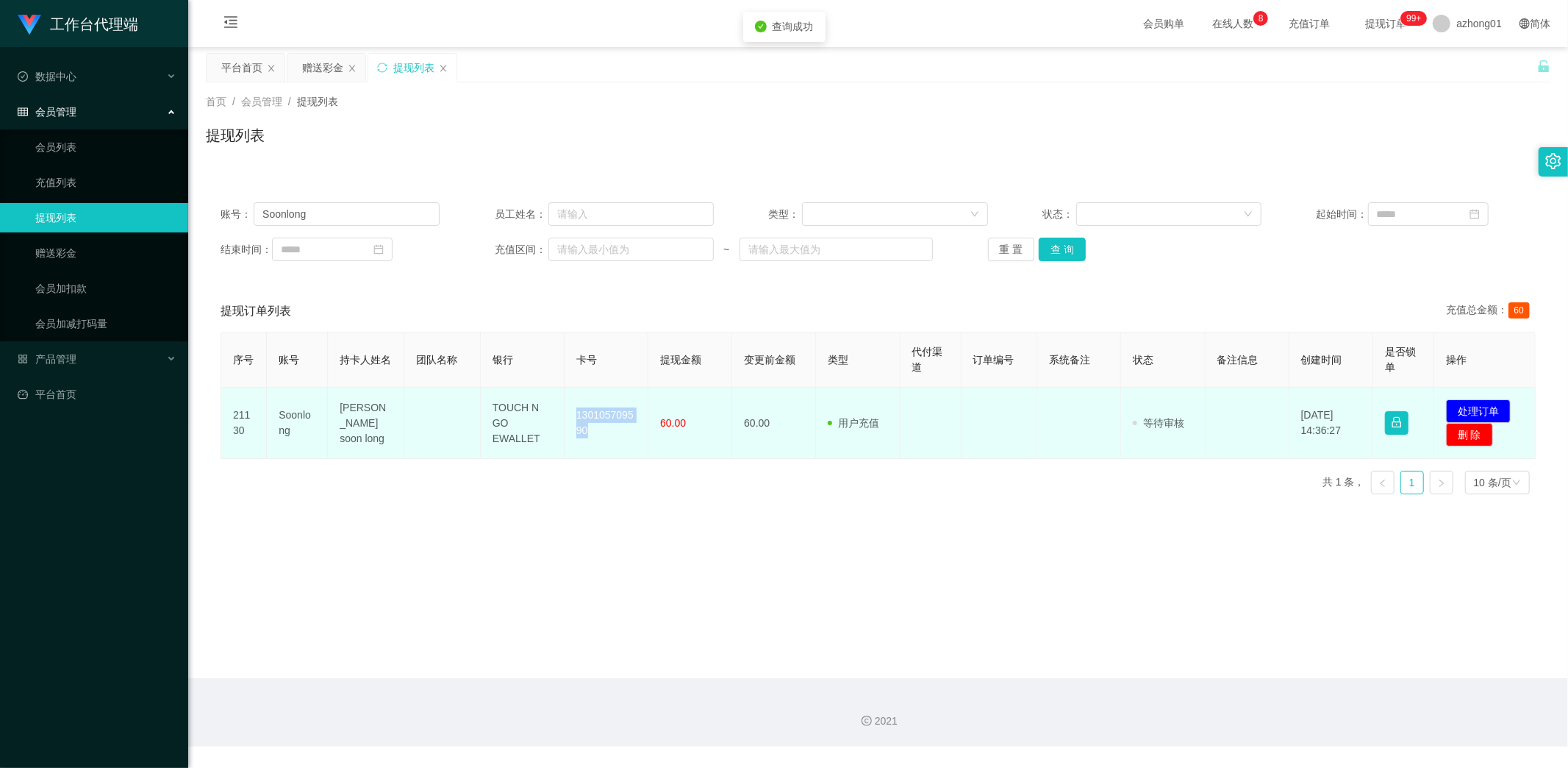
drag, startPoint x: 569, startPoint y: 412, endPoint x: 610, endPoint y: 431, distance: 45.2
click at [610, 431] on td "130105709590" at bounding box center [607, 423] width 84 height 72
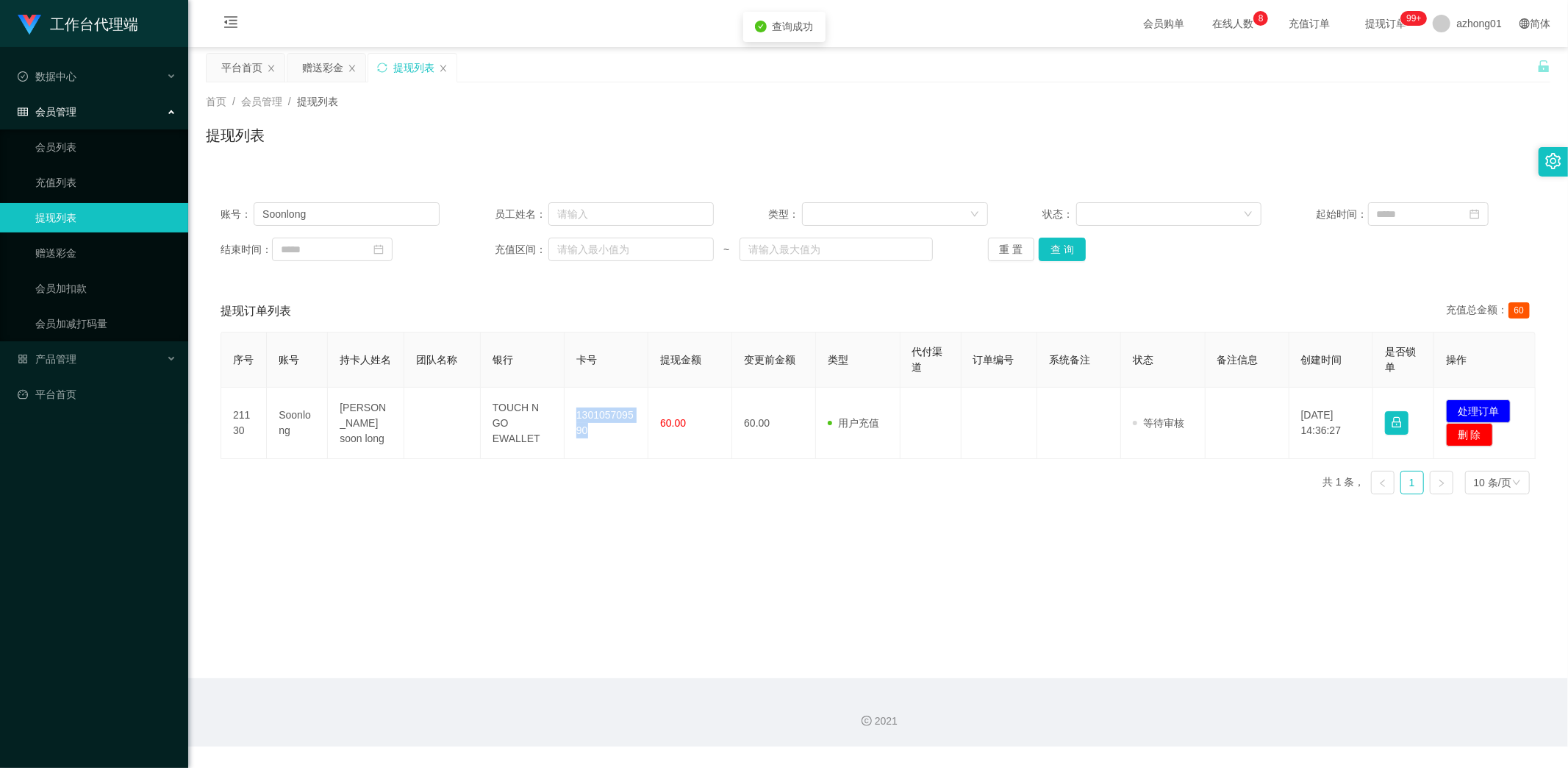
copy td "130105709590"
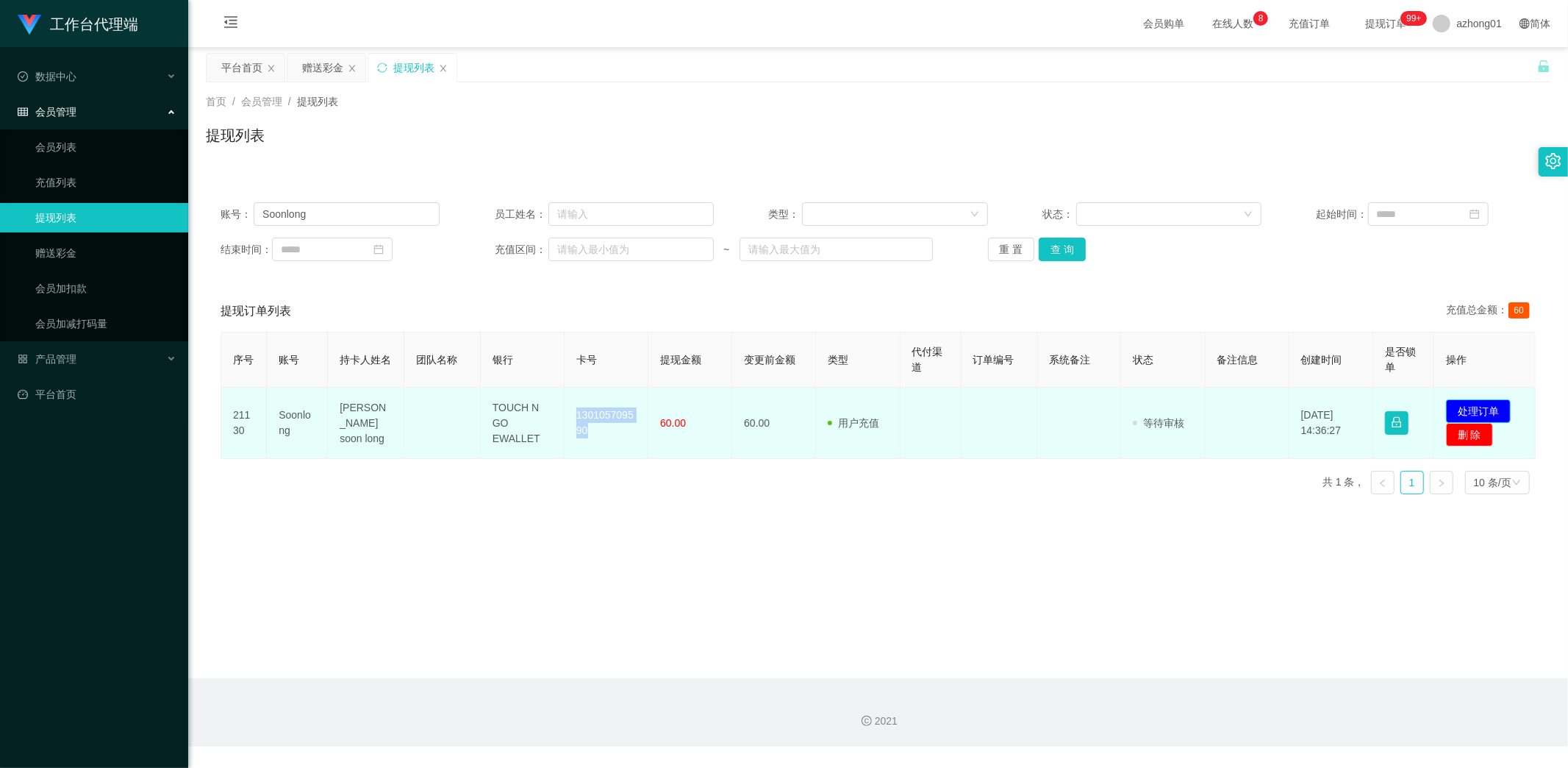
click at [1481, 408] on button "处理订单" at bounding box center [1479, 411] width 65 height 23
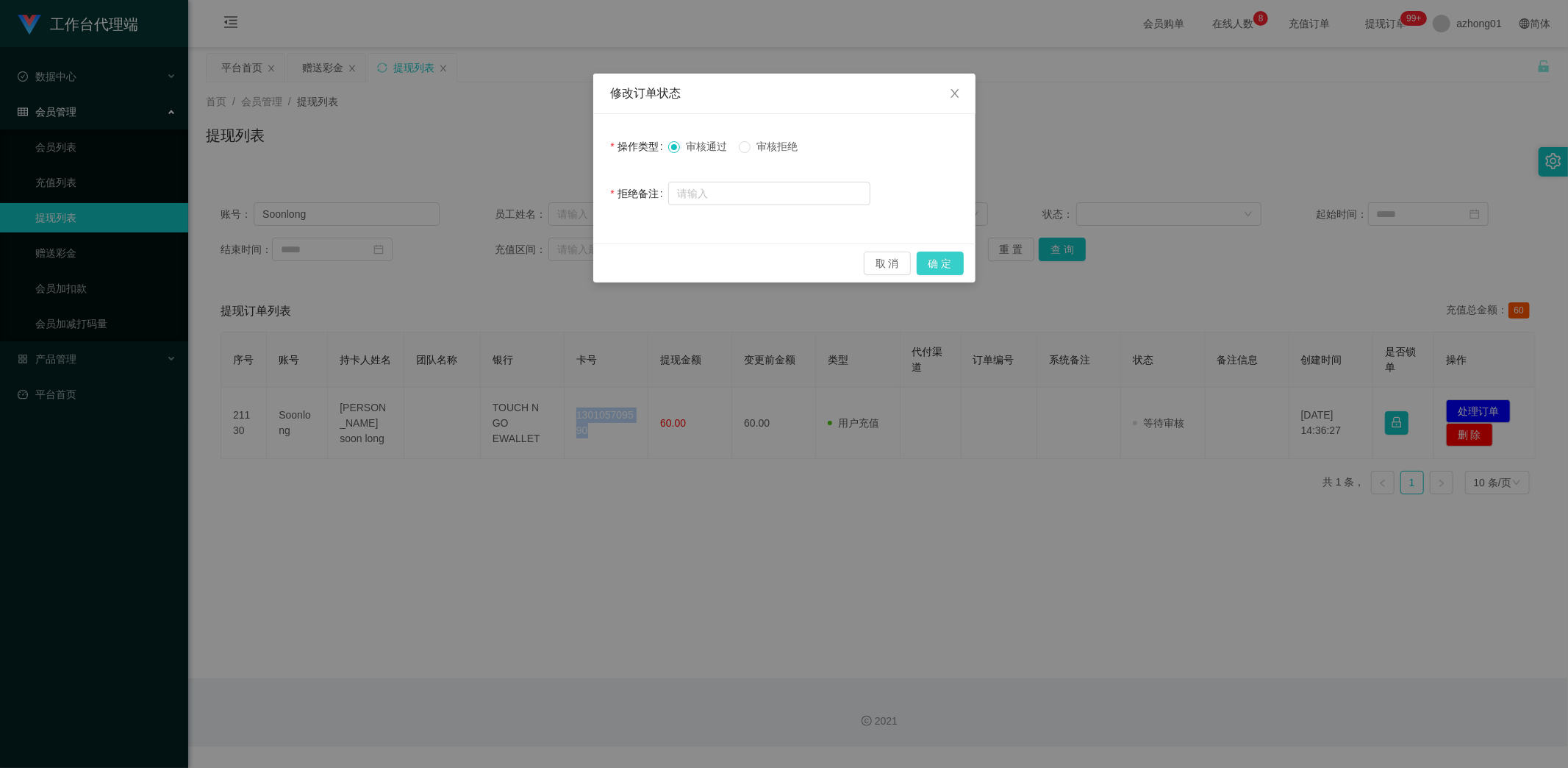
click at [942, 262] on button "确 定" at bounding box center [940, 263] width 47 height 23
